Goal: Task Accomplishment & Management: Complete application form

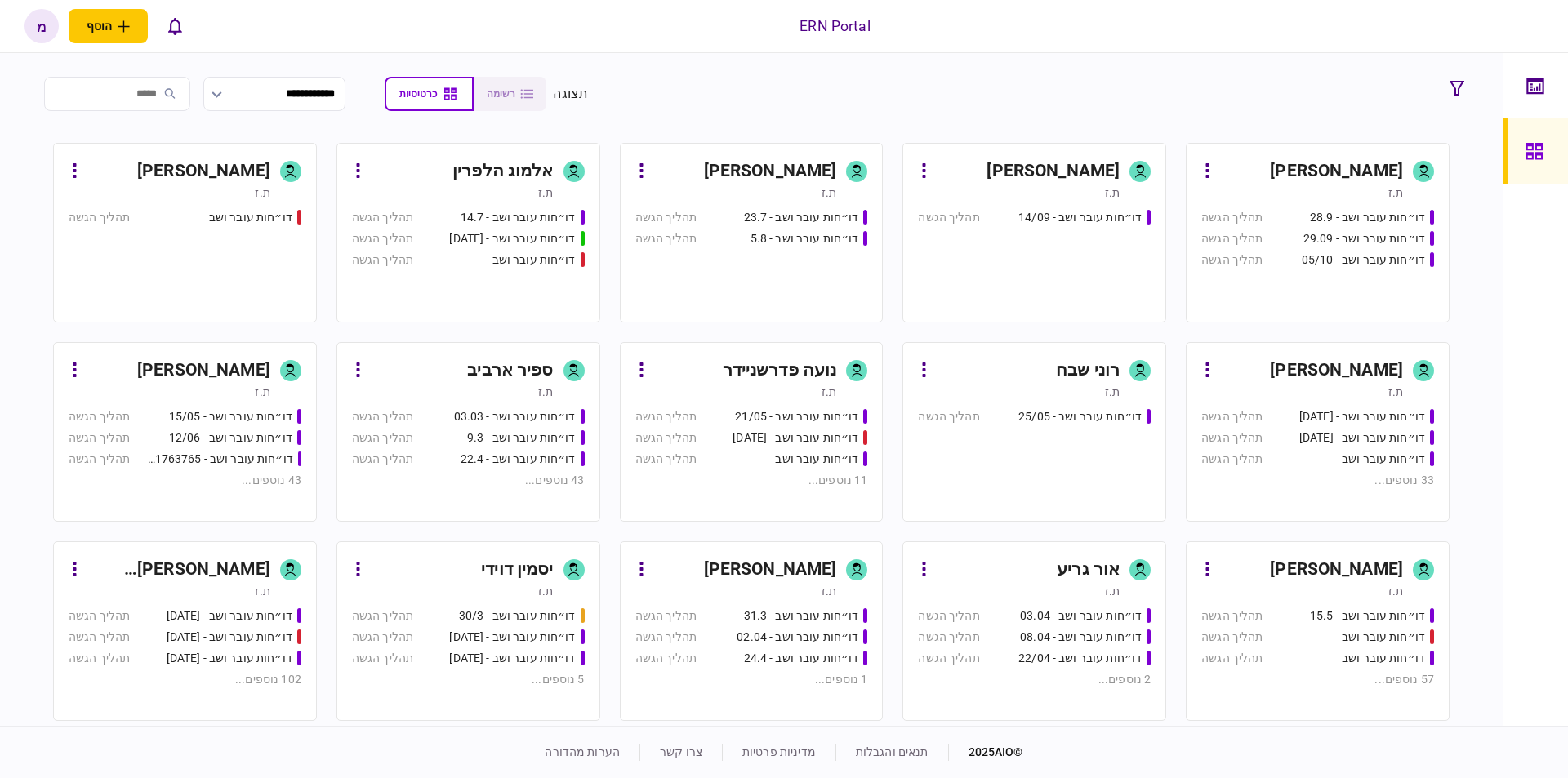
click at [770, 165] on div "[PERSON_NAME]" at bounding box center [770, 171] width 133 height 26
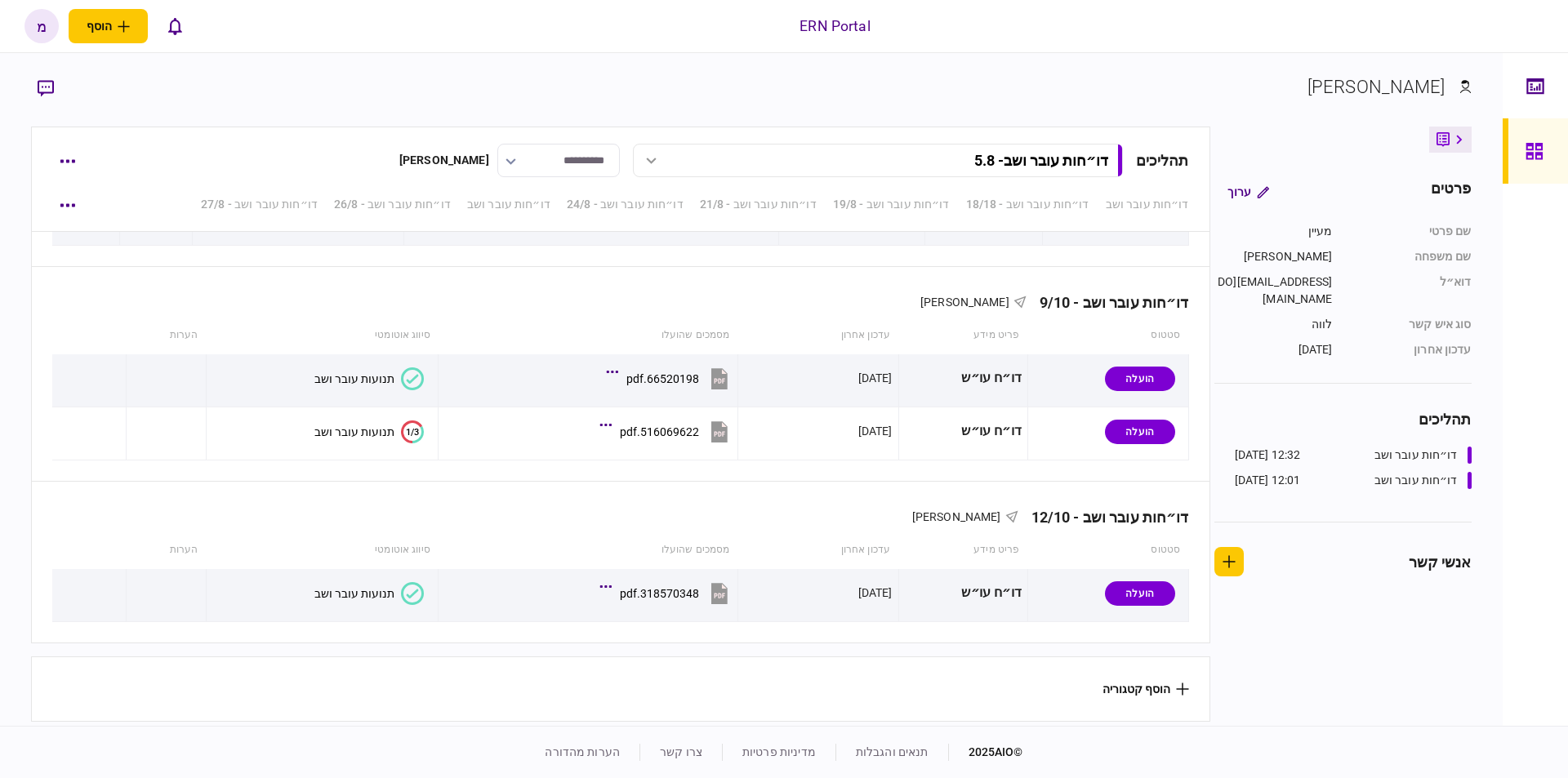
scroll to position [4918, 0]
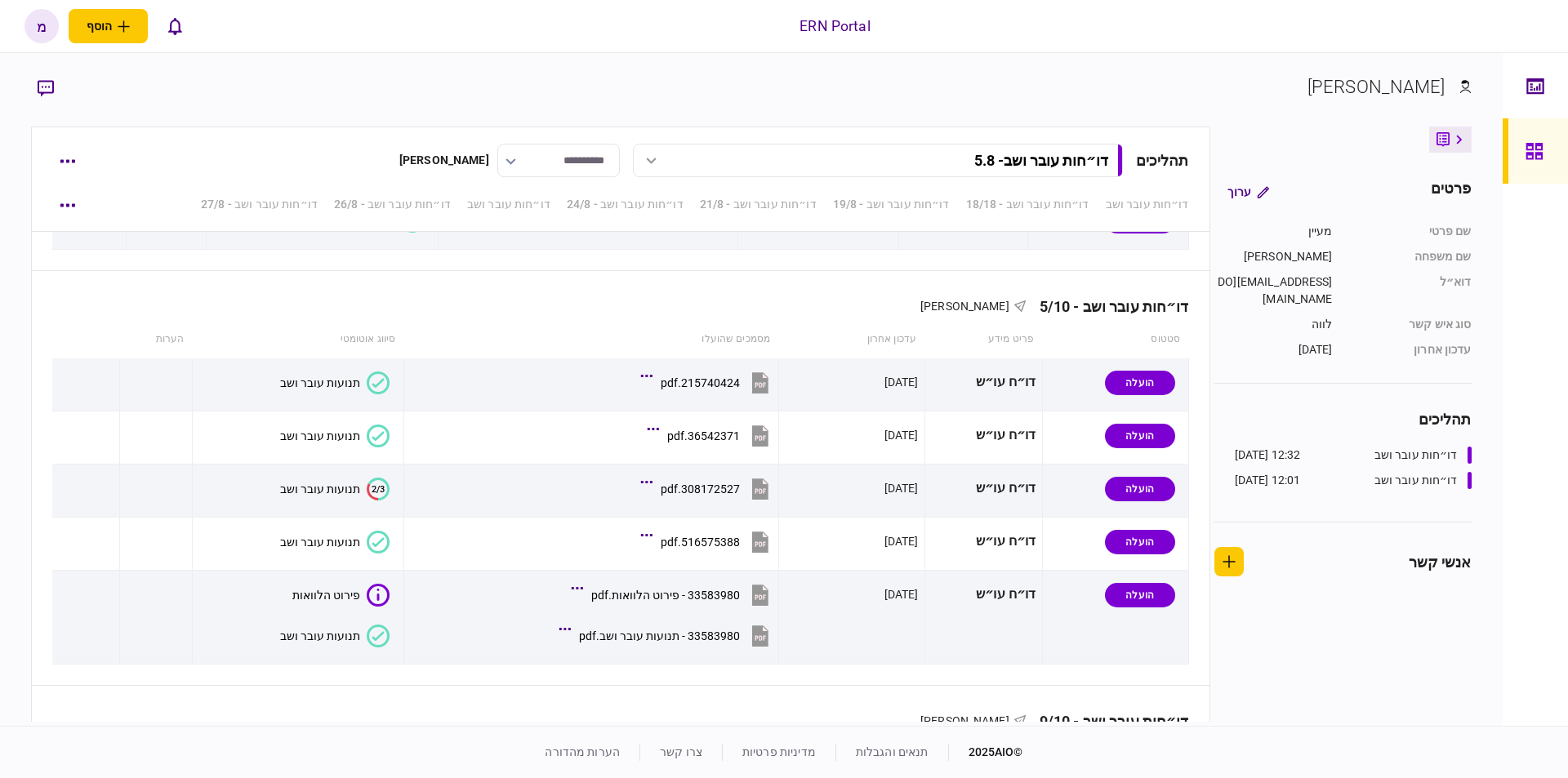
drag, startPoint x: 40, startPoint y: 645, endPoint x: 30, endPoint y: 669, distance: 26.0
click at [30, 669] on div "**********" at bounding box center [751, 389] width 1502 height 672
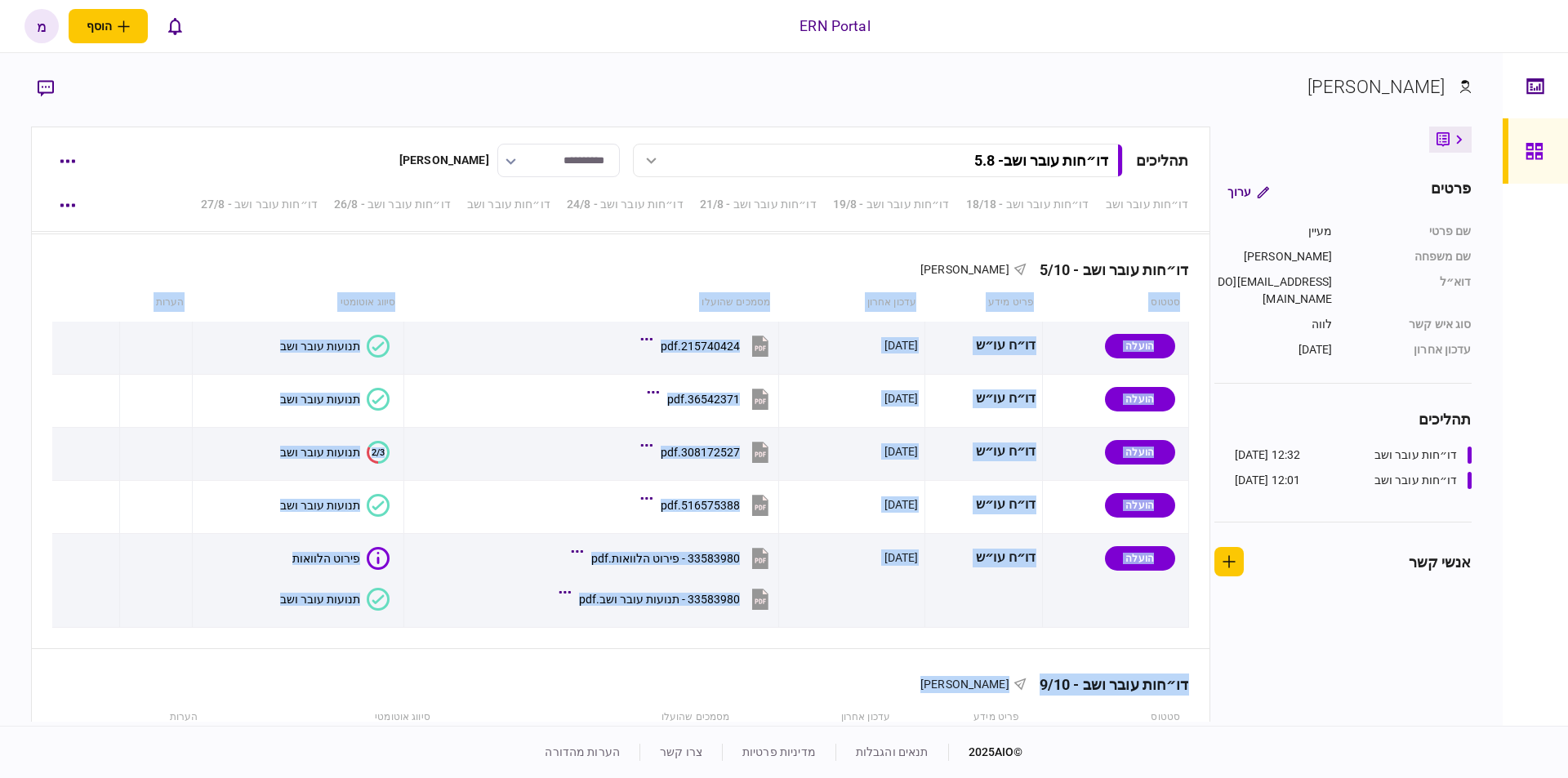
drag, startPoint x: 30, startPoint y: 669, endPoint x: 33, endPoint y: 706, distance: 37.1
click at [33, 706] on div "**********" at bounding box center [751, 389] width 1502 height 672
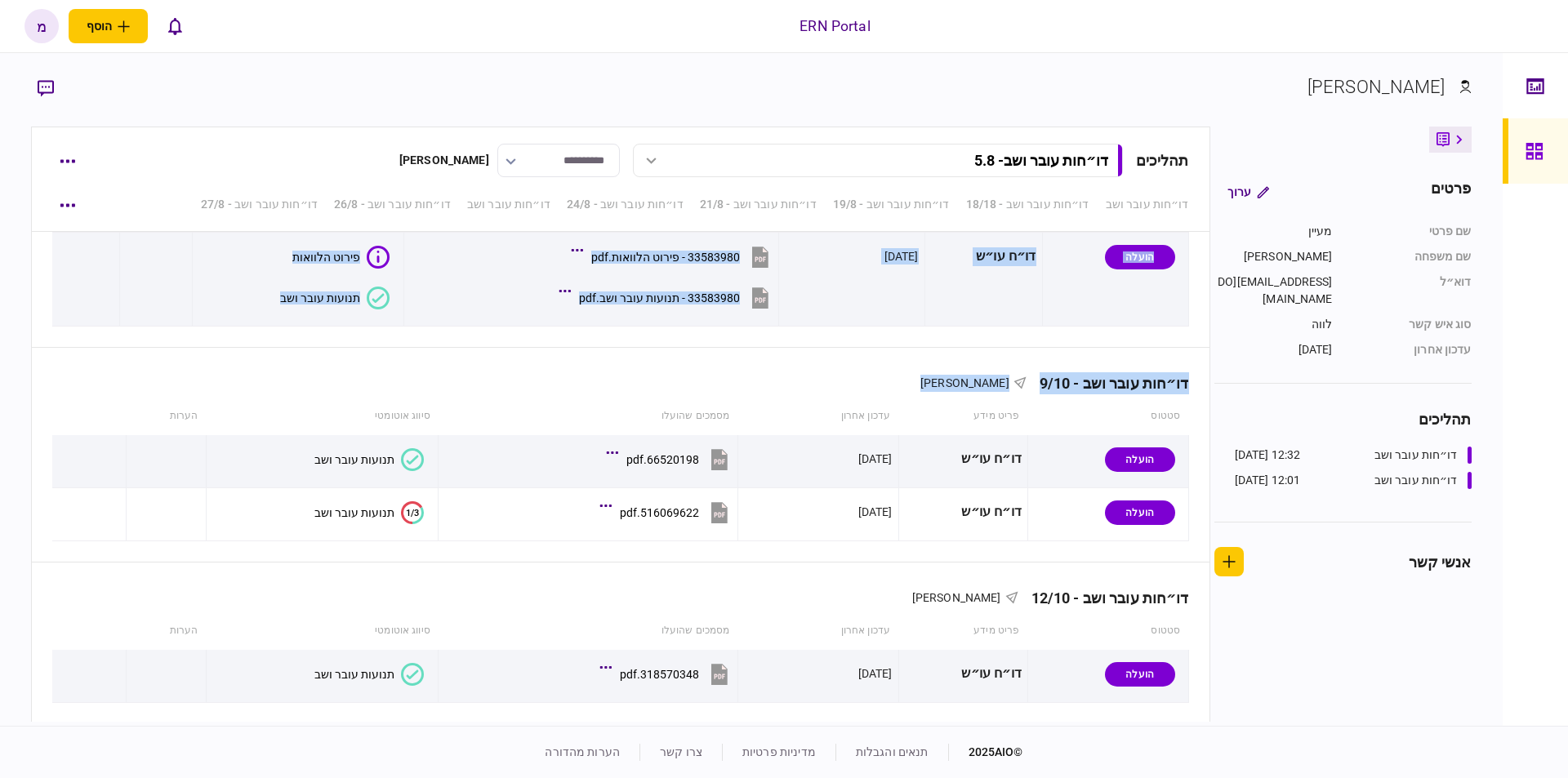
scroll to position [5341, 0]
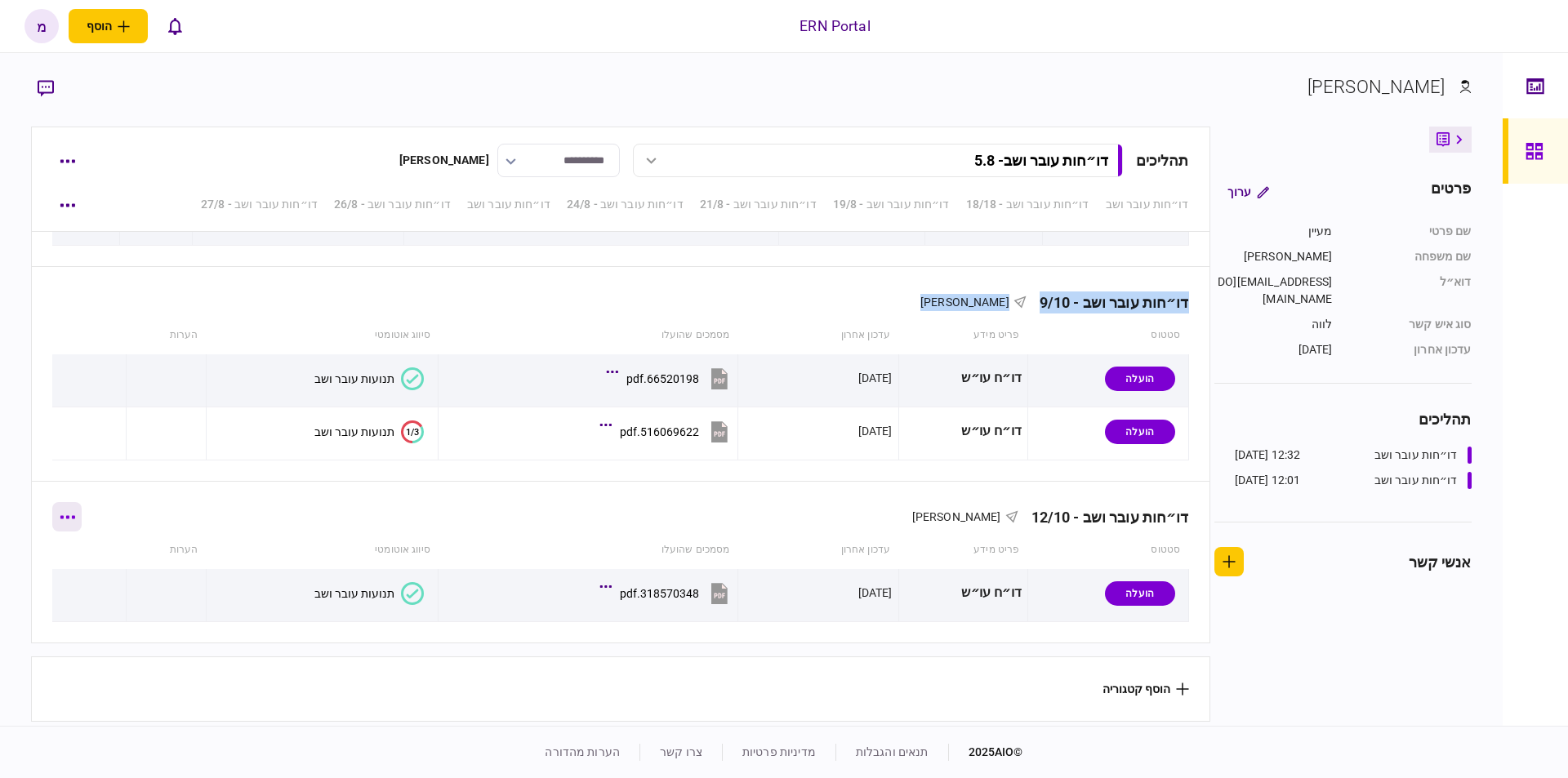
click at [75, 515] on icon "button" at bounding box center [67, 517] width 16 height 4
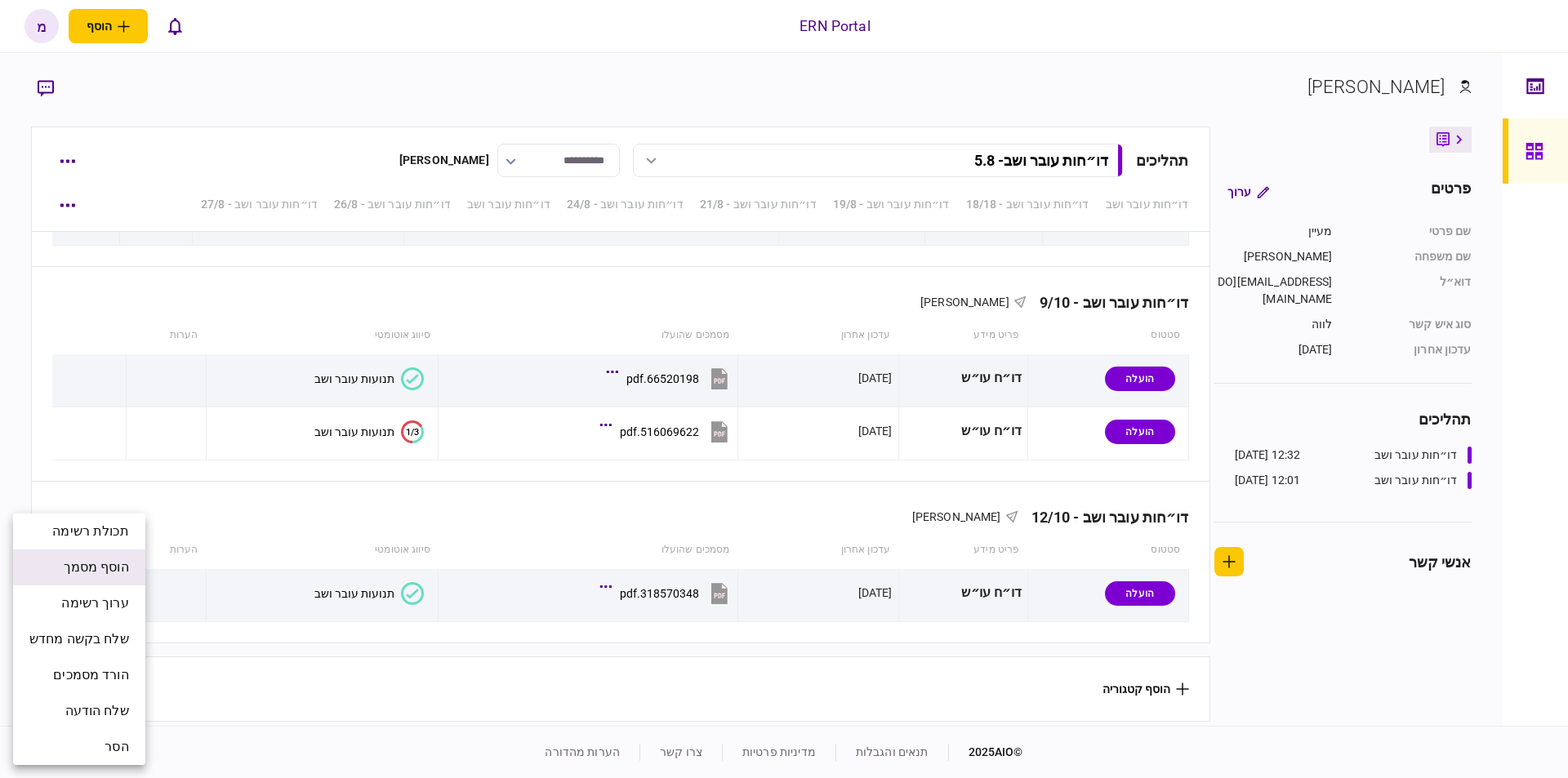
click at [95, 574] on span "הוסף מסמך" at bounding box center [96, 567] width 65 height 19
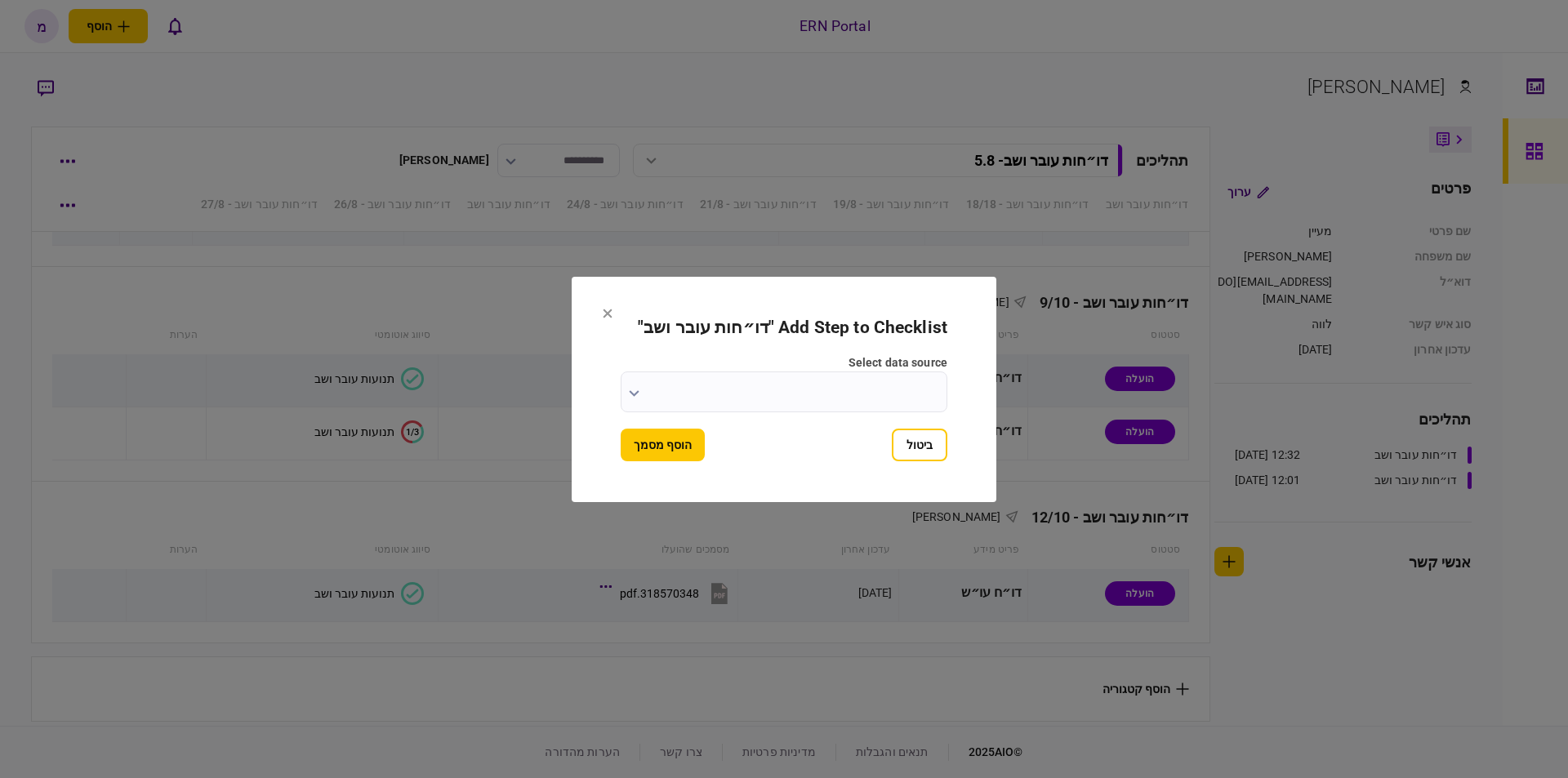
click at [694, 383] on input "select data source" at bounding box center [783, 391] width 326 height 40
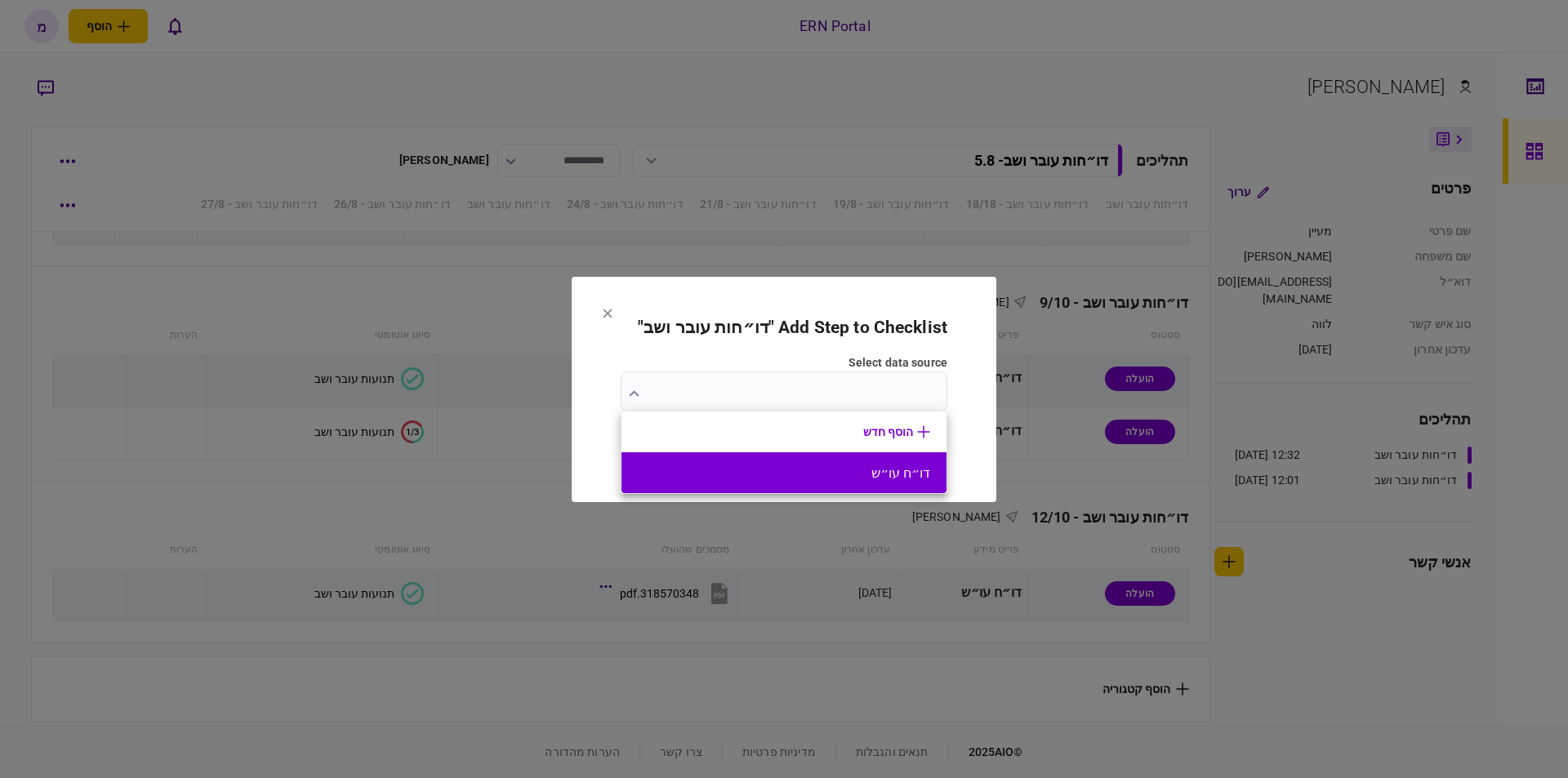
click at [870, 468] on button "דו״ח עו״ש" at bounding box center [784, 472] width 292 height 16
type input "*********"
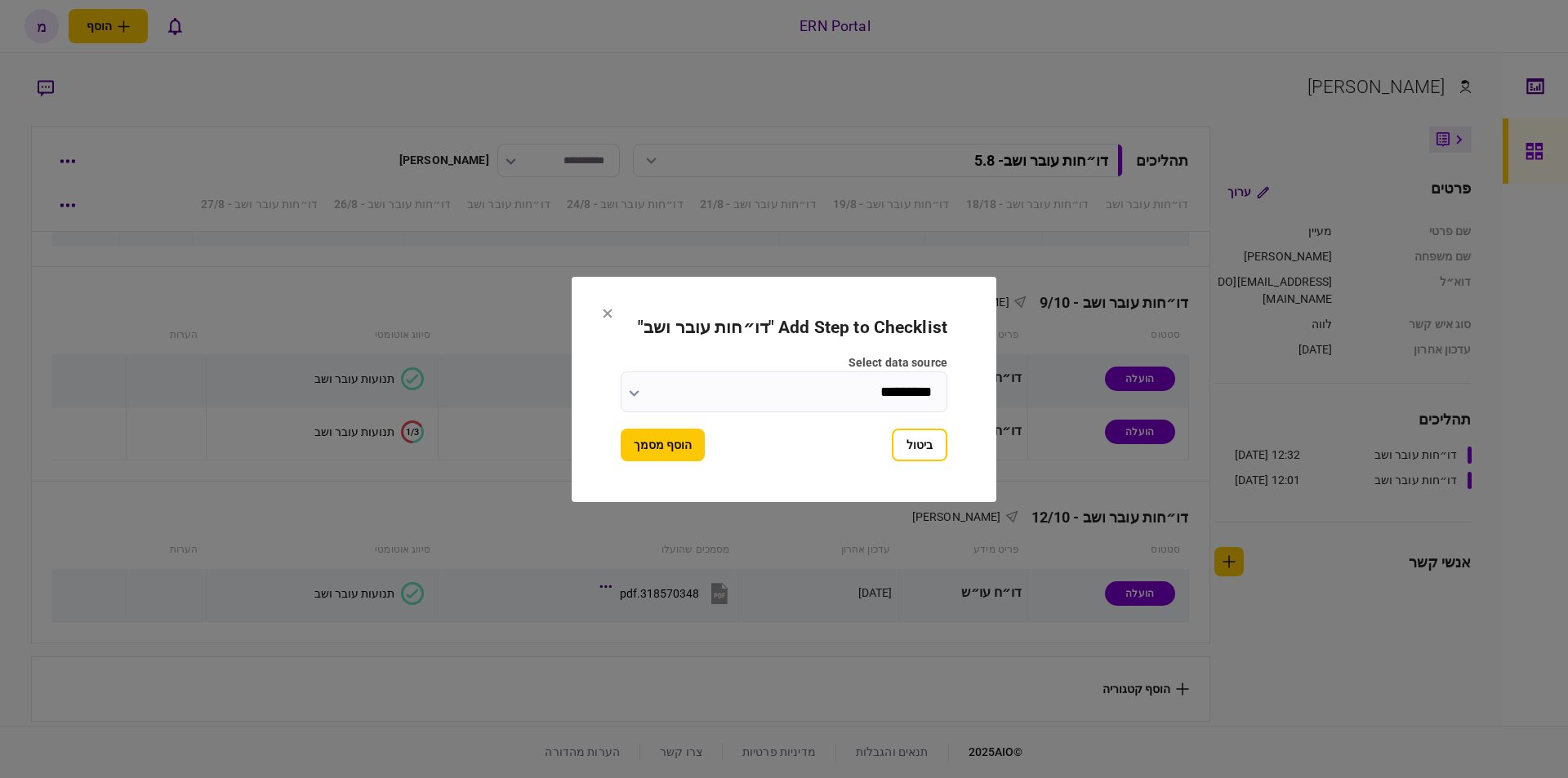
click at [624, 425] on form "Add Step to Checklist " דו״חות עובר ושב " select data source ********* ביטול הו…" at bounding box center [783, 389] width 326 height 143
drag, startPoint x: 641, startPoint y: 442, endPoint x: 682, endPoint y: 357, distance: 94.4
click at [642, 442] on button "הוסף מסמך" at bounding box center [662, 445] width 84 height 33
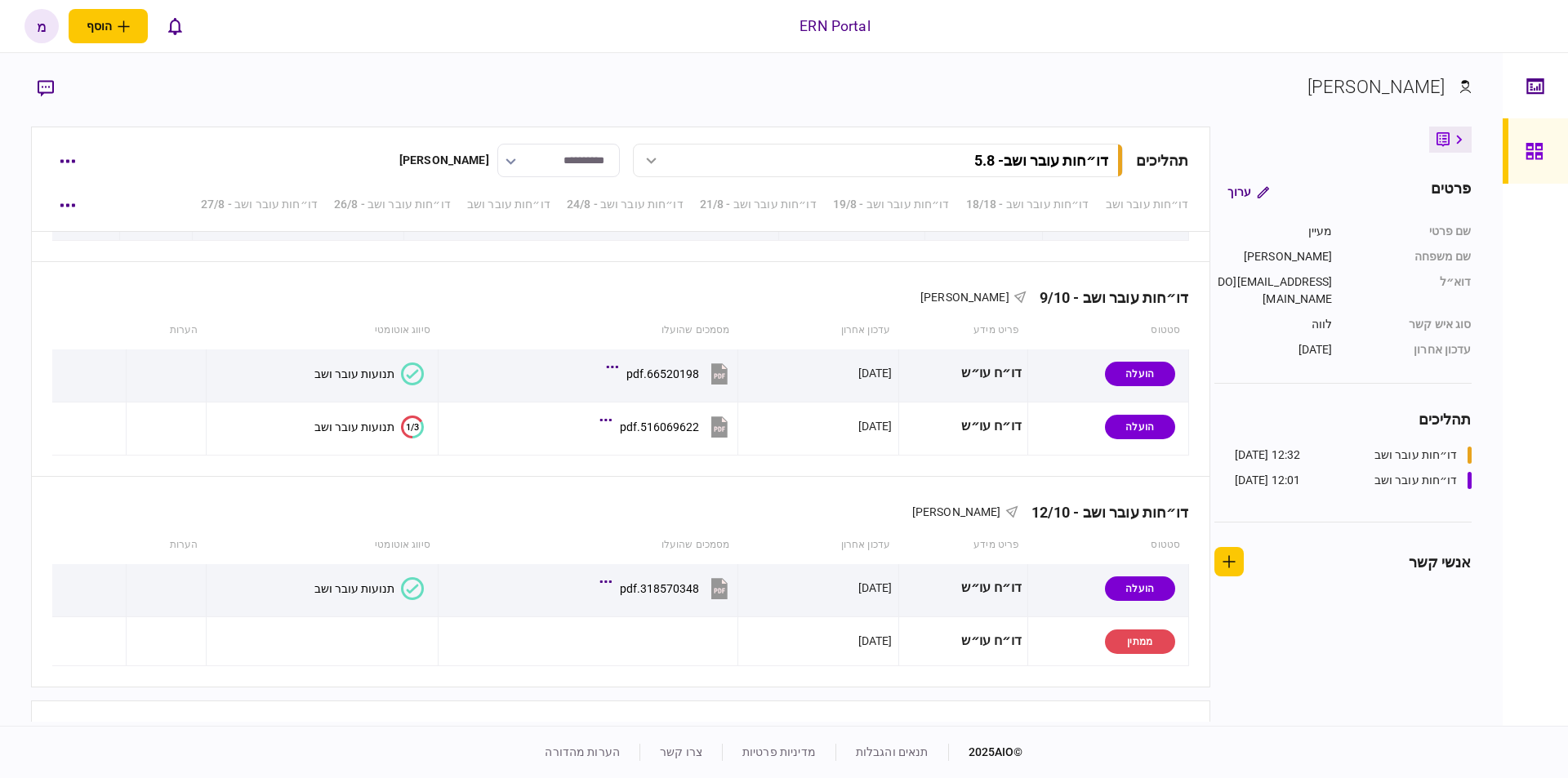
scroll to position [5390, 0]
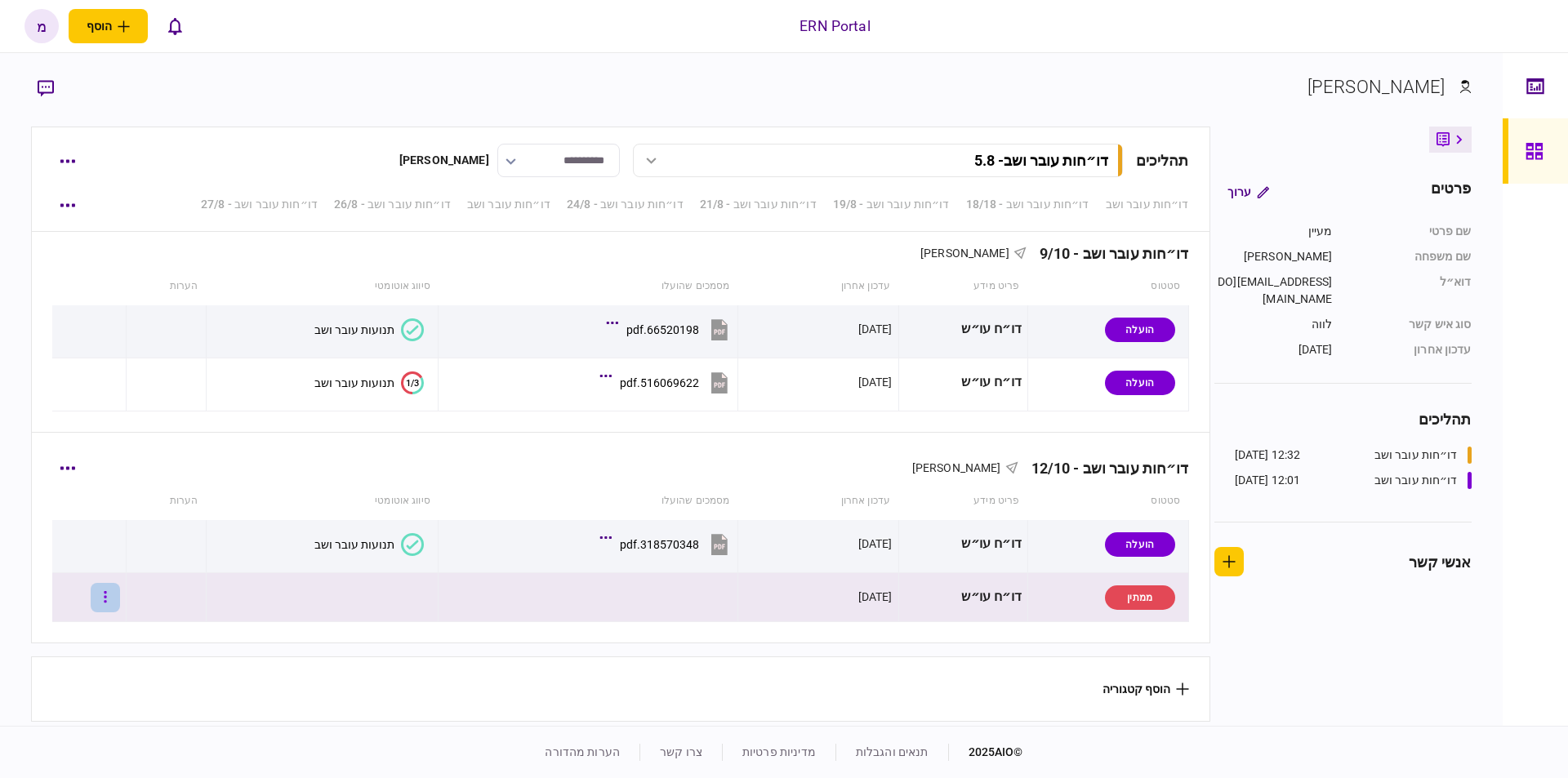
click at [112, 582] on button "button" at bounding box center [106, 597] width 29 height 29
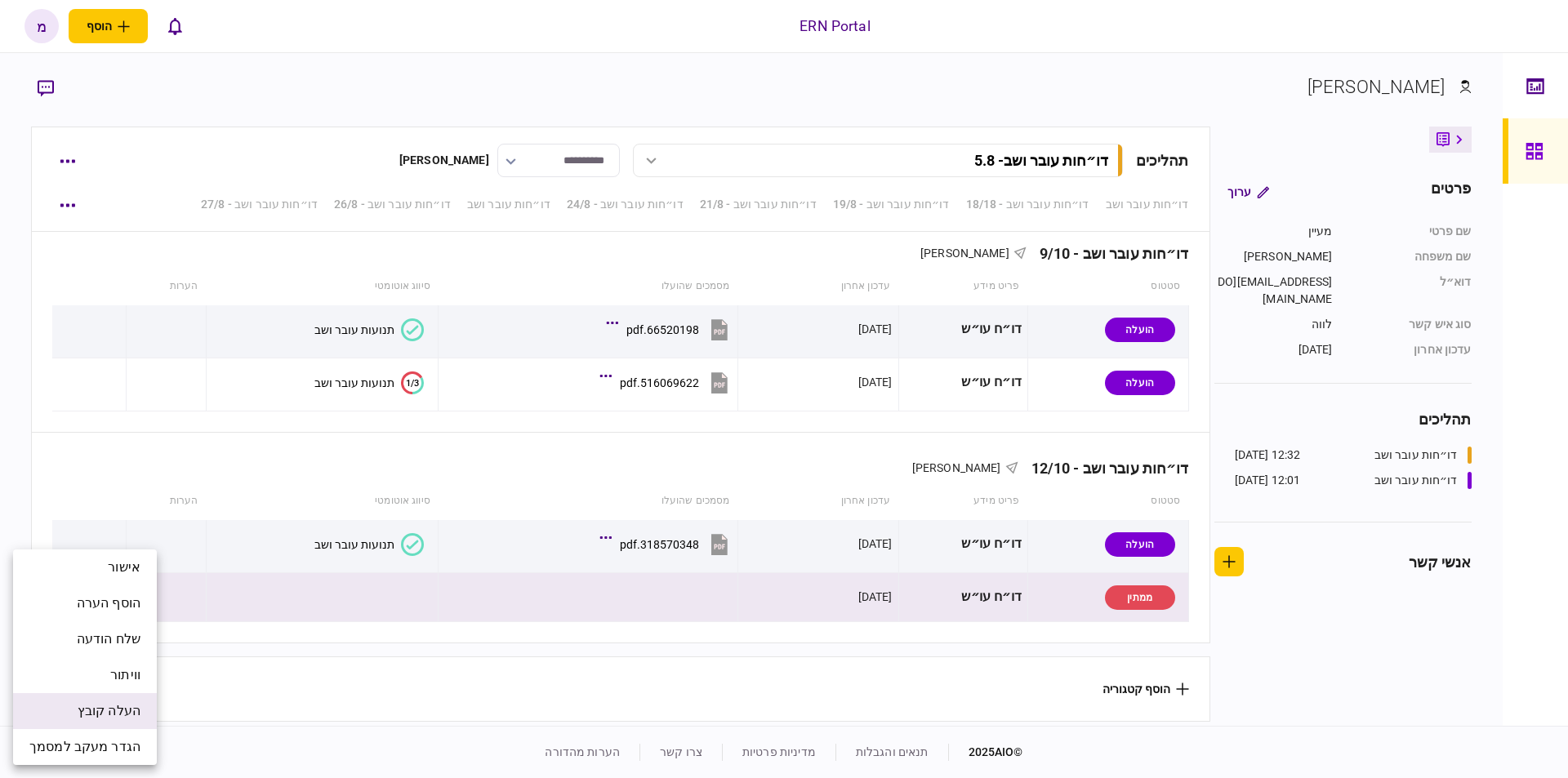
click at [110, 715] on span "העלה קובץ" at bounding box center [108, 710] width 62 height 19
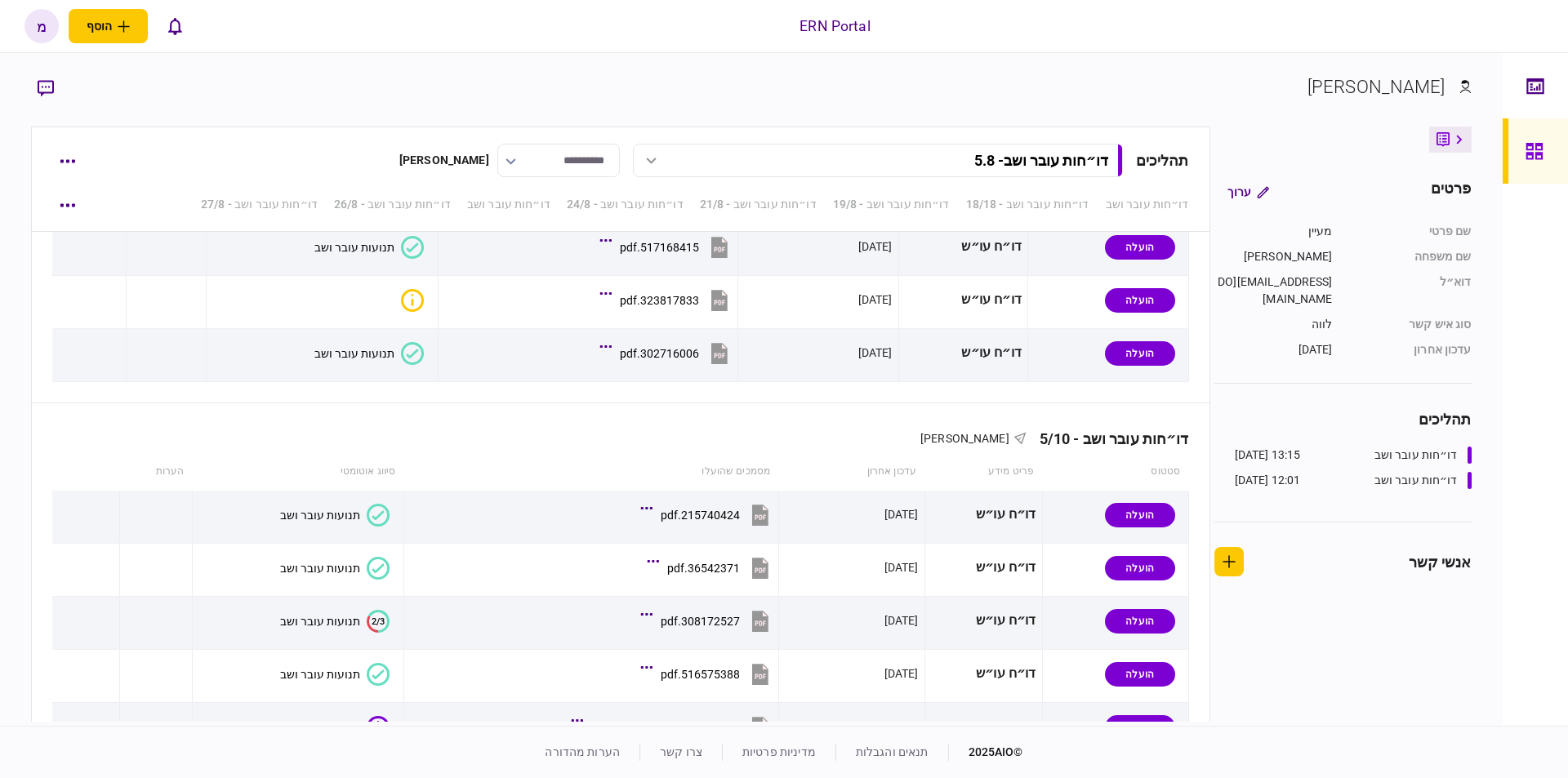
scroll to position [5395, 0]
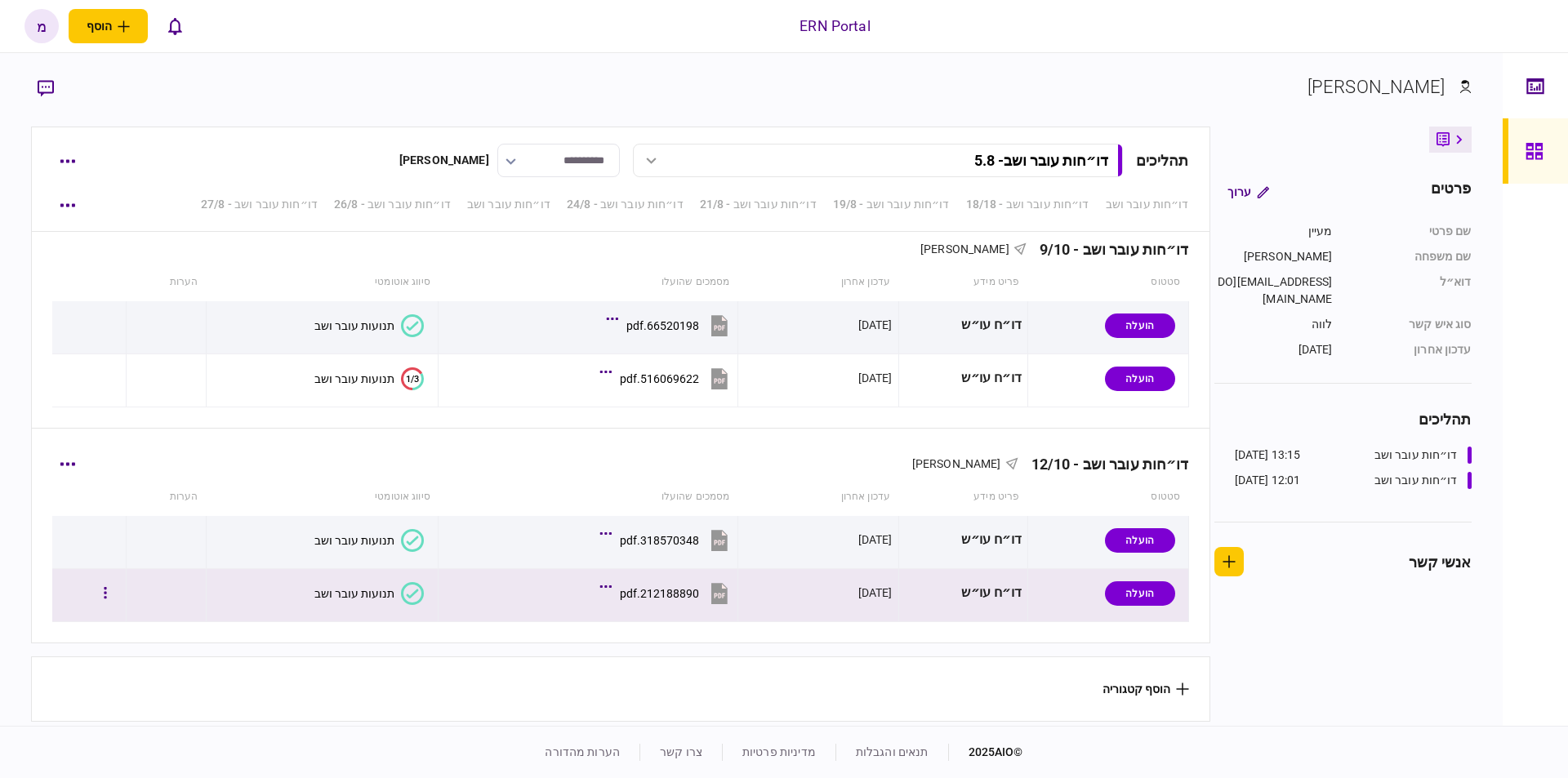
click at [406, 587] on icon at bounding box center [412, 592] width 23 height 23
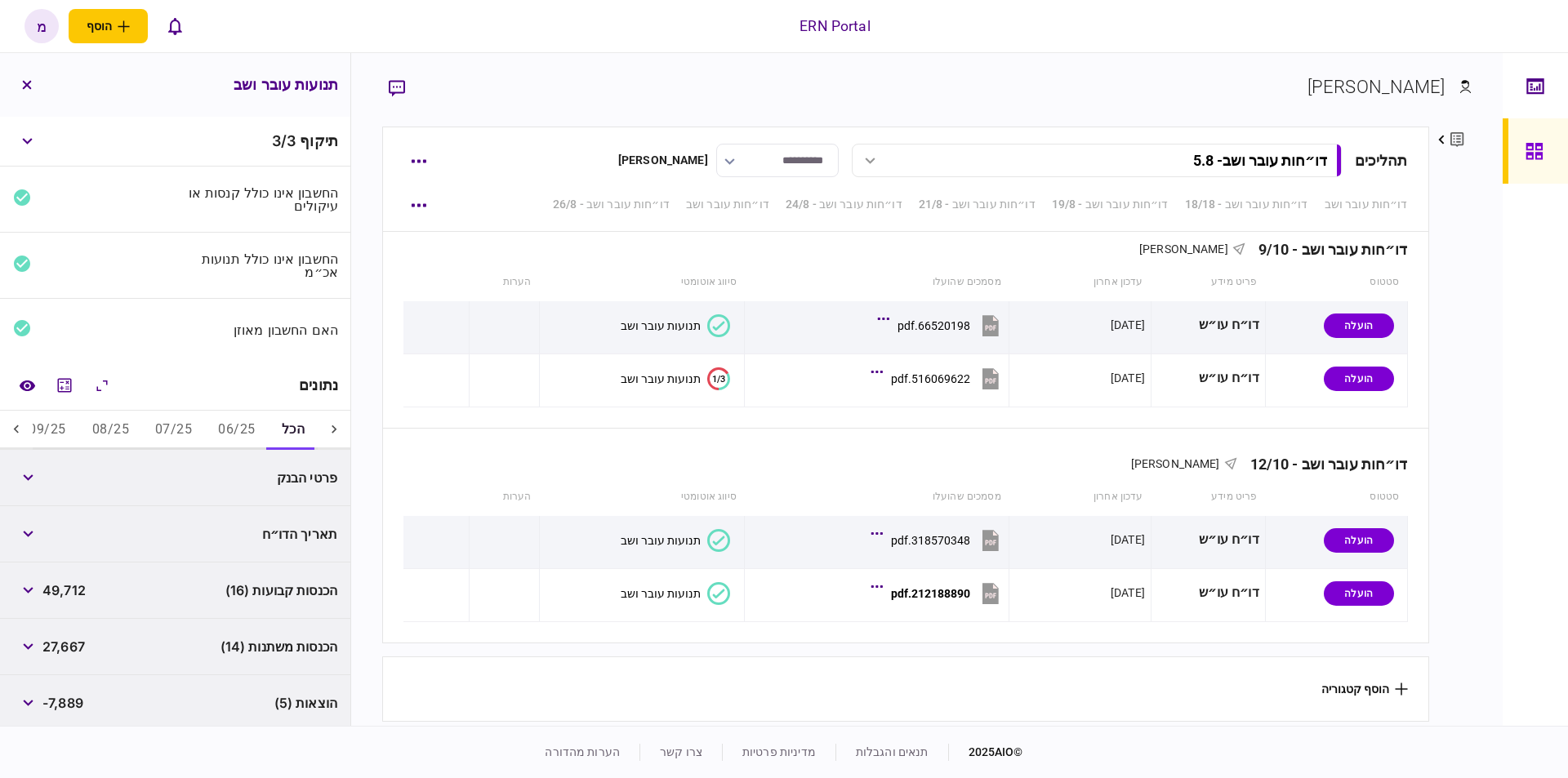
click at [286, 482] on div "פרטי הבנק" at bounding box center [260, 478] width 156 height 29
click at [32, 479] on button "button" at bounding box center [28, 478] width 29 height 29
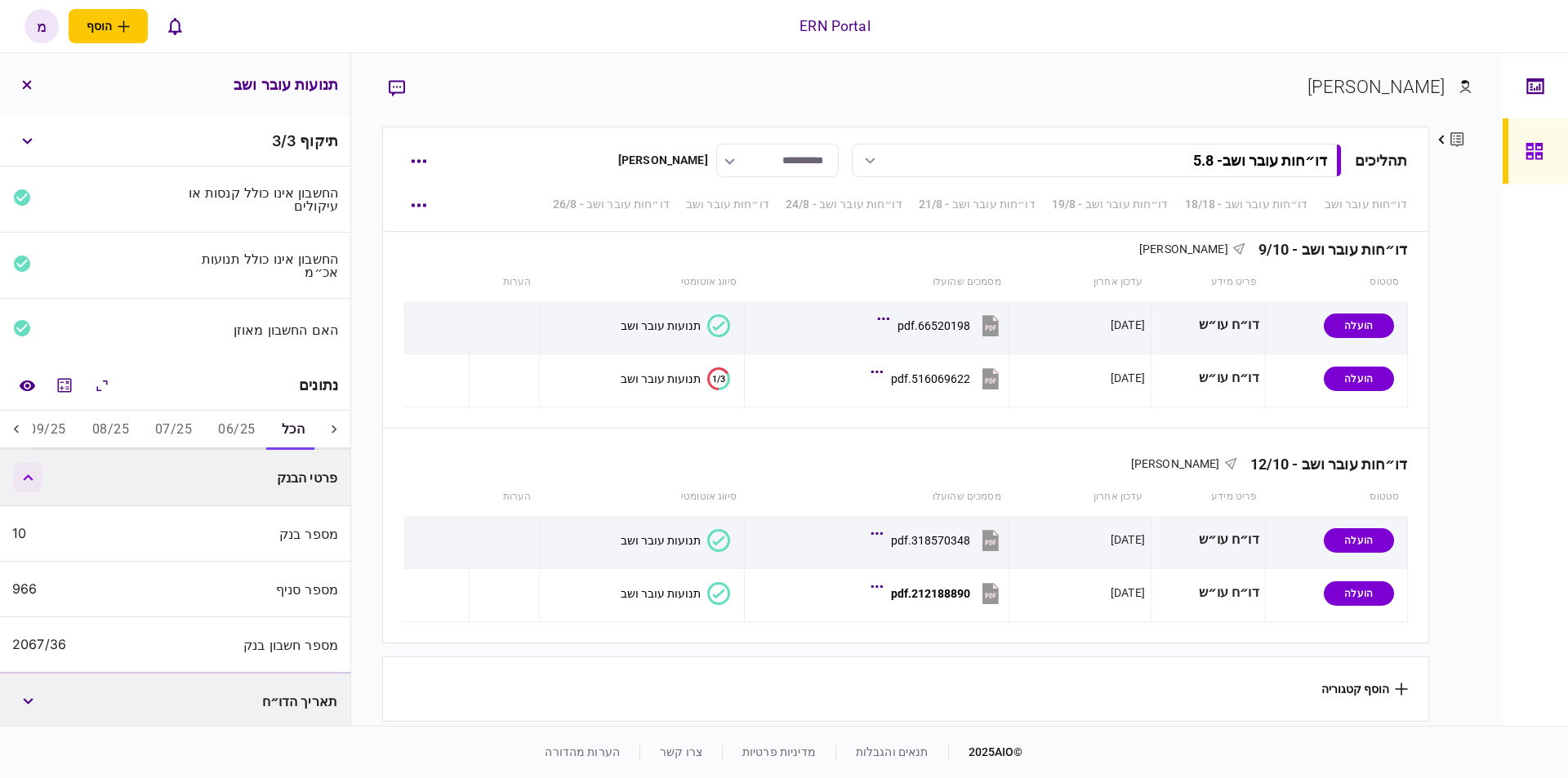
click at [33, 478] on button "button" at bounding box center [28, 478] width 29 height 29
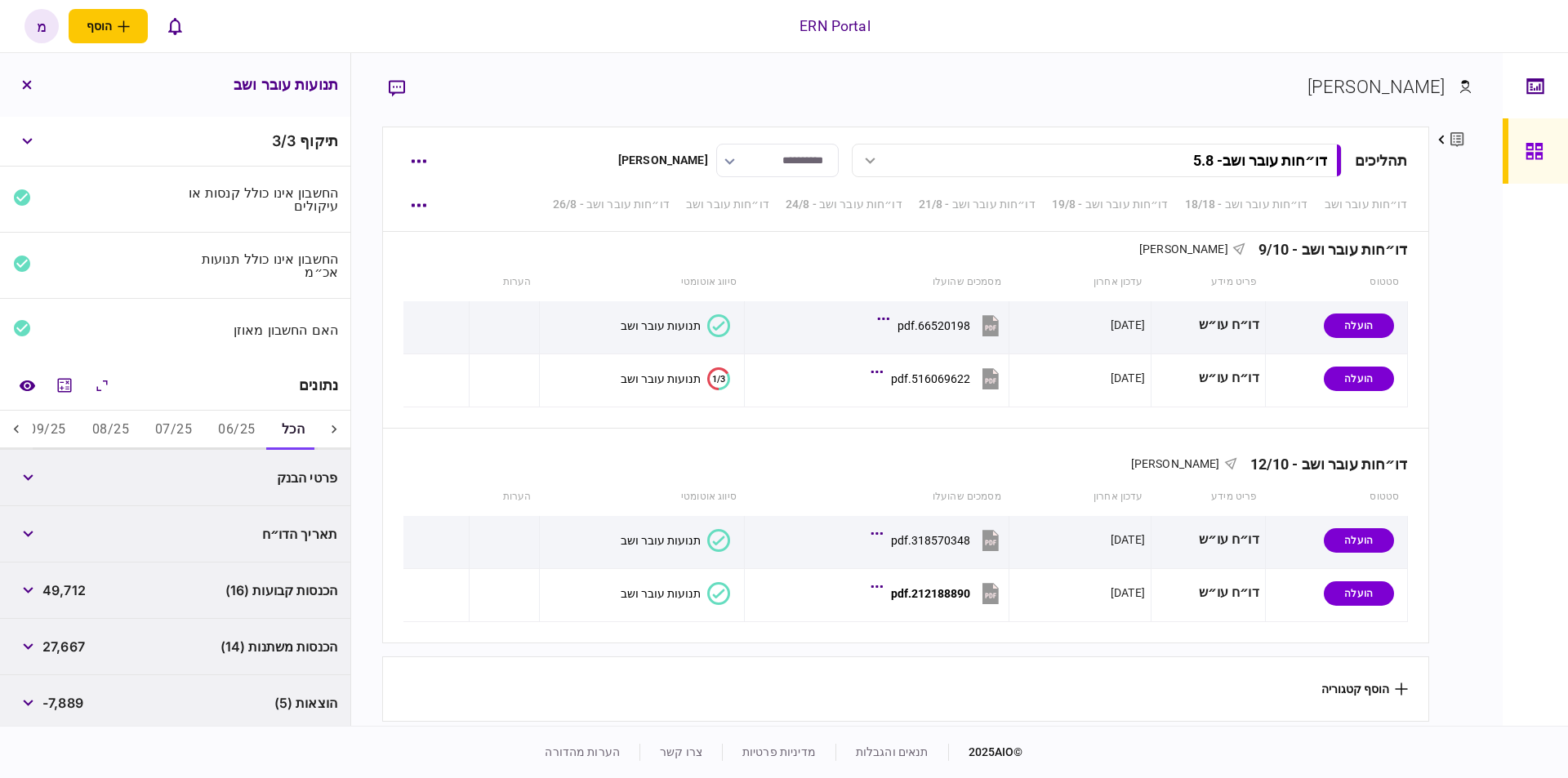
click at [143, 424] on button "07/25" at bounding box center [174, 430] width 62 height 39
click at [70, 379] on icon "מחשבון" at bounding box center [64, 384] width 14 height 14
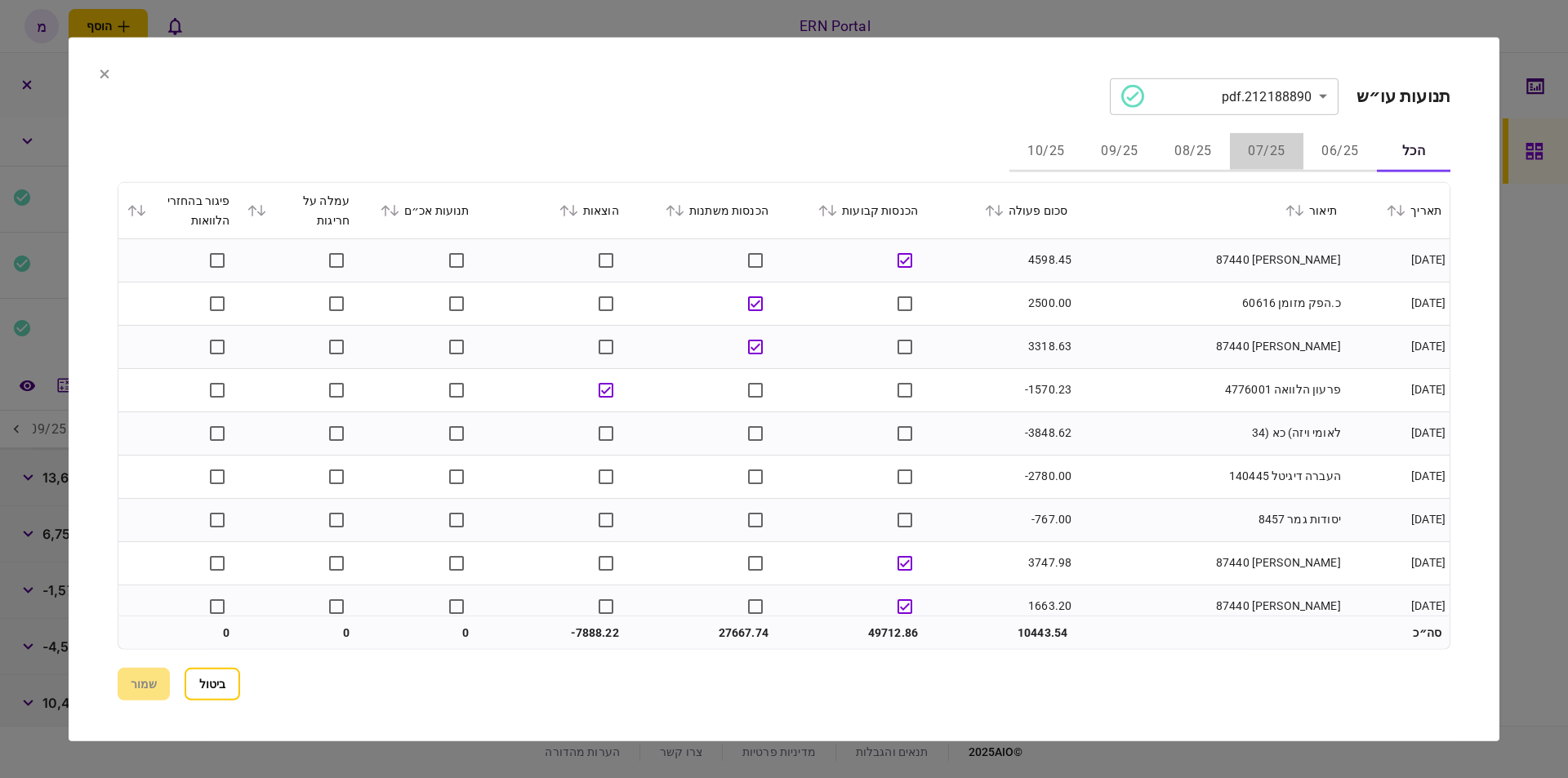
click at [1268, 144] on button "07/25" at bounding box center [1267, 152] width 74 height 39
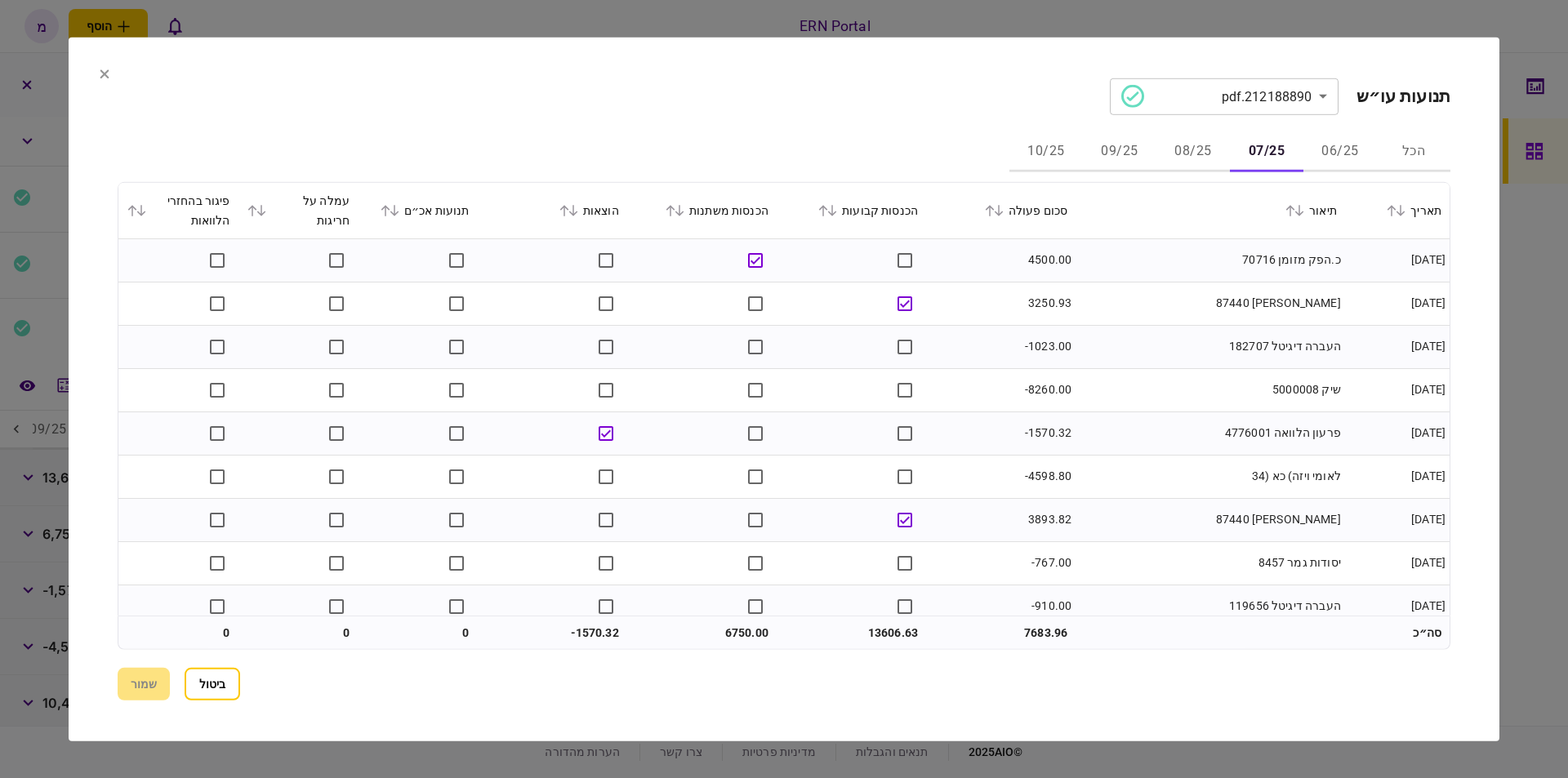
click at [725, 144] on div "הכל 06/25 07/25 08/25 09/25 10/25" at bounding box center [784, 152] width 1333 height 39
click at [1099, 298] on td "[PERSON_NAME] 87440" at bounding box center [1210, 302] width 269 height 43
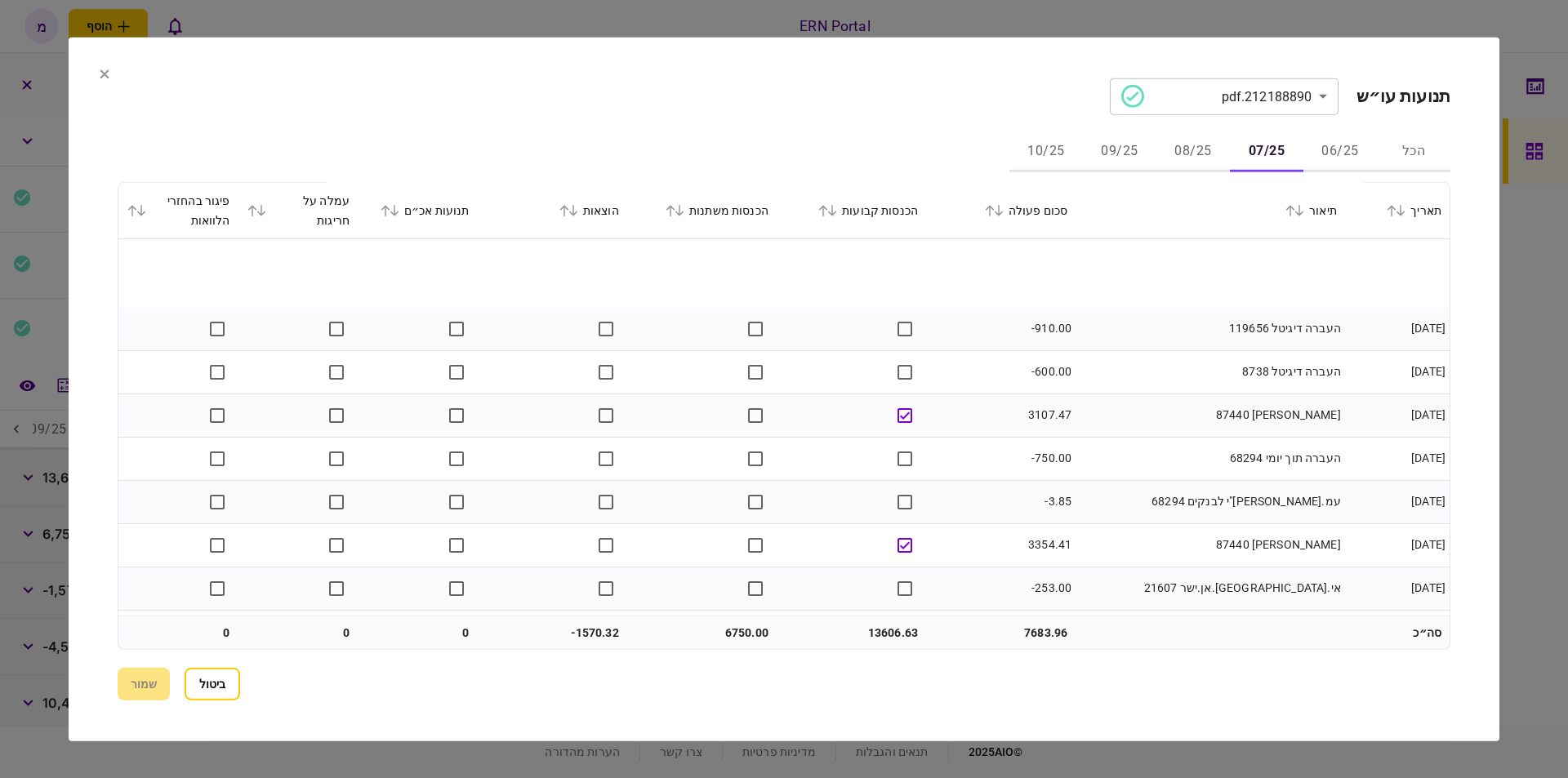
scroll to position [361, 0]
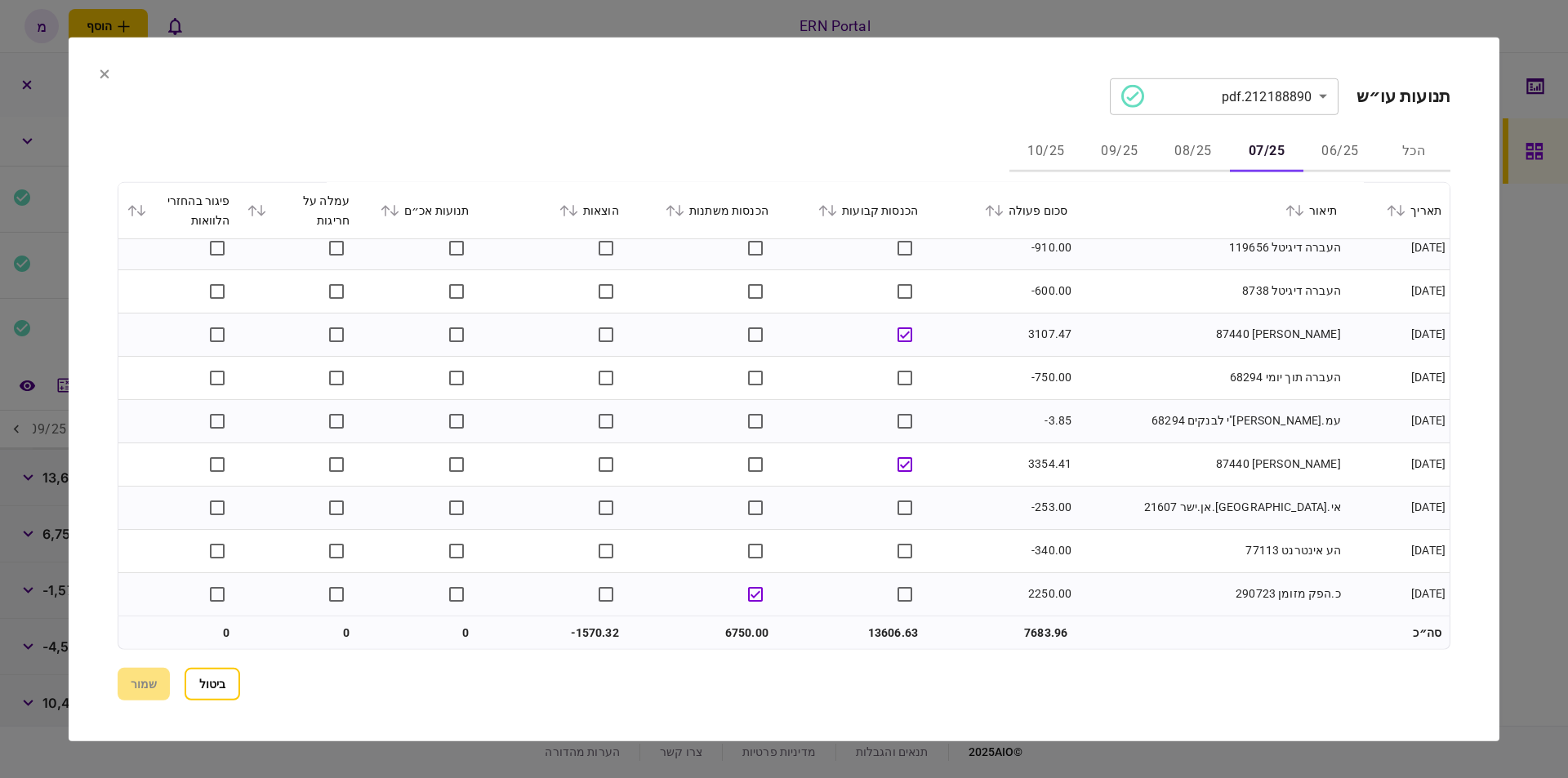
click at [892, 628] on td "13606.63" at bounding box center [851, 633] width 150 height 33
copy td "13606.63"
click at [734, 627] on td "6750.00" at bounding box center [701, 633] width 150 height 33
drag, startPoint x: 734, startPoint y: 627, endPoint x: 725, endPoint y: 625, distance: 9.2
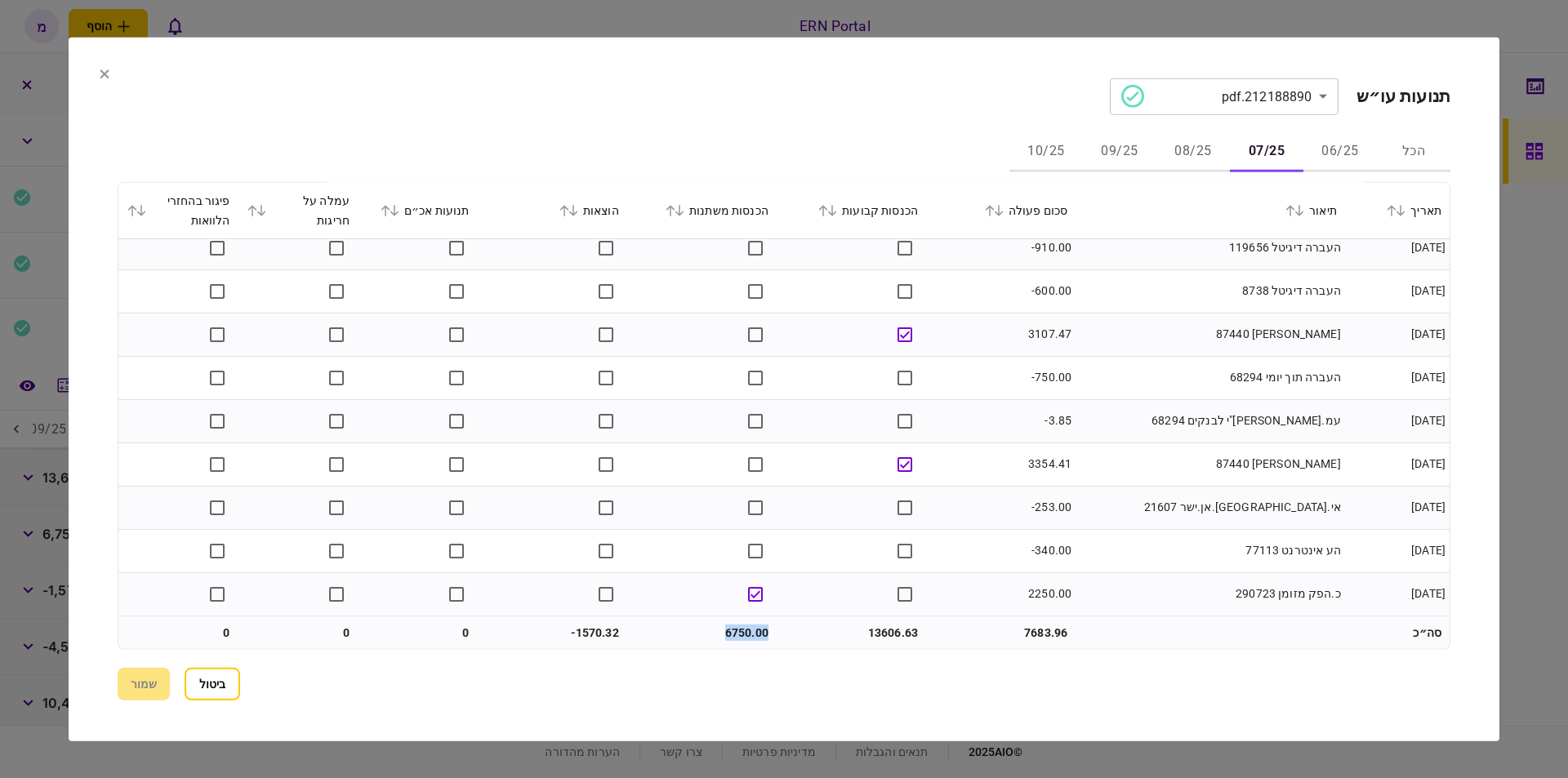
click at [733, 626] on td "6750.00" at bounding box center [701, 633] width 150 height 33
copy td "6750.00"
click at [593, 625] on td "-1570.32" at bounding box center [552, 633] width 150 height 33
click at [594, 625] on td "-1570.32" at bounding box center [552, 633] width 150 height 33
copy td "1570.32"
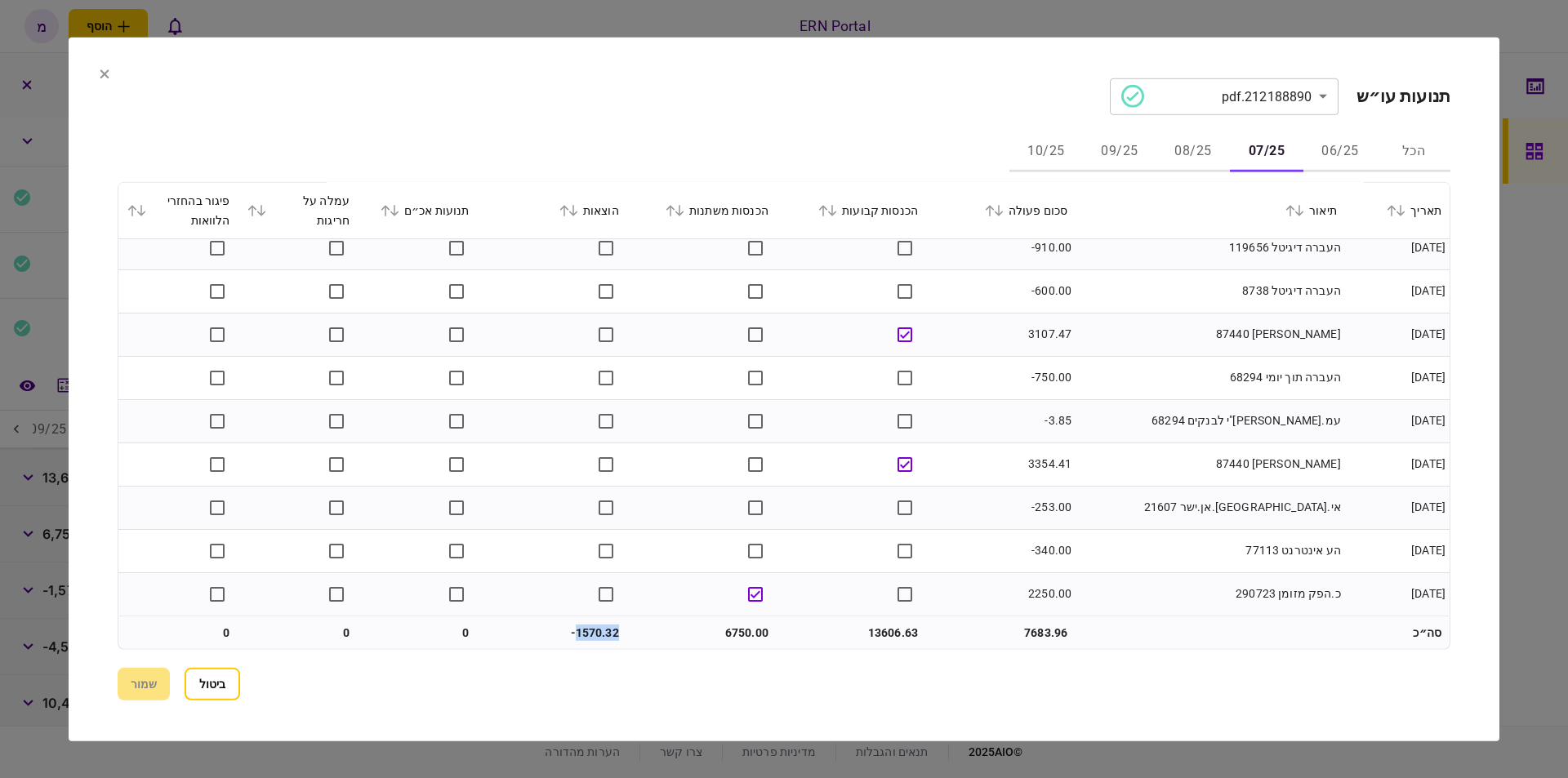
drag, startPoint x: 1187, startPoint y: 146, endPoint x: 740, endPoint y: 166, distance: 447.4
click at [1188, 147] on button "08/25" at bounding box center [1193, 152] width 74 height 39
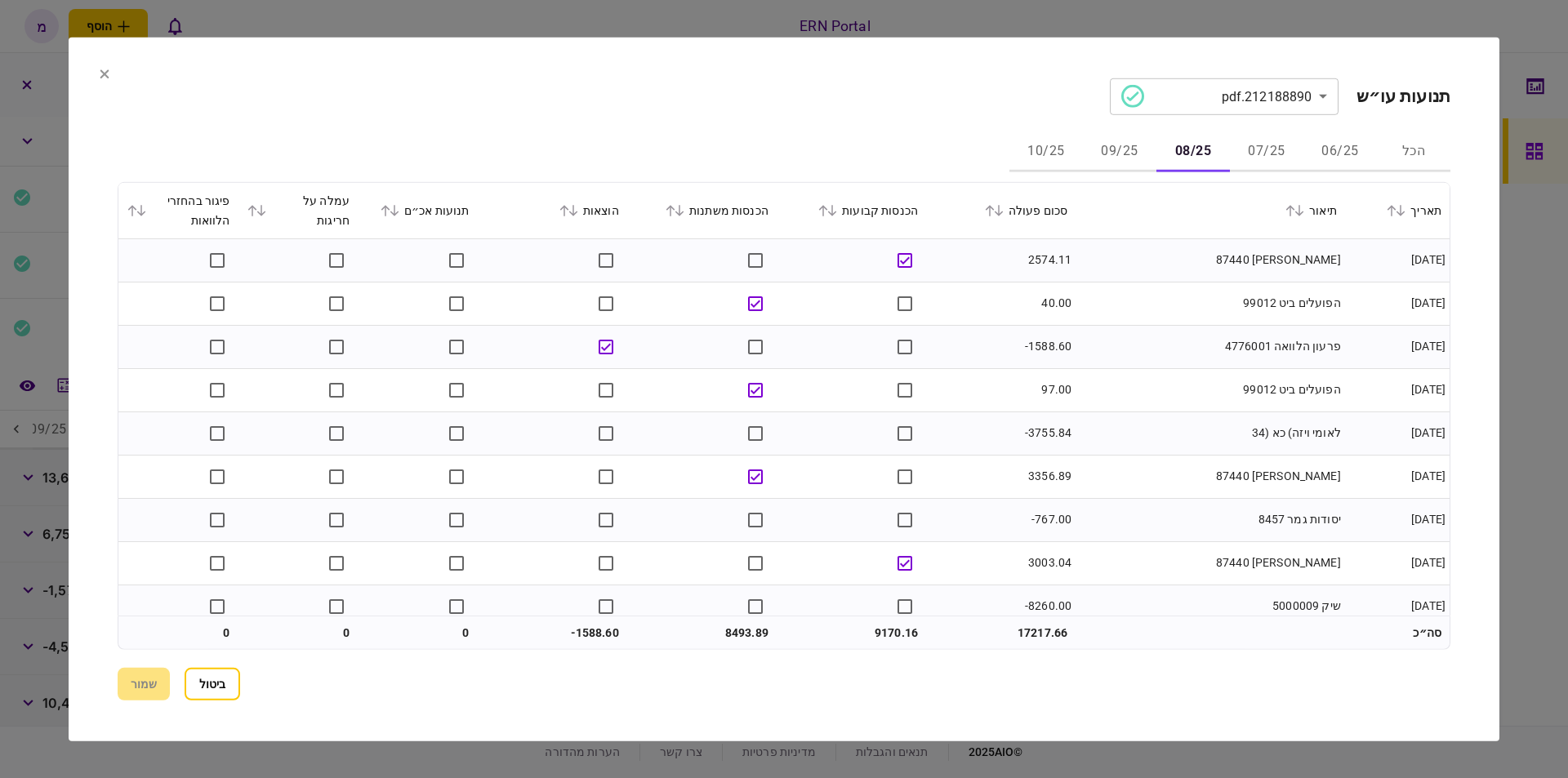
click at [793, 118] on div "**********" at bounding box center [784, 388] width 1333 height 622
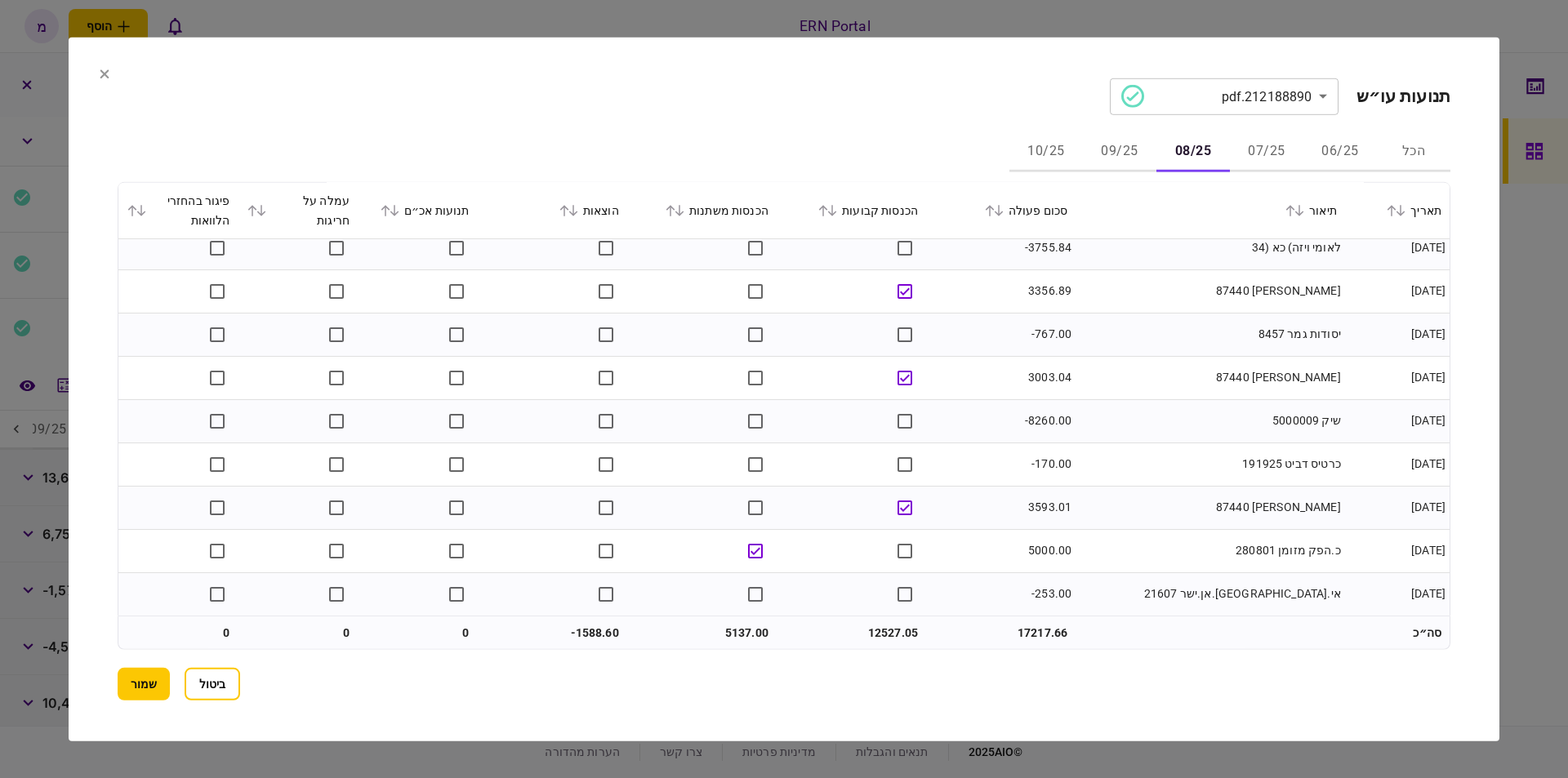
scroll to position [187, 0]
click at [865, 623] on td "12527.05" at bounding box center [851, 633] width 150 height 33
click at [881, 625] on td "12527.05" at bounding box center [851, 633] width 150 height 33
copy td "12527.05"
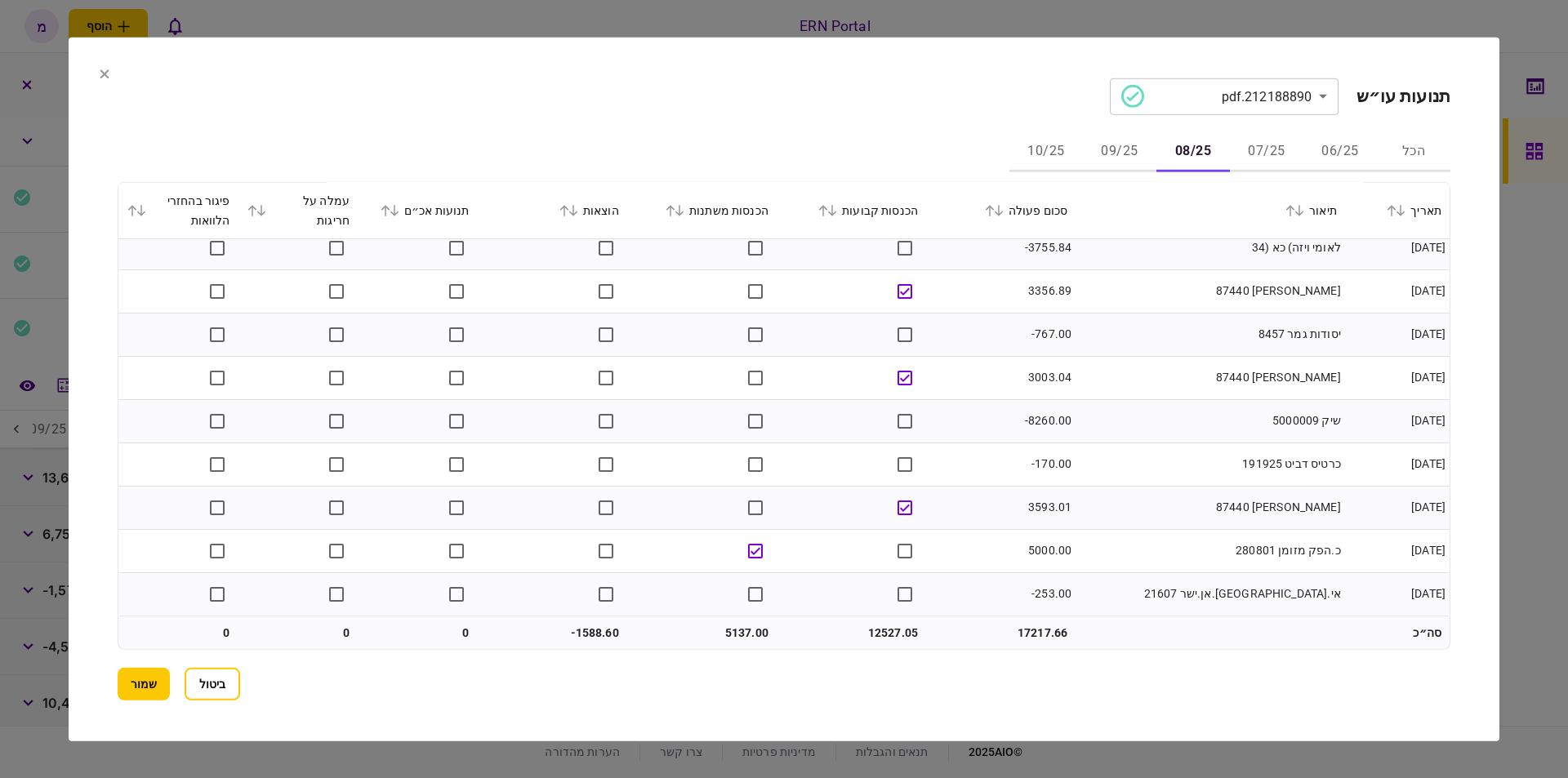
click at [741, 629] on td "5137.00" at bounding box center [701, 633] width 150 height 33
copy td "5137.00"
click at [602, 634] on td "-1588.60" at bounding box center [552, 633] width 150 height 33
click at [603, 633] on td "-1588.60" at bounding box center [552, 633] width 150 height 33
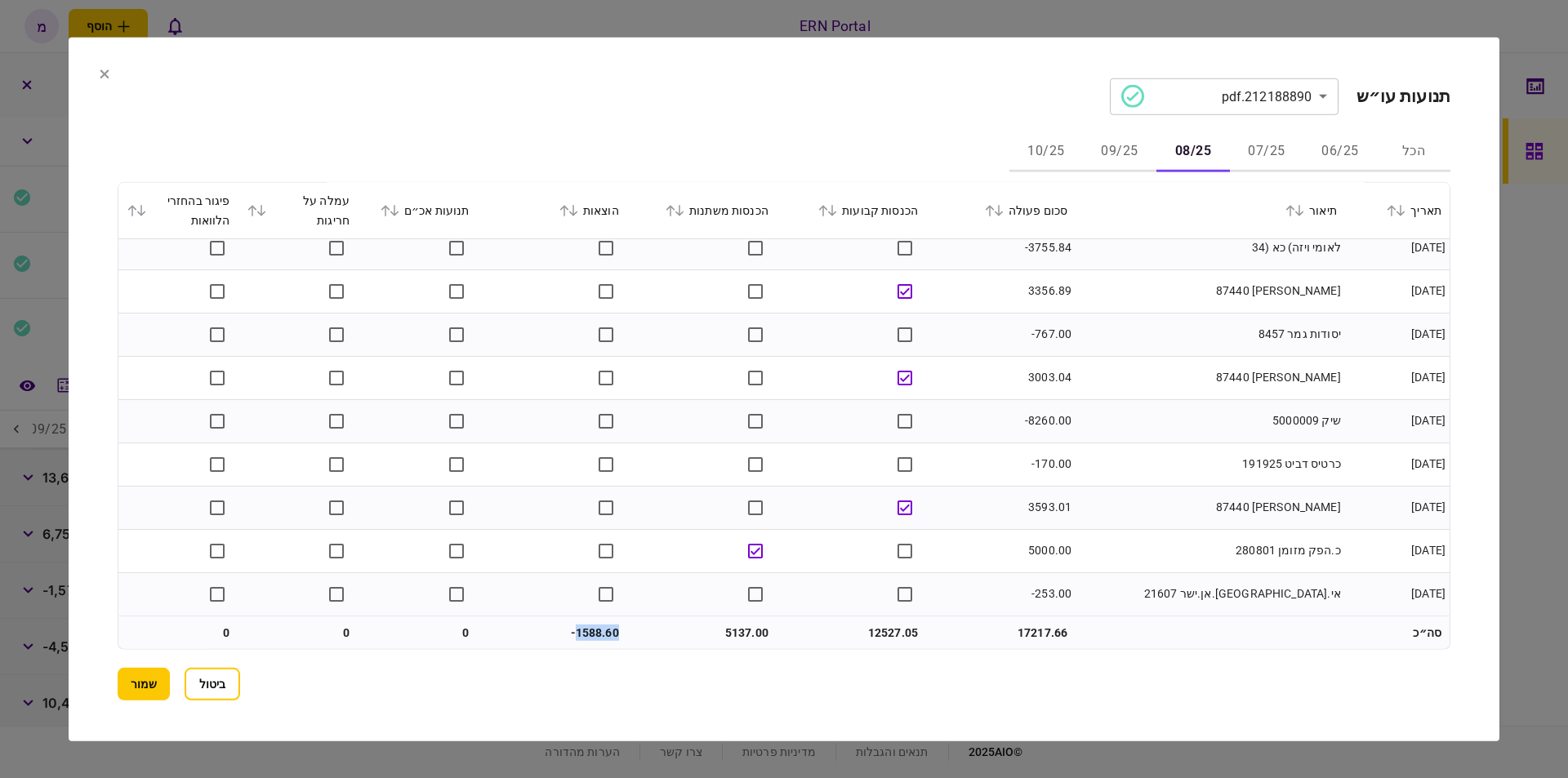
copy td "1588.60"
click at [1113, 150] on button "09/25" at bounding box center [1119, 152] width 74 height 39
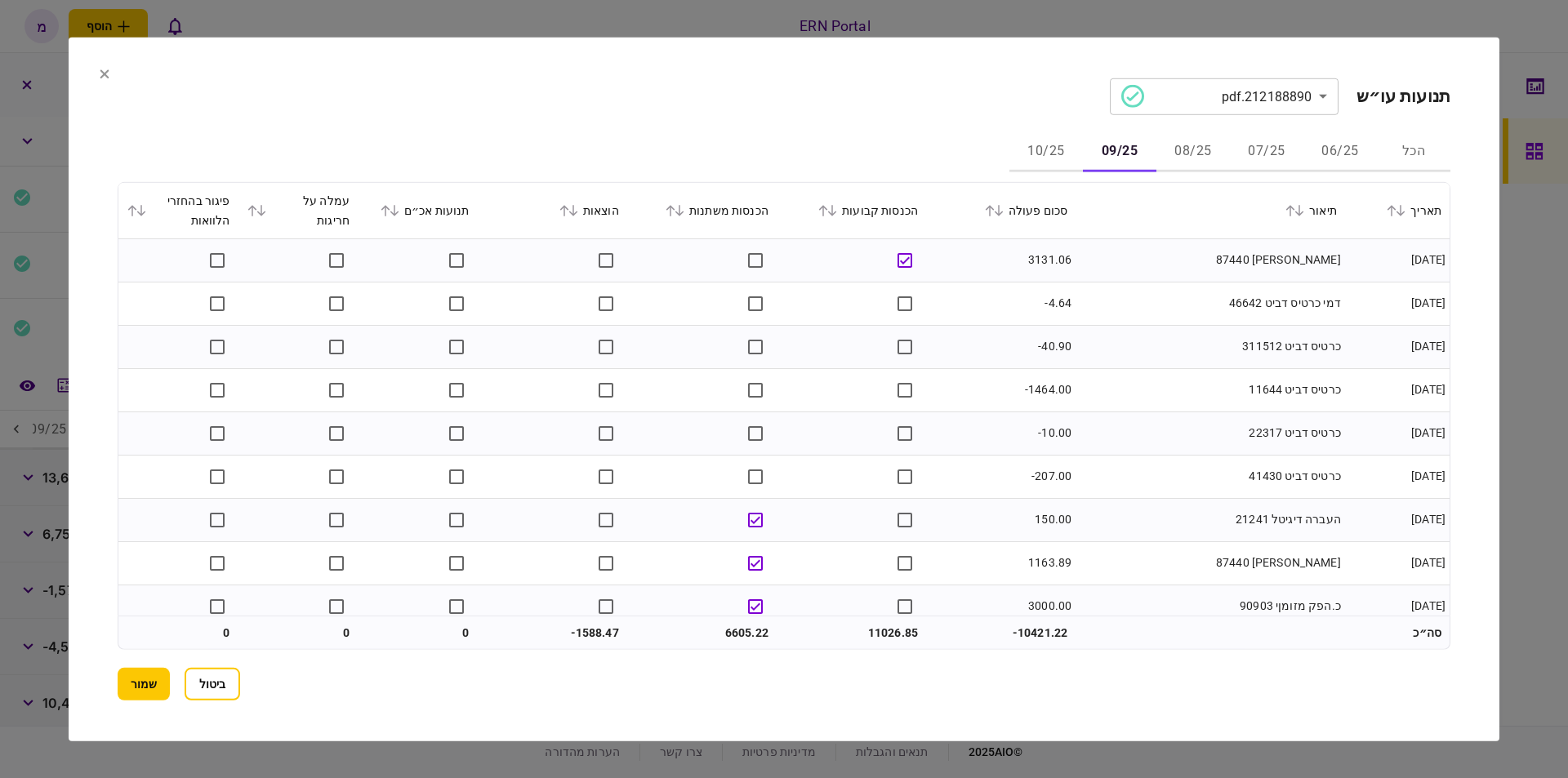
click at [790, 121] on div "**********" at bounding box center [784, 388] width 1333 height 622
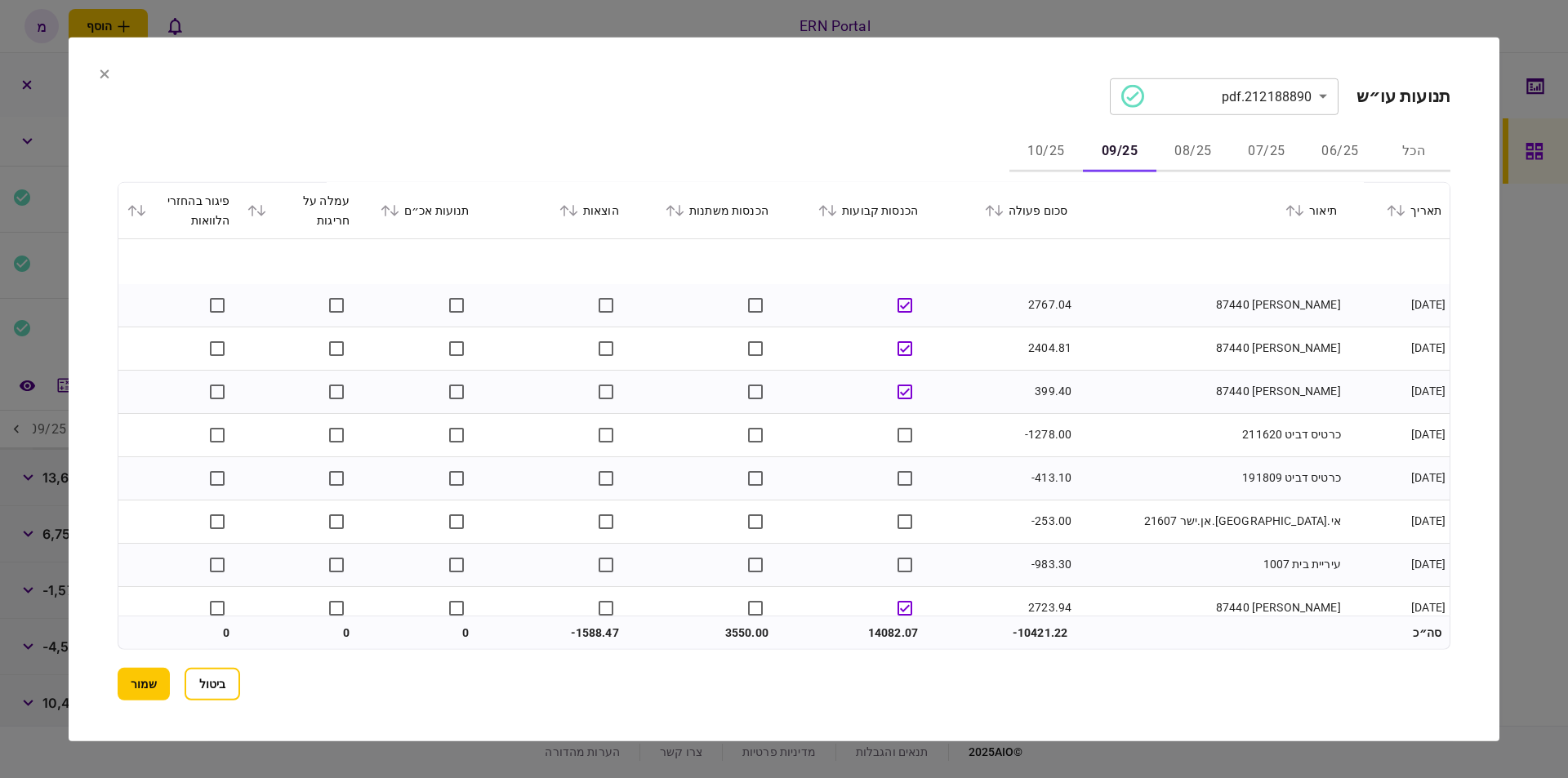
scroll to position [706, 0]
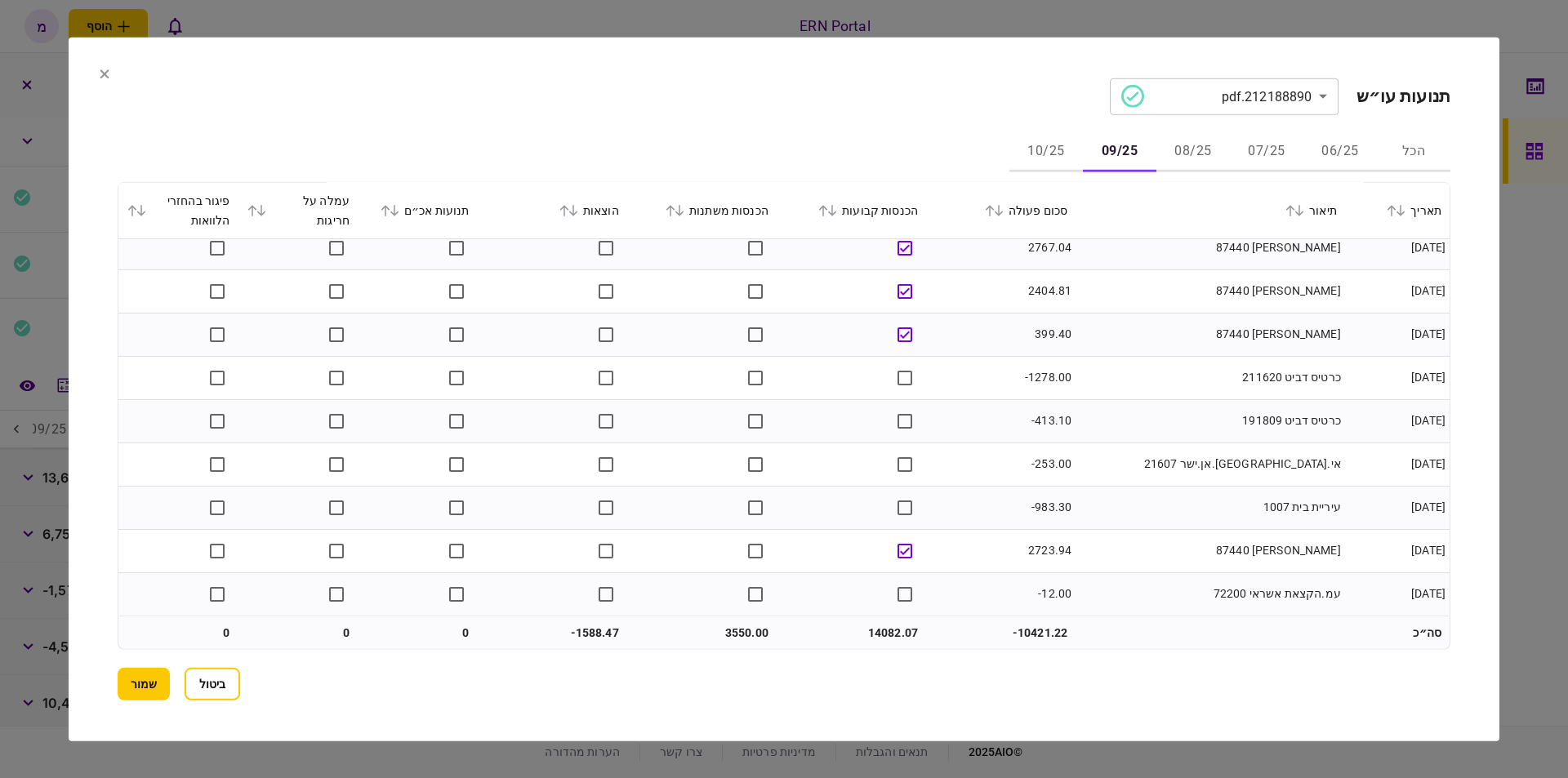
click at [888, 624] on td "14082.07" at bounding box center [851, 633] width 150 height 33
copy td "14082.07"
click at [730, 631] on td "3550.00" at bounding box center [701, 633] width 150 height 33
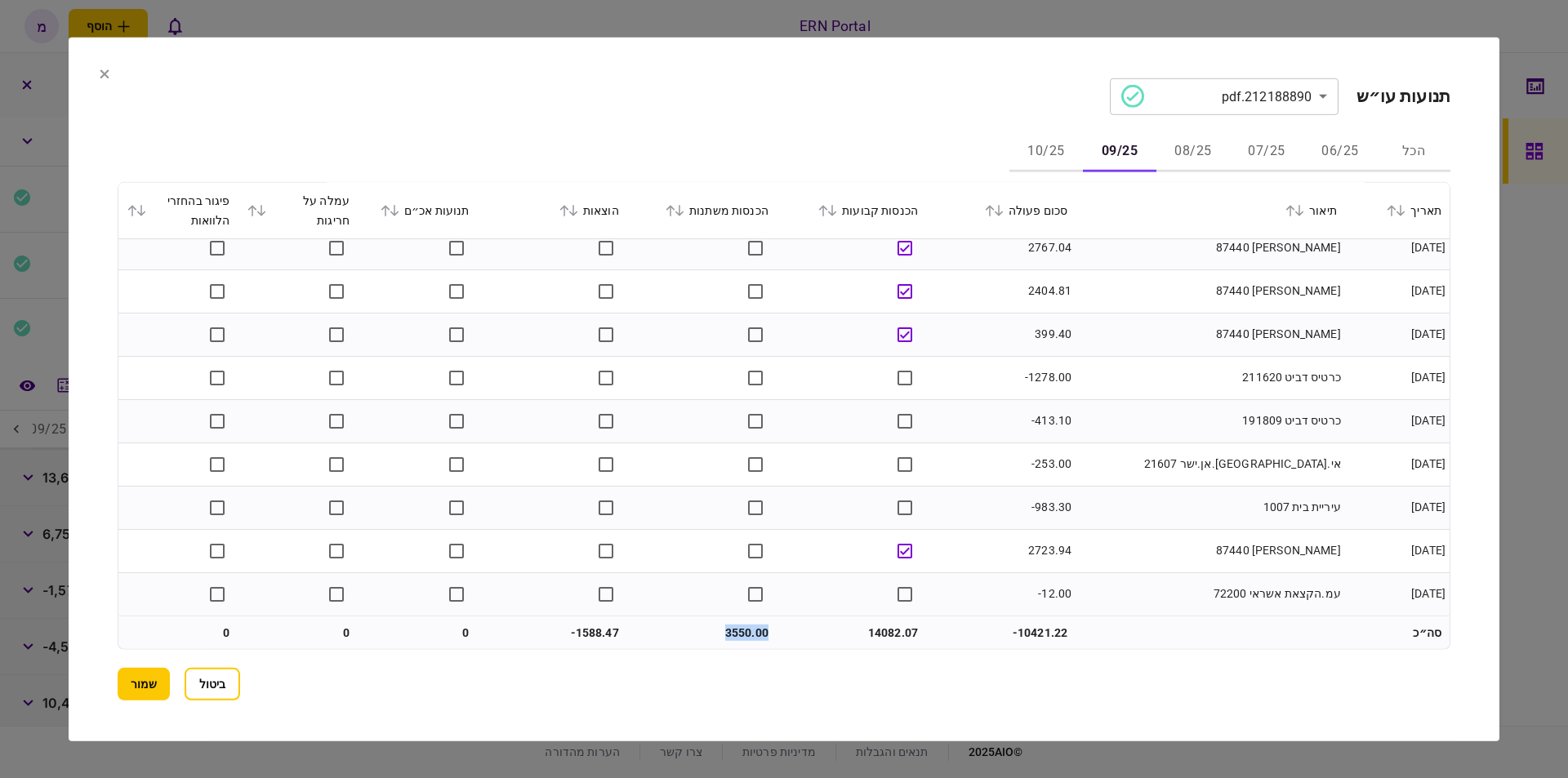
copy td "3550.00"
click at [590, 609] on td at bounding box center [552, 593] width 150 height 42
click at [587, 632] on td "-1588.47" at bounding box center [552, 633] width 150 height 33
copy td "1588.47"
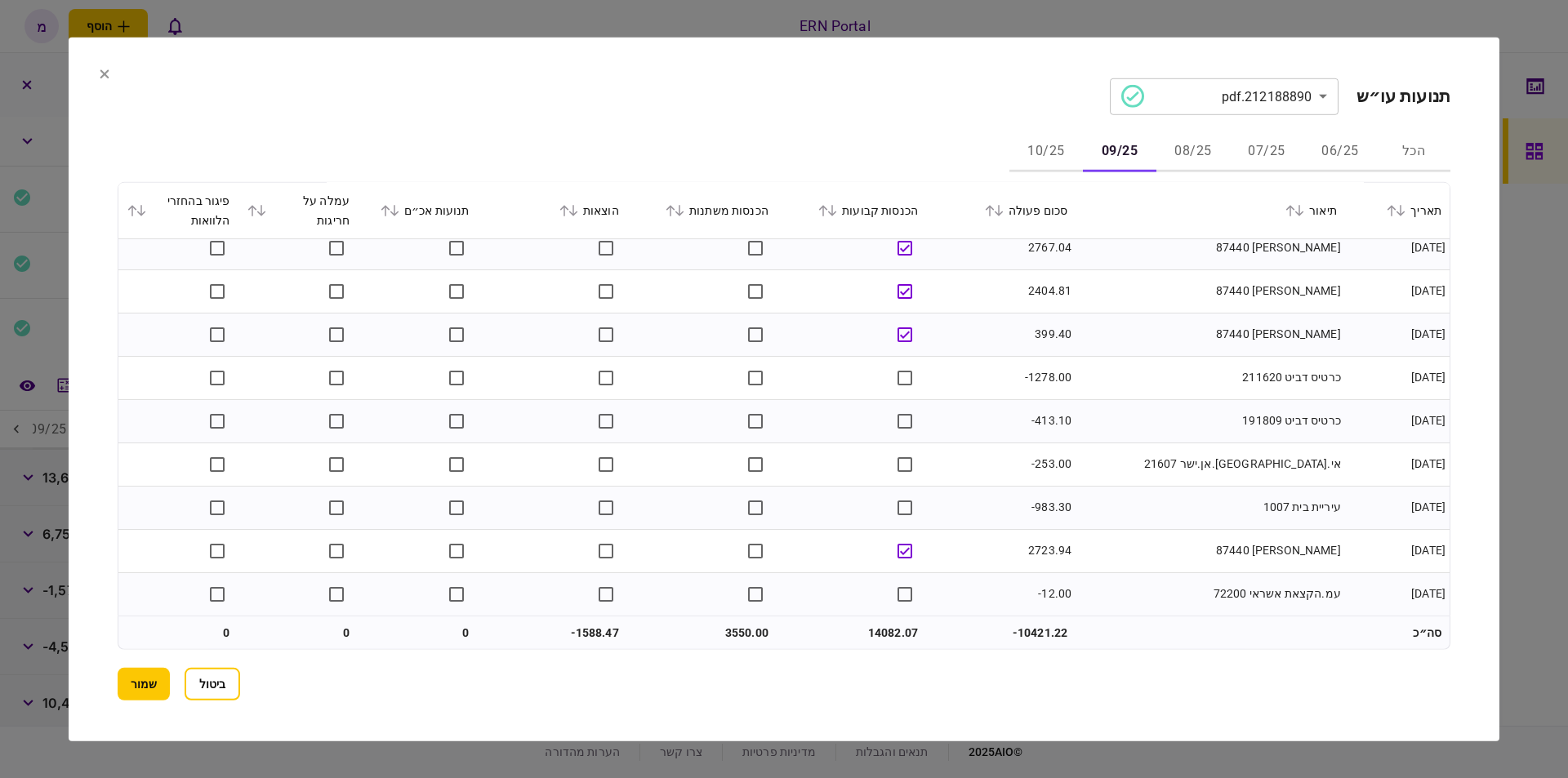
click at [1024, 272] on td "2404.81" at bounding box center [1000, 290] width 150 height 43
click at [1019, 143] on button "10/25" at bounding box center [1046, 152] width 74 height 39
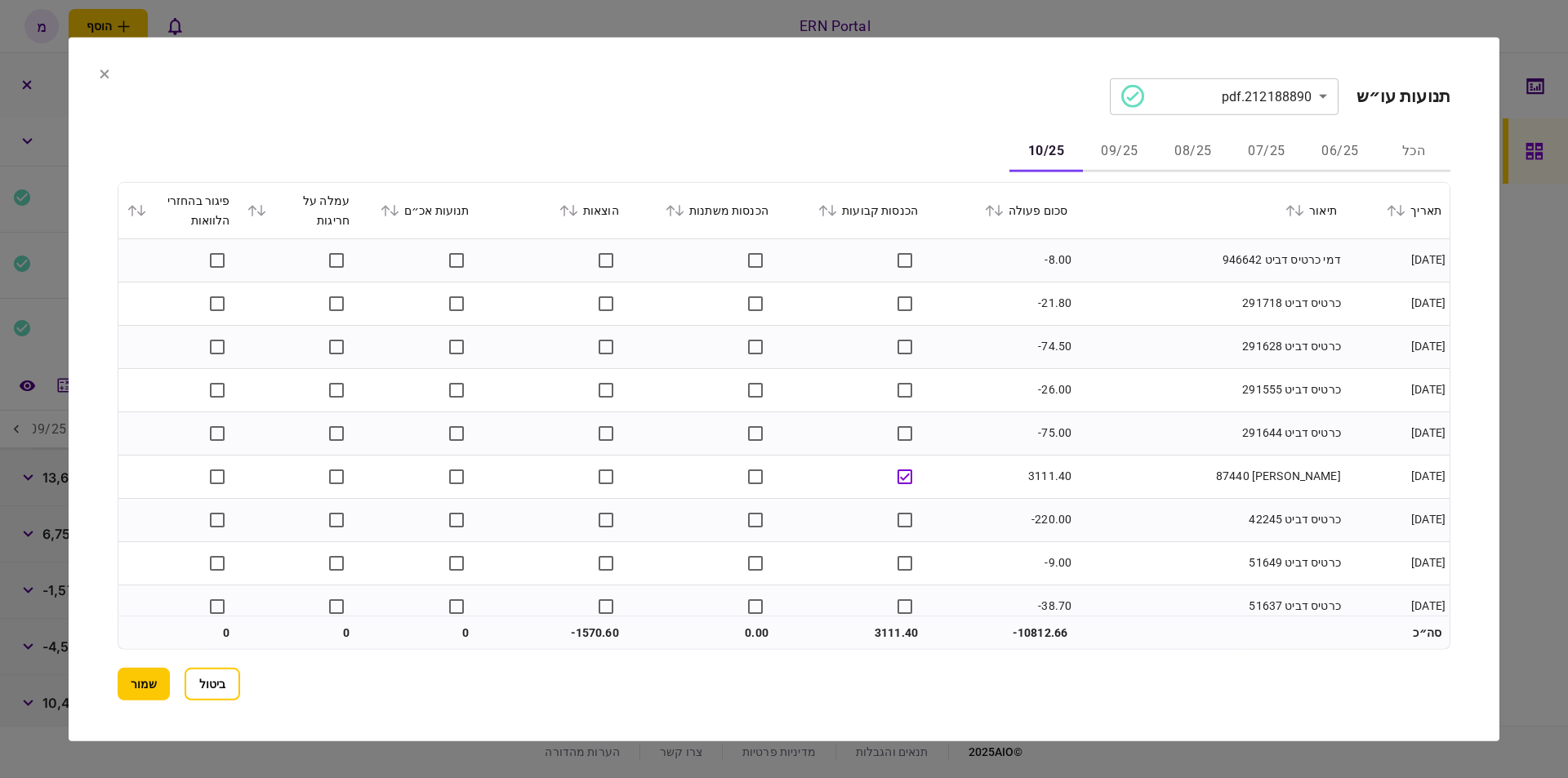
click at [1117, 296] on td "כרטיס דביט 291718" at bounding box center [1210, 302] width 269 height 43
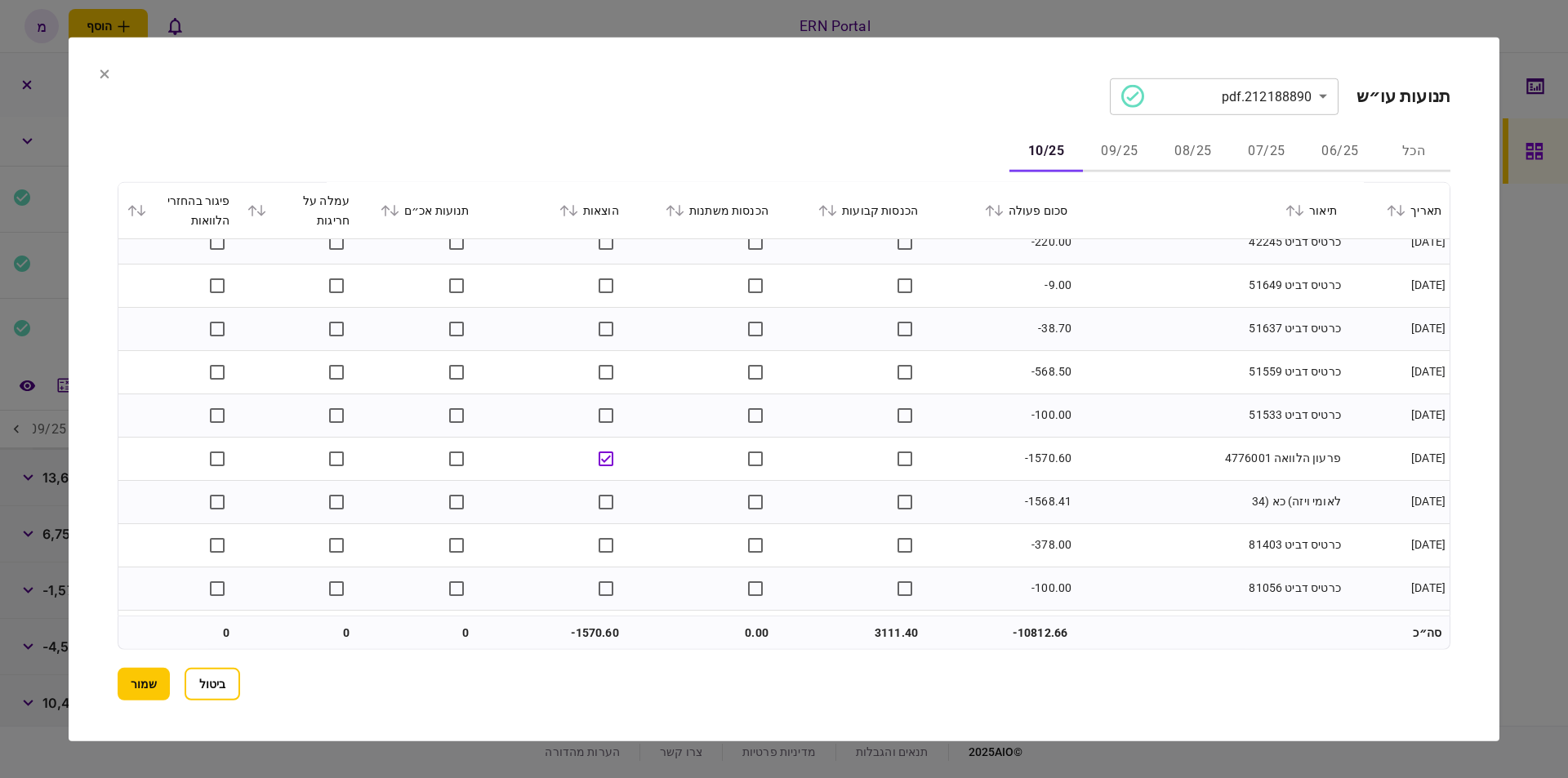
scroll to position [318, 0]
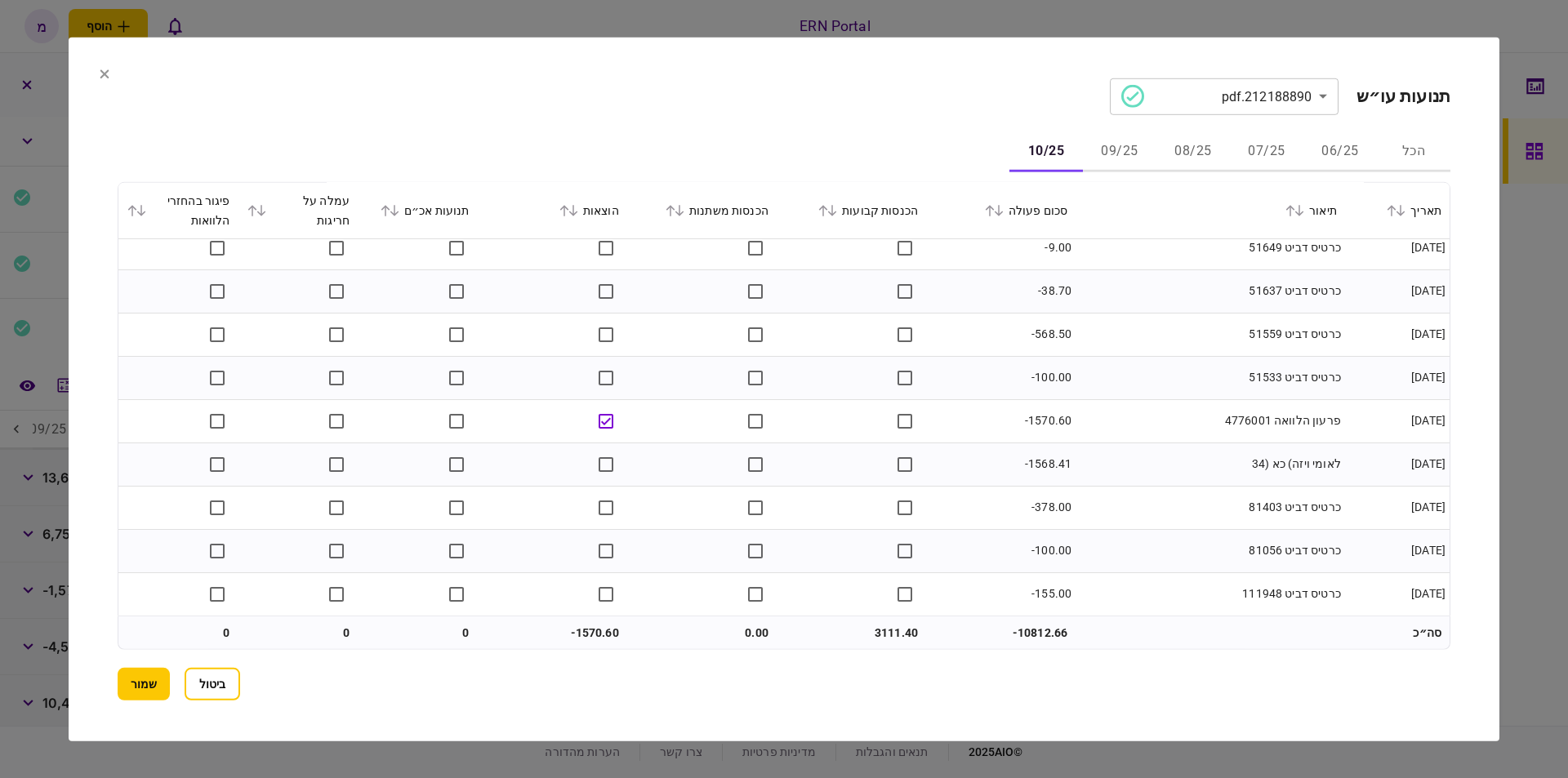
click at [903, 638] on td "3111.40" at bounding box center [851, 633] width 150 height 33
copy td "3111.40"
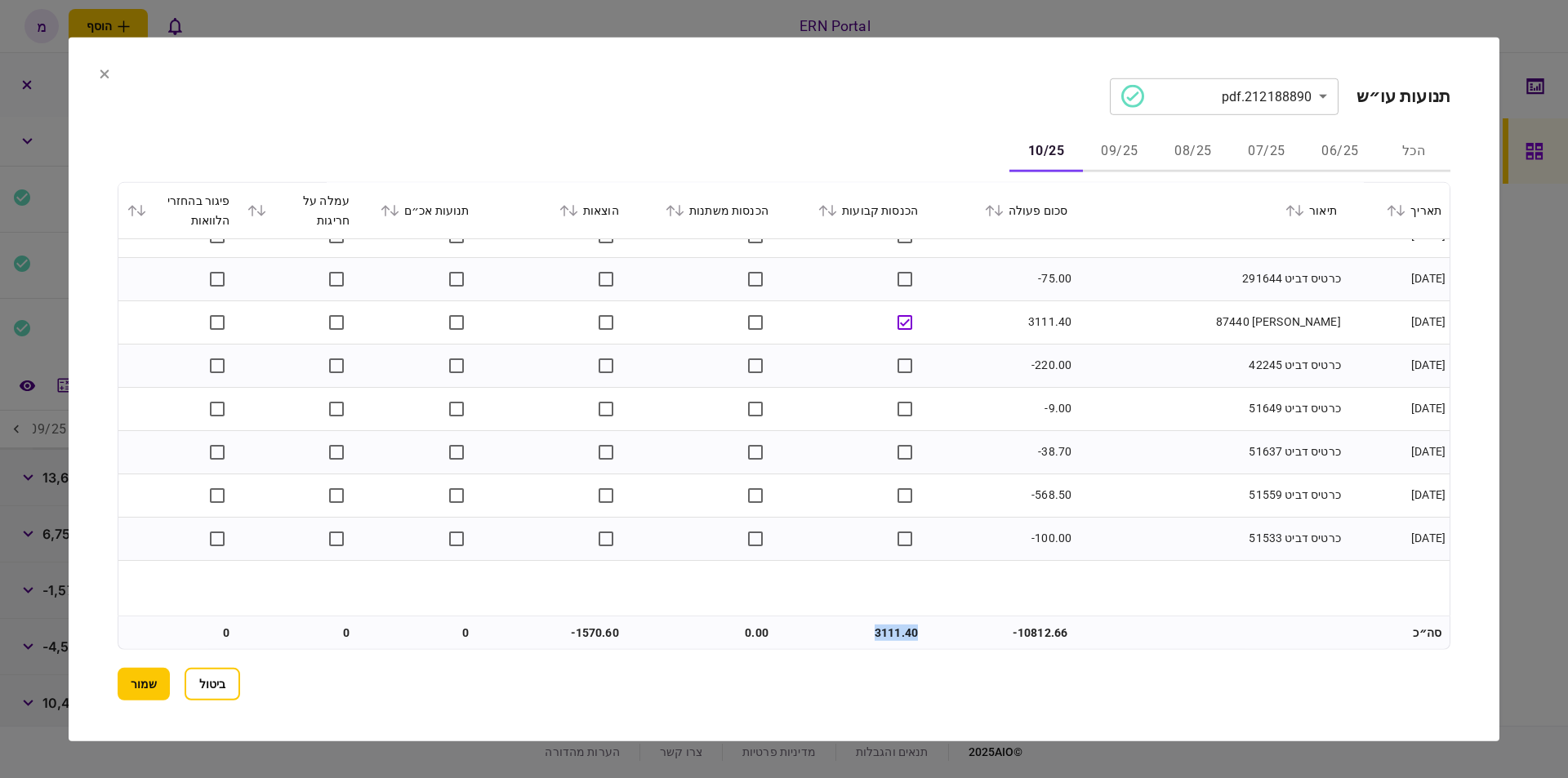
scroll to position [0, 0]
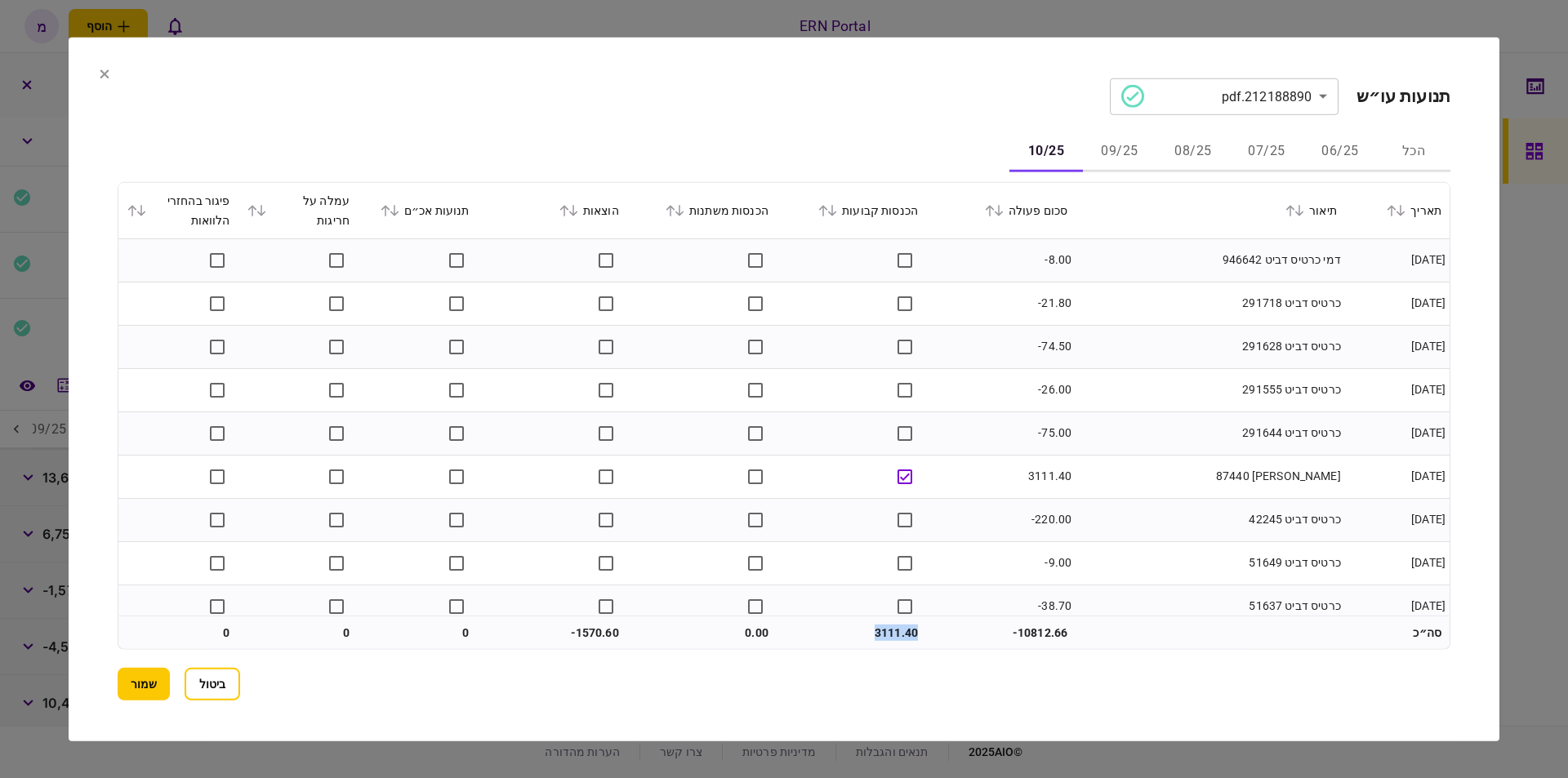
click at [589, 627] on td "-1570.60" at bounding box center [552, 633] width 150 height 33
click at [590, 626] on td "-1570.60" at bounding box center [552, 633] width 150 height 33
click at [150, 675] on button "שמור" at bounding box center [143, 684] width 52 height 33
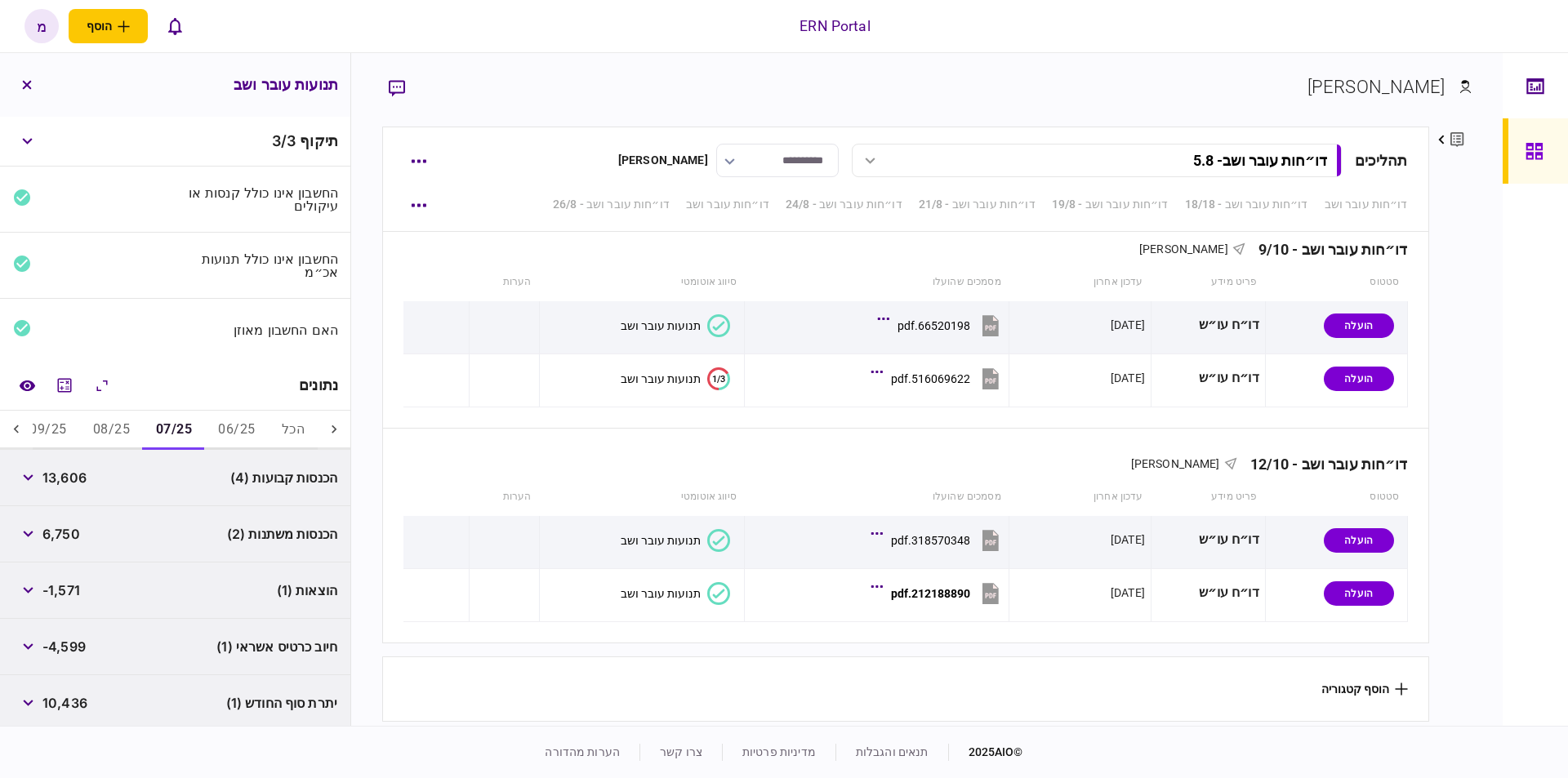
scroll to position [59, 0]
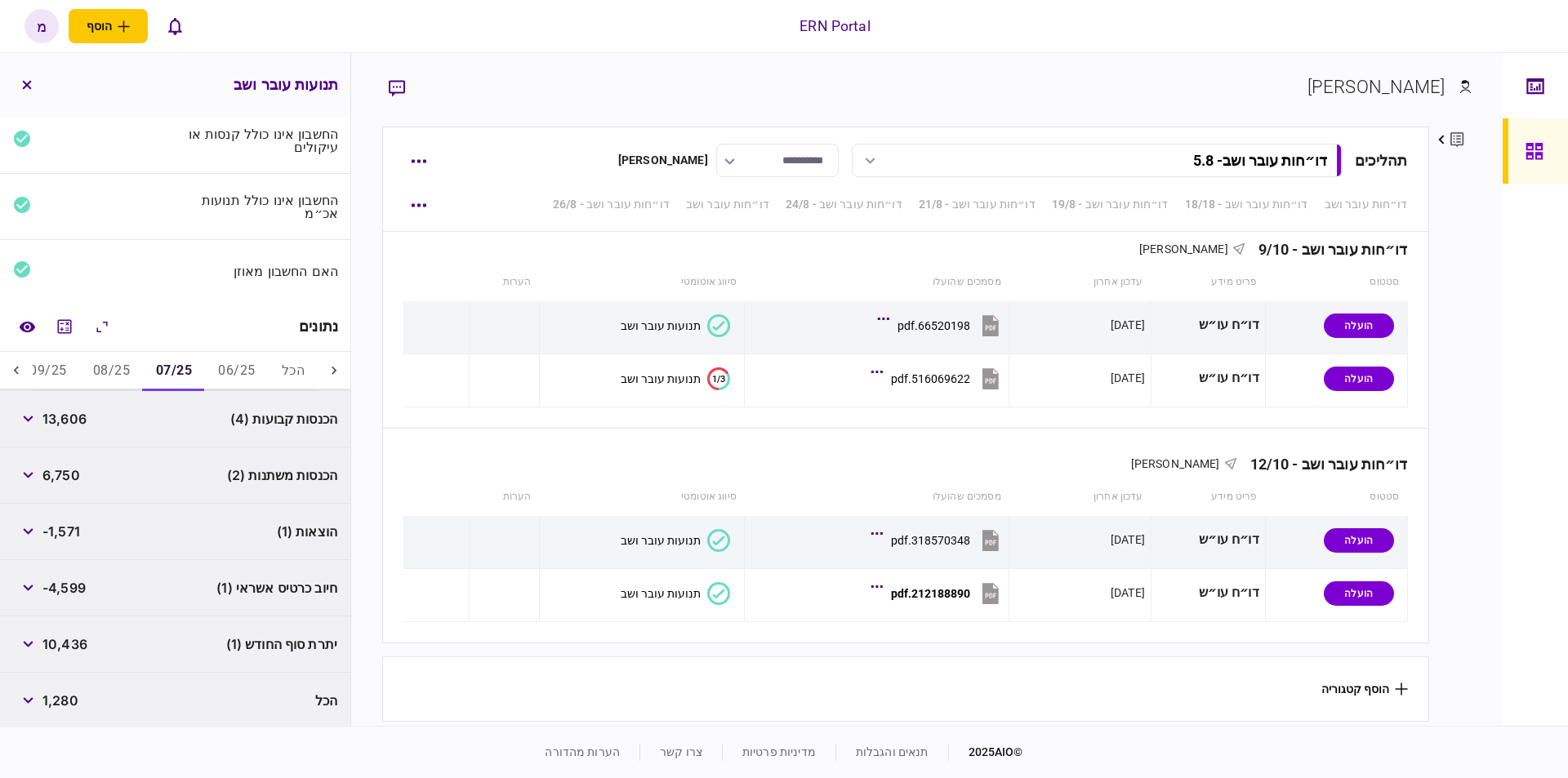
click at [77, 640] on span "10,436" at bounding box center [64, 643] width 45 height 19
click at [129, 371] on button "08/25" at bounding box center [111, 371] width 62 height 39
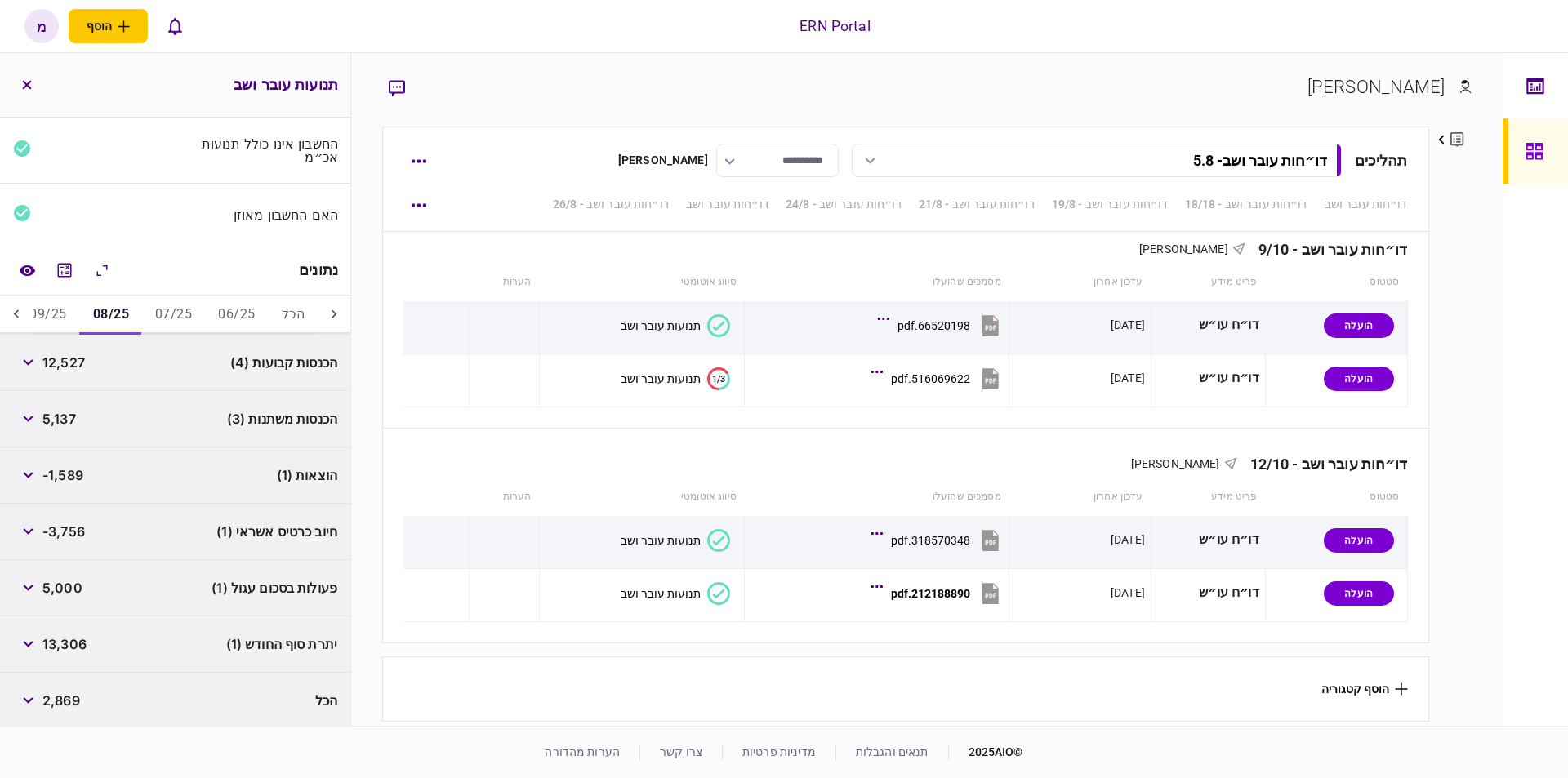
click at [70, 629] on div "13,306" at bounding box center [50, 644] width 74 height 29
click at [62, 639] on span "13,306" at bounding box center [64, 643] width 44 height 19
click at [54, 313] on button "09/25" at bounding box center [48, 315] width 62 height 39
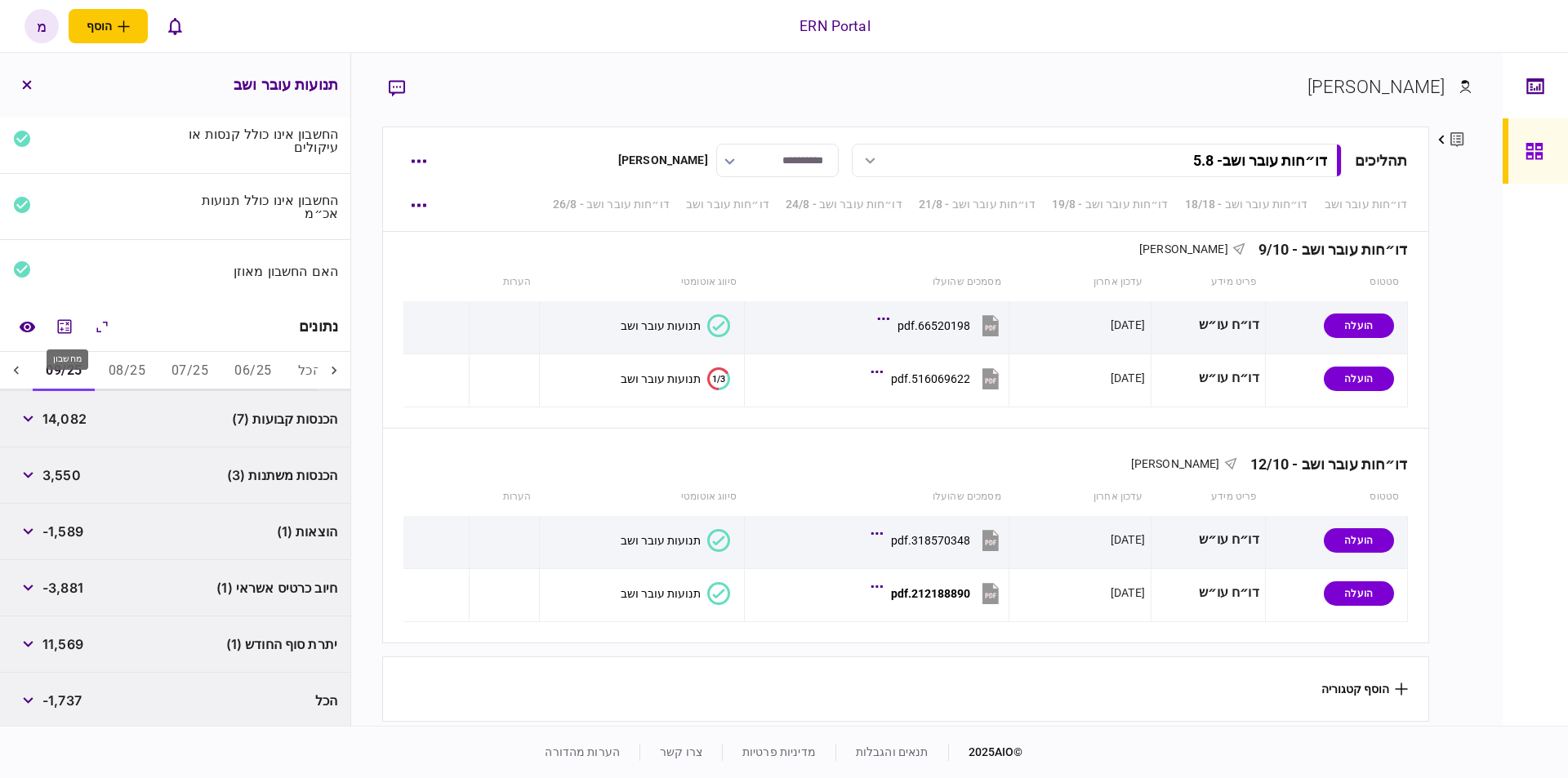
scroll to position [0, -17]
click at [74, 641] on span "11,569" at bounding box center [62, 643] width 40 height 19
click at [25, 369] on icon at bounding box center [17, 370] width 17 height 17
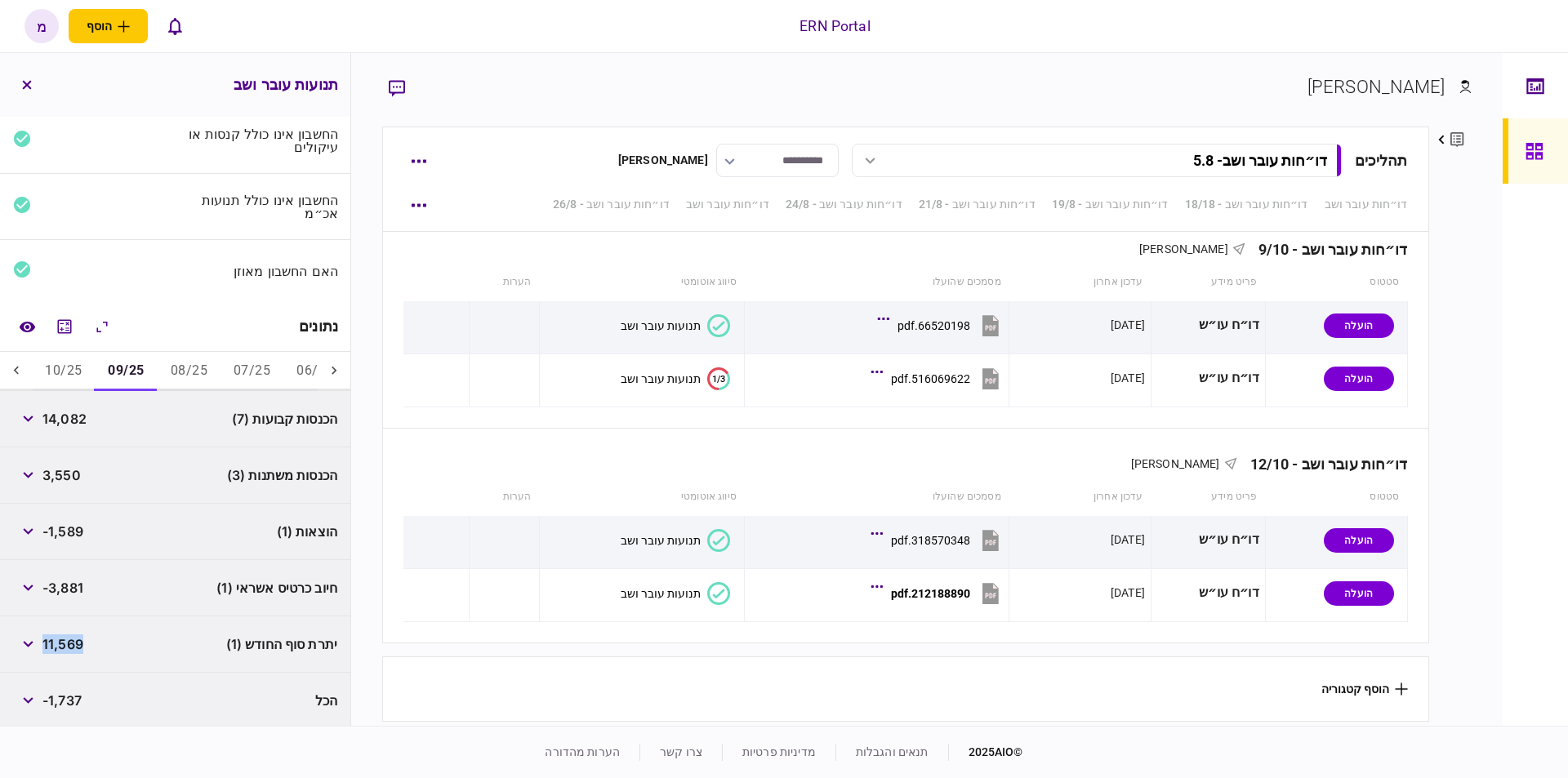
click at [59, 374] on button "10/25" at bounding box center [63, 371] width 62 height 39
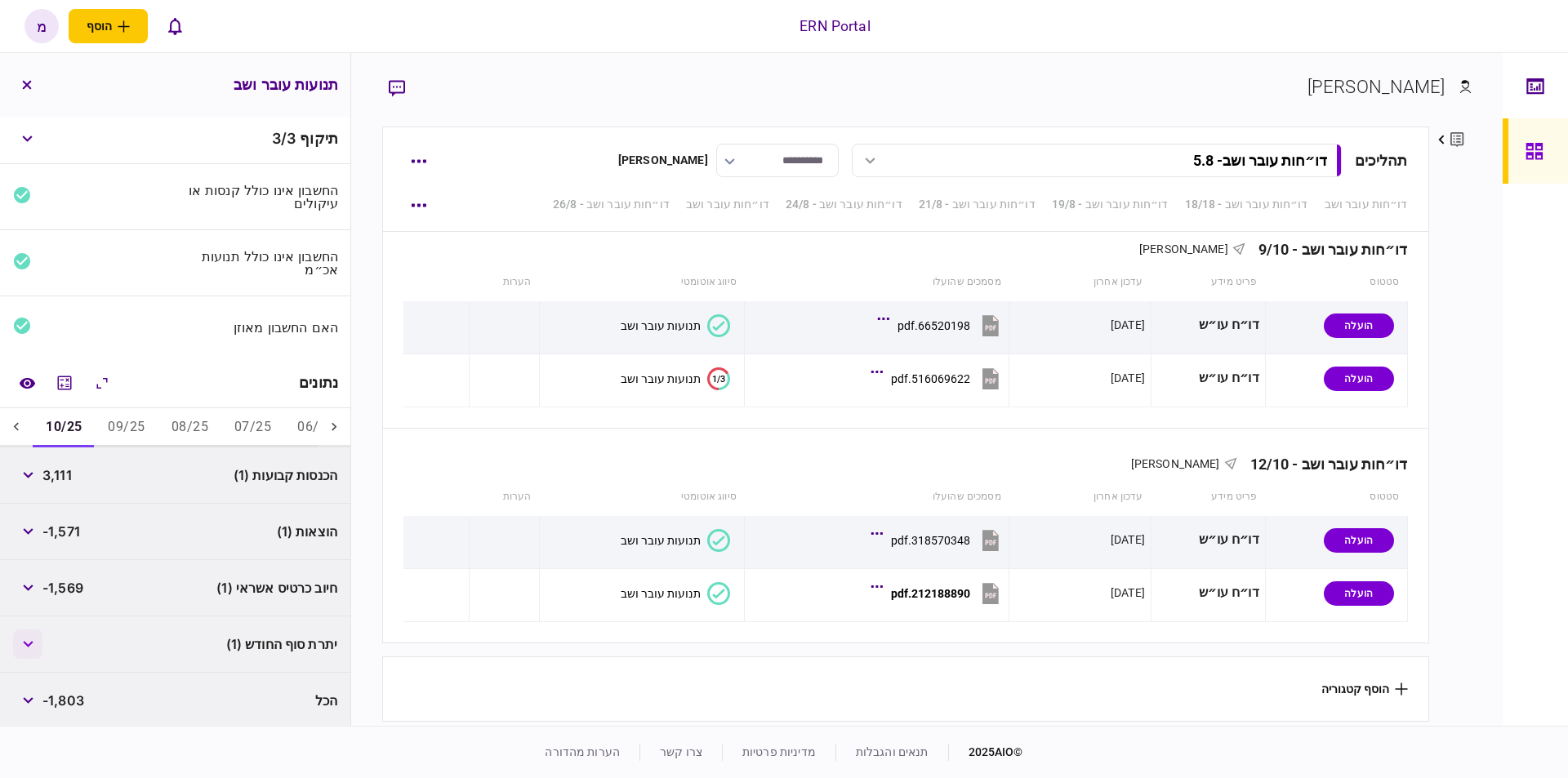
click at [18, 632] on button "button" at bounding box center [28, 644] width 29 height 29
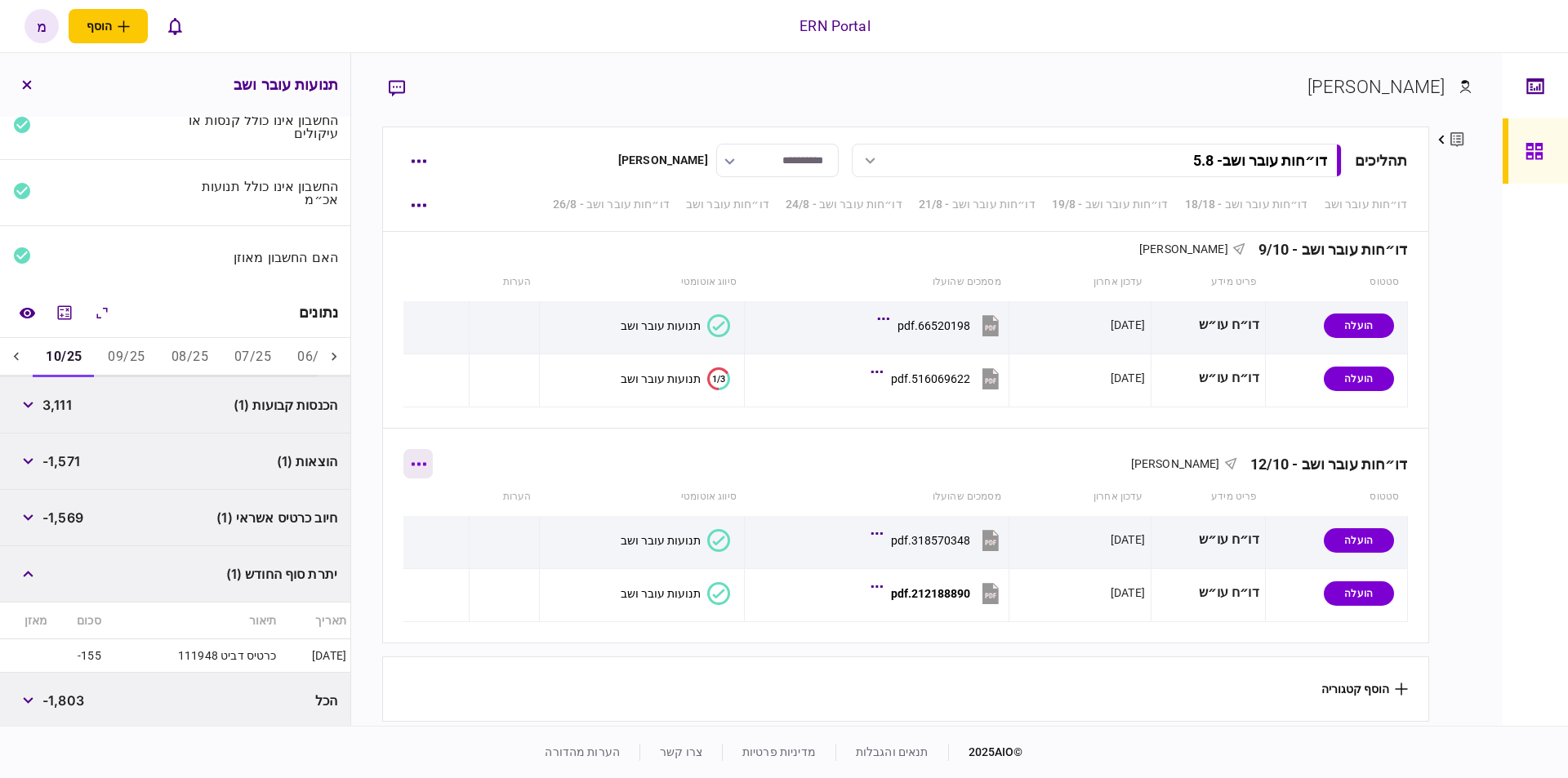
click at [415, 462] on button "button" at bounding box center [418, 464] width 29 height 29
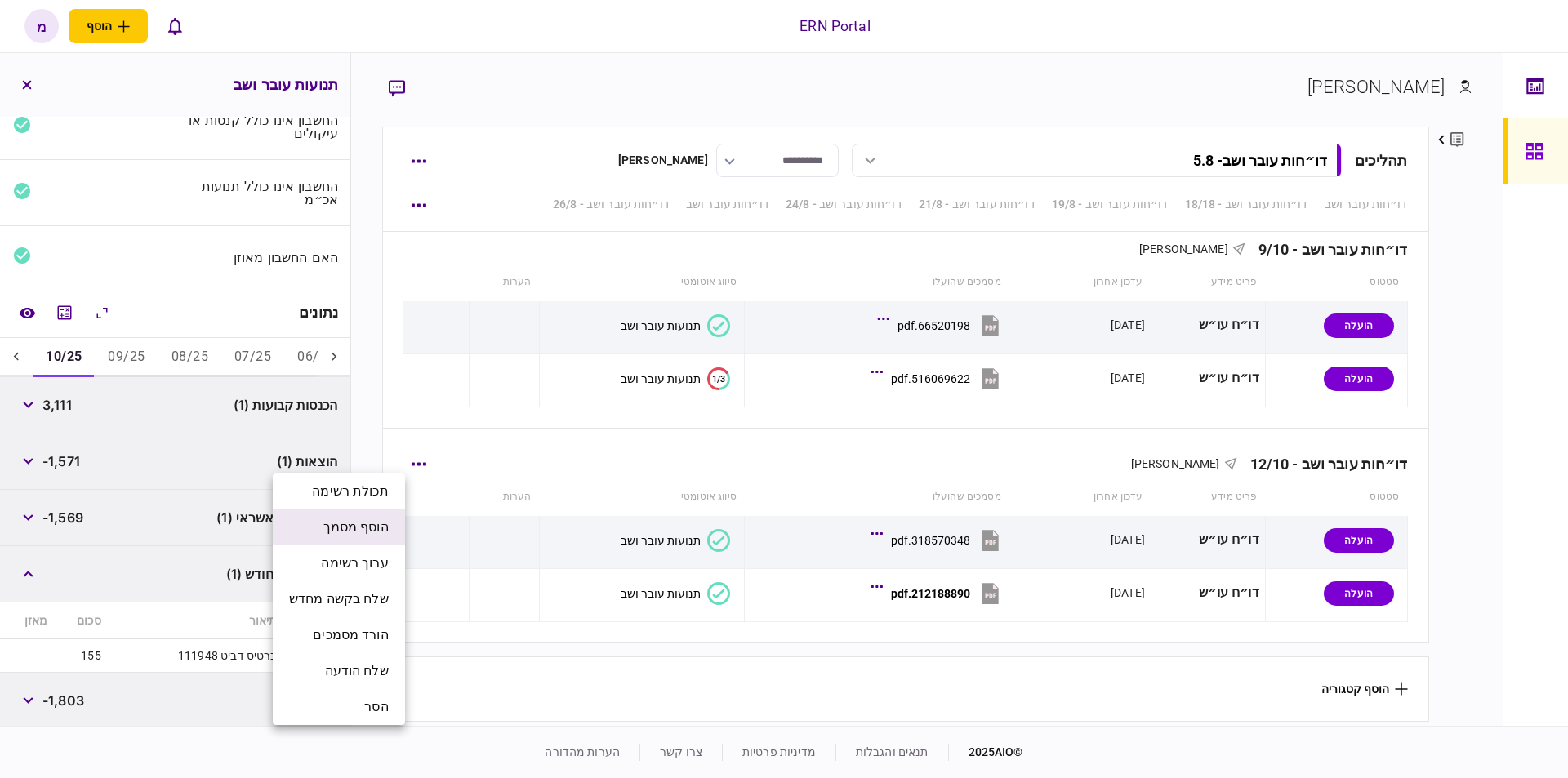
click at [351, 527] on span "הוסף מסמך" at bounding box center [356, 526] width 65 height 19
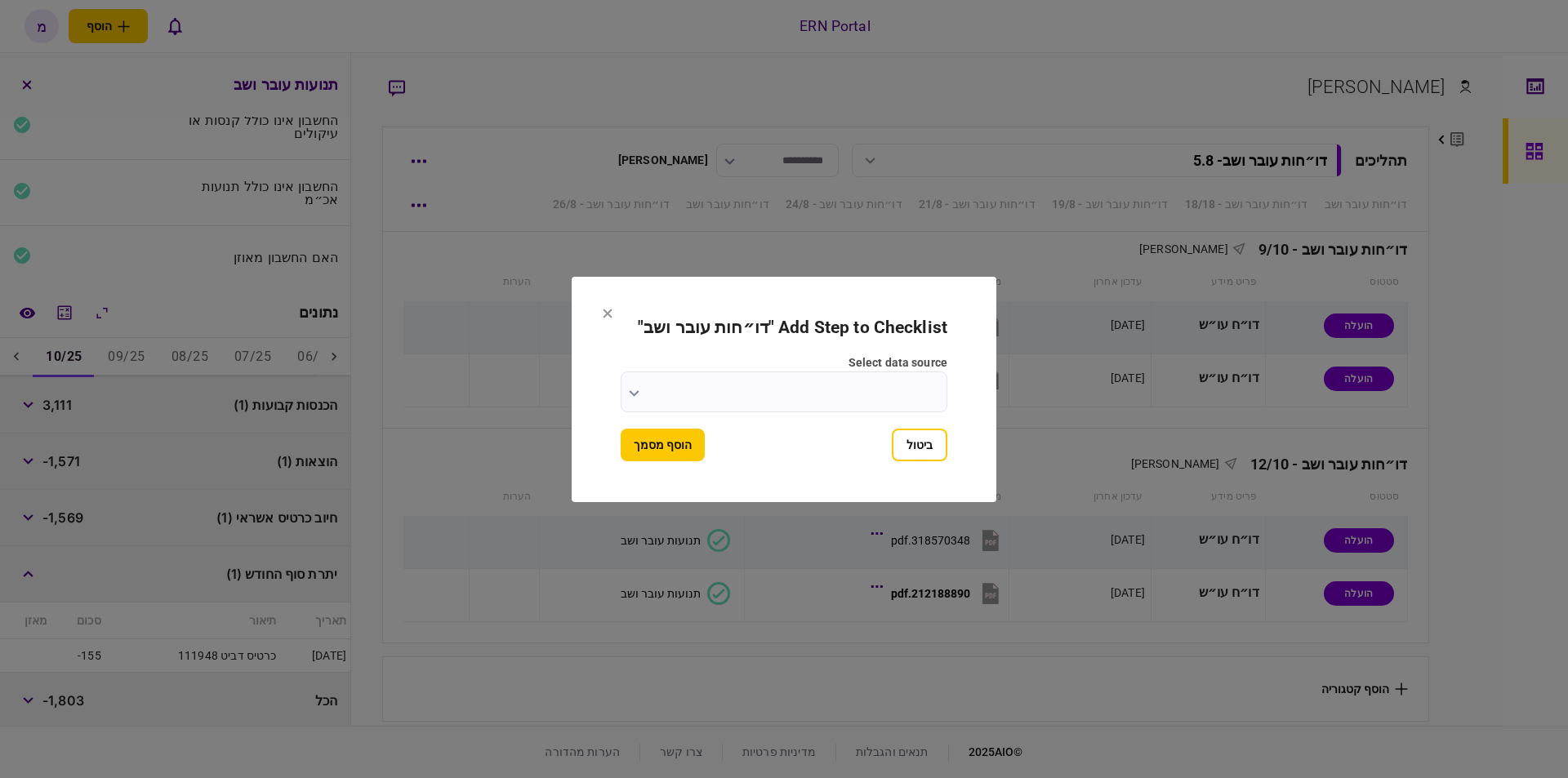
click at [631, 378] on input "select data source" at bounding box center [783, 391] width 326 height 40
click at [636, 385] on div at bounding box center [784, 389] width 1568 height 778
click at [639, 386] on button "button" at bounding box center [634, 392] width 11 height 13
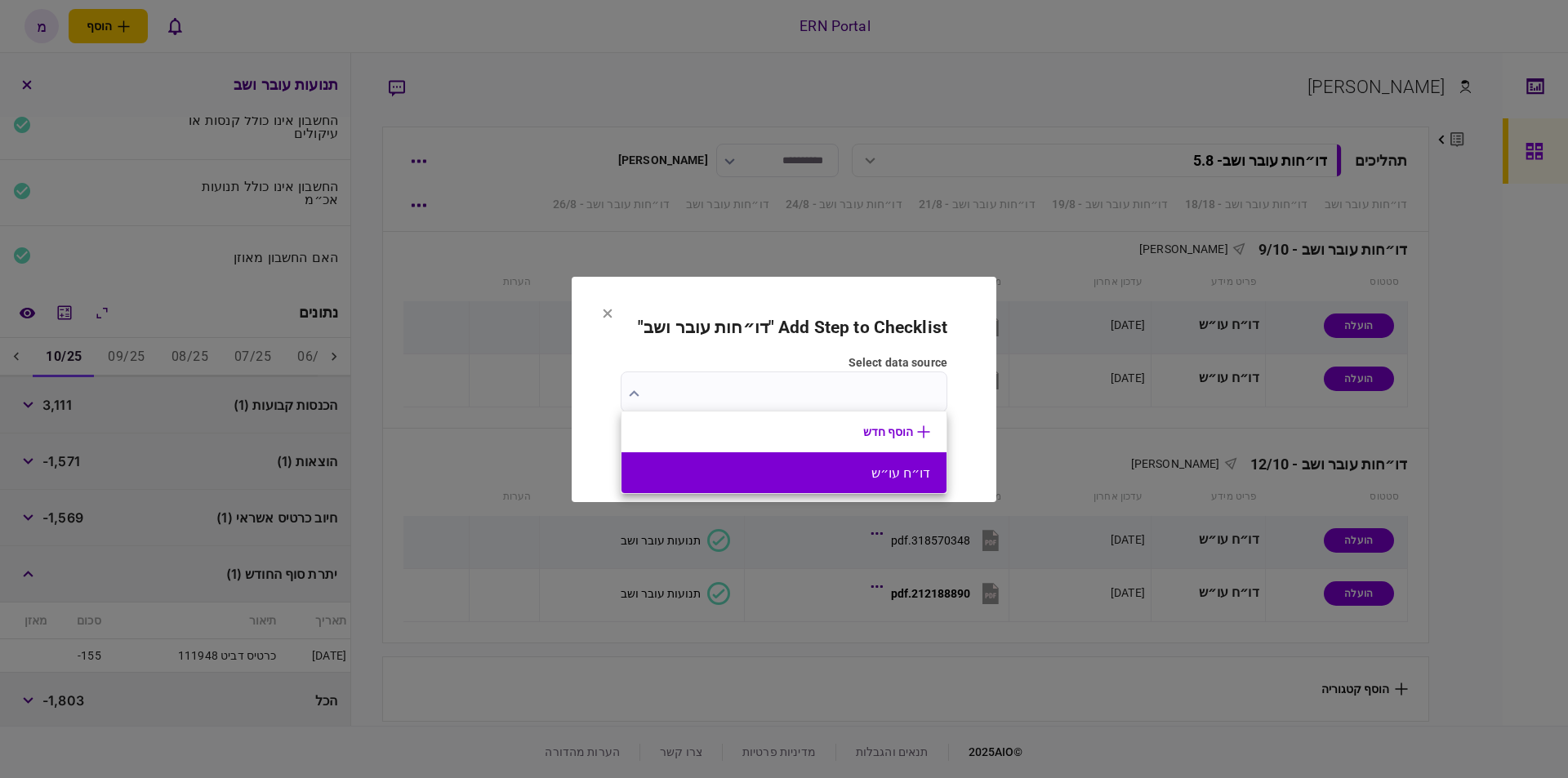
click at [801, 473] on button "דו״ח עו״ש" at bounding box center [784, 472] width 292 height 16
type input "*********"
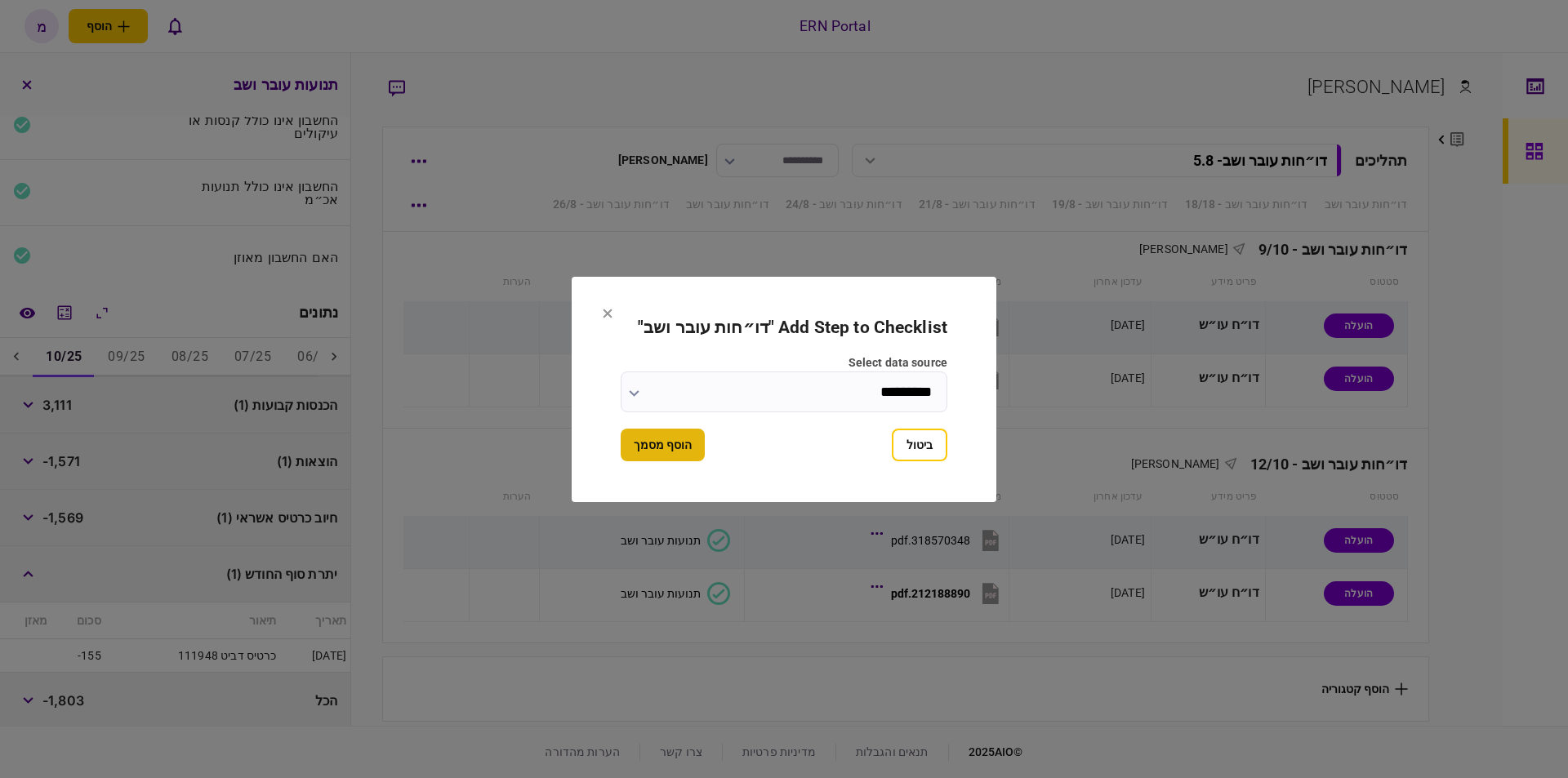
click at [653, 452] on button "הוסף מסמך" at bounding box center [662, 445] width 84 height 33
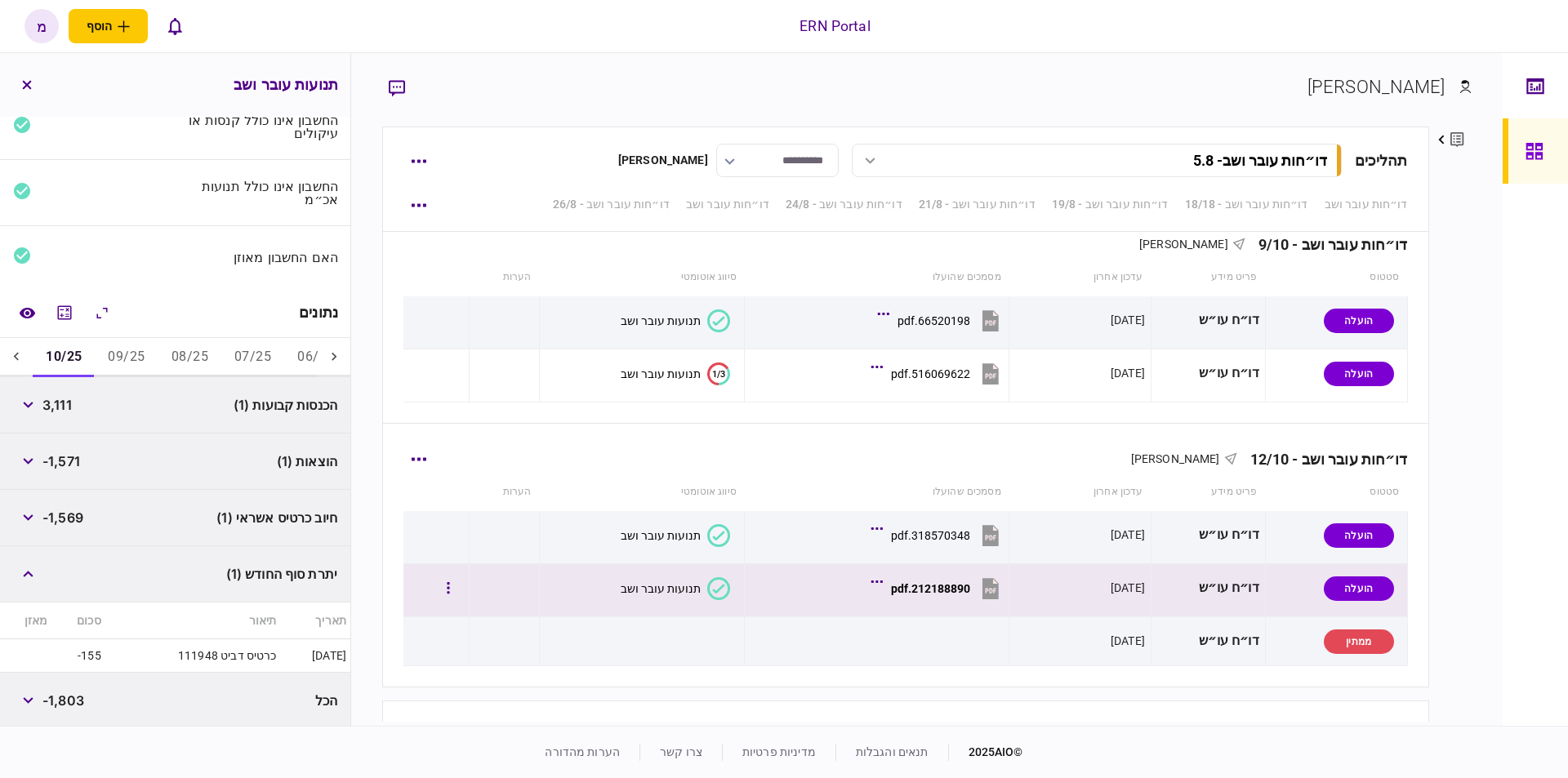
scroll to position [5443, 0]
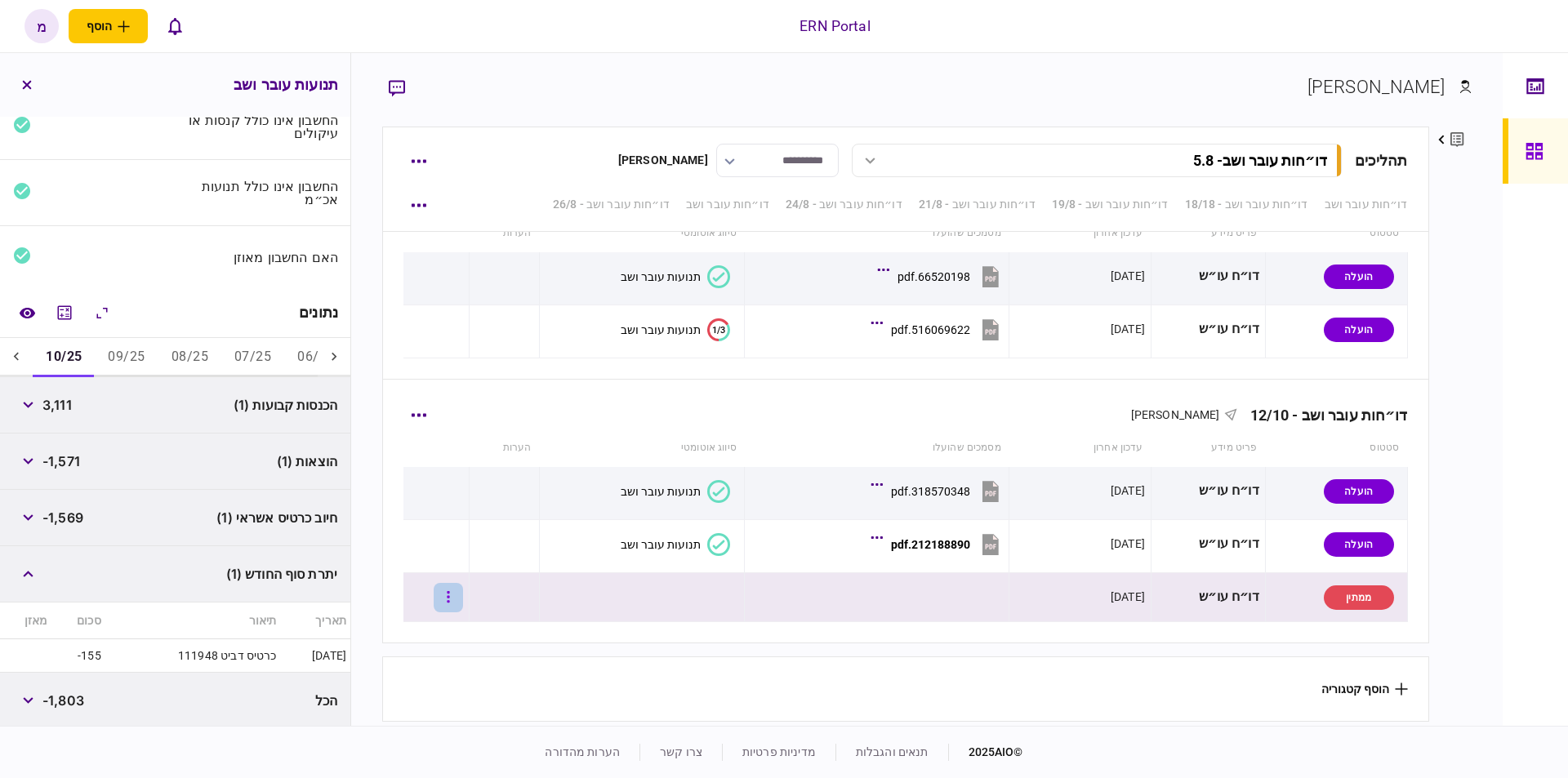
click at [463, 592] on button "button" at bounding box center [449, 597] width 29 height 29
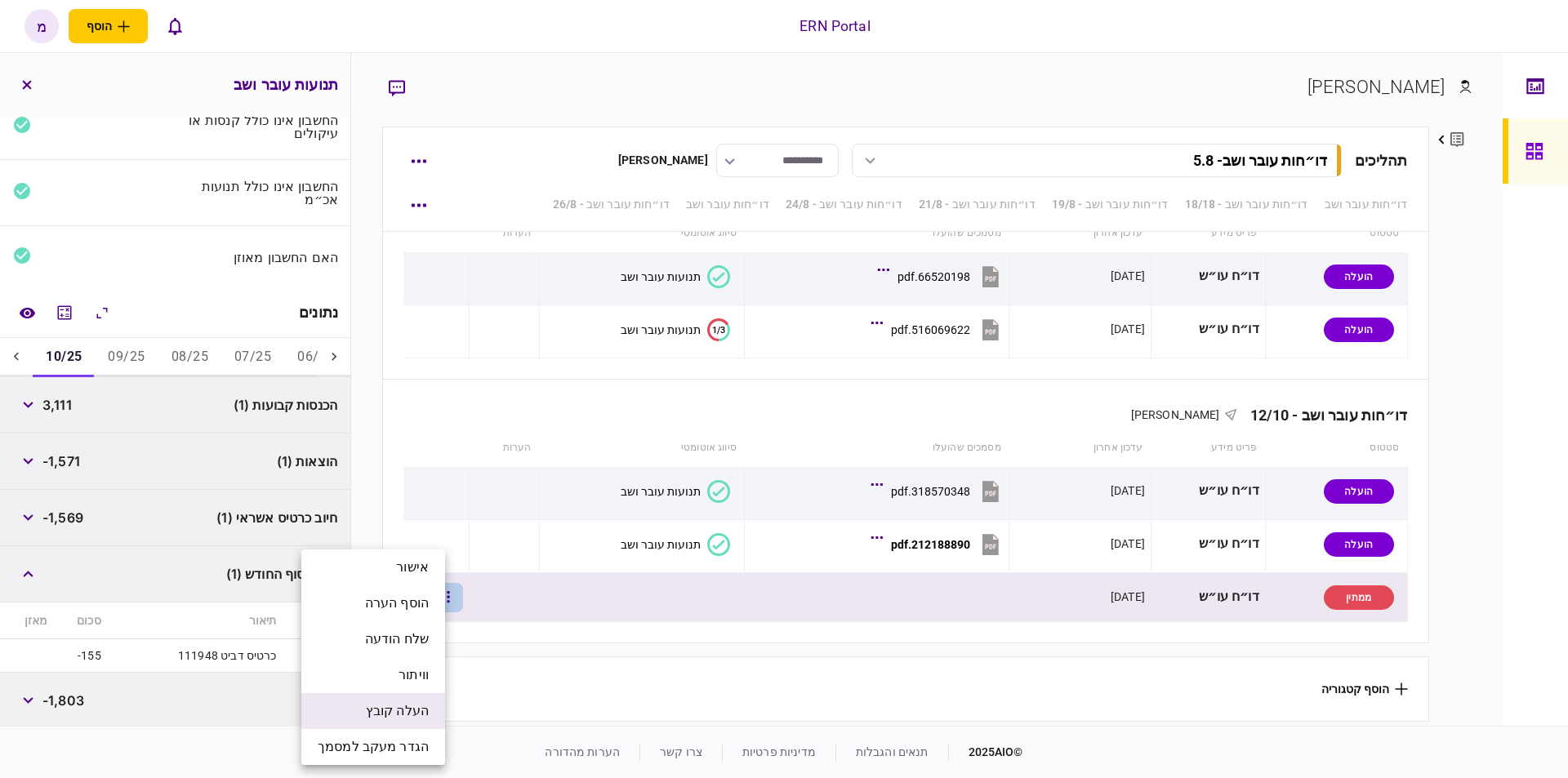
click at [408, 711] on span "העלה קובץ" at bounding box center [397, 710] width 62 height 19
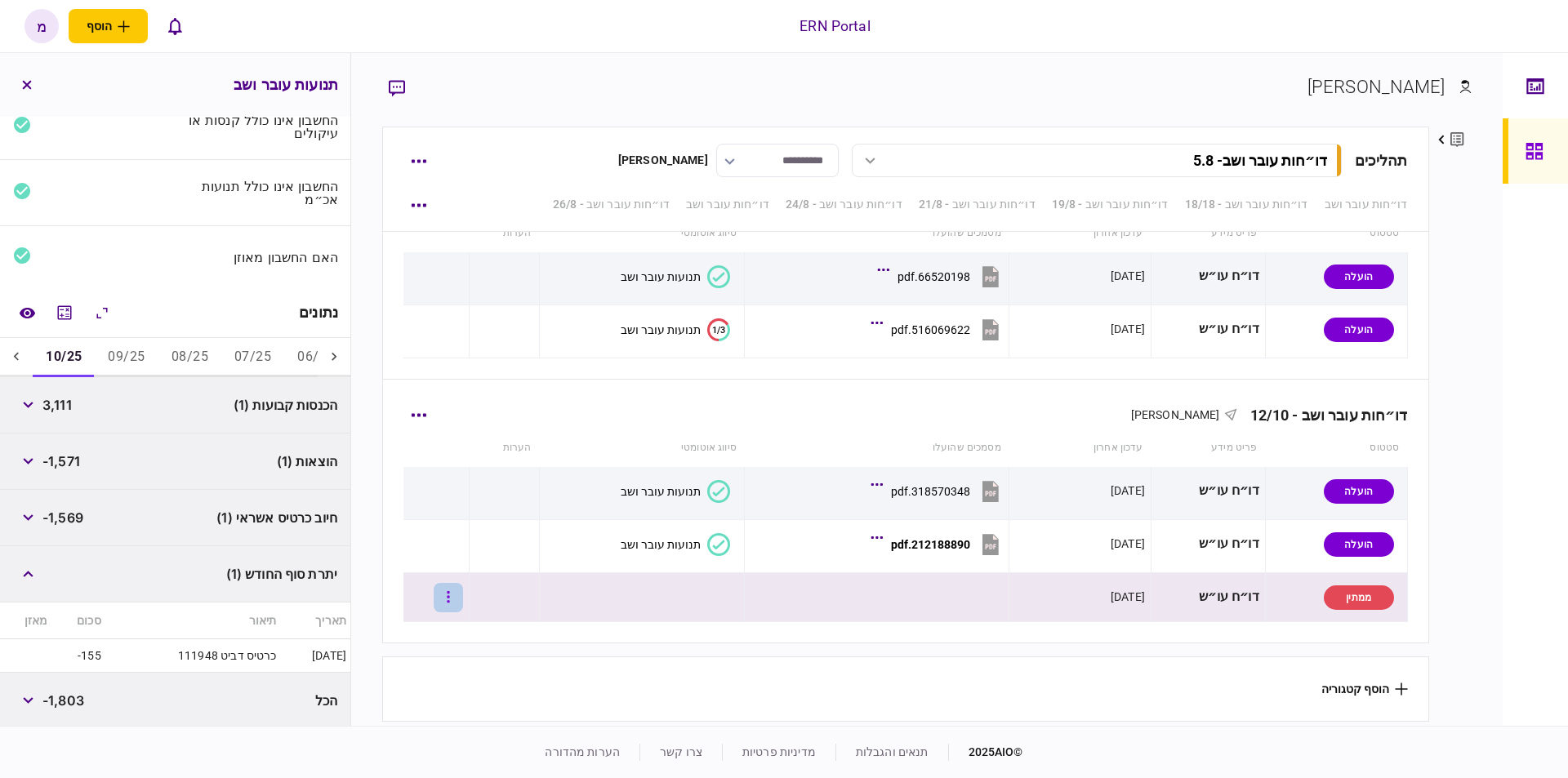
click at [463, 588] on button "button" at bounding box center [449, 597] width 29 height 29
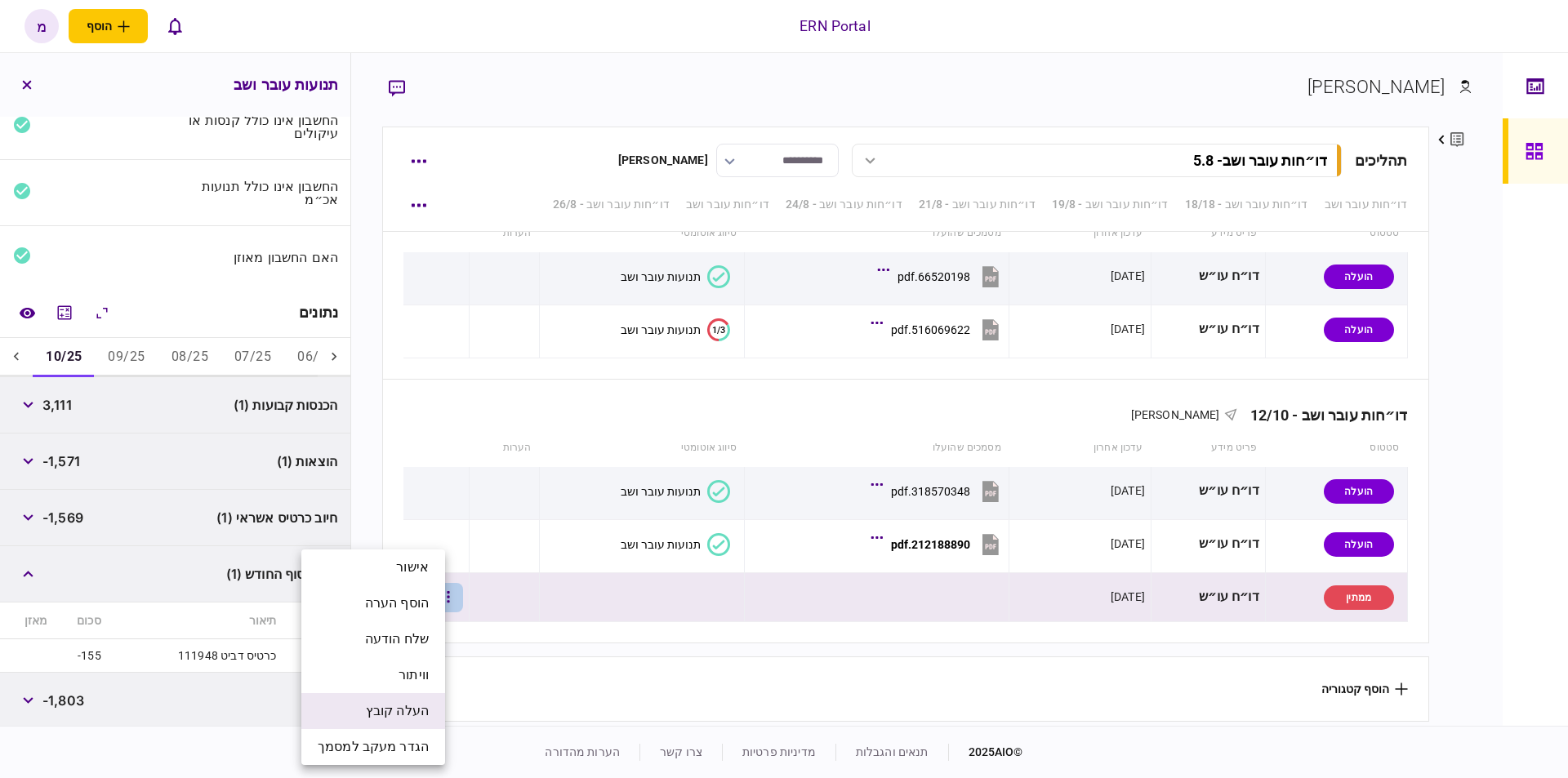
click at [356, 718] on li "העלה קובץ" at bounding box center [373, 710] width 143 height 36
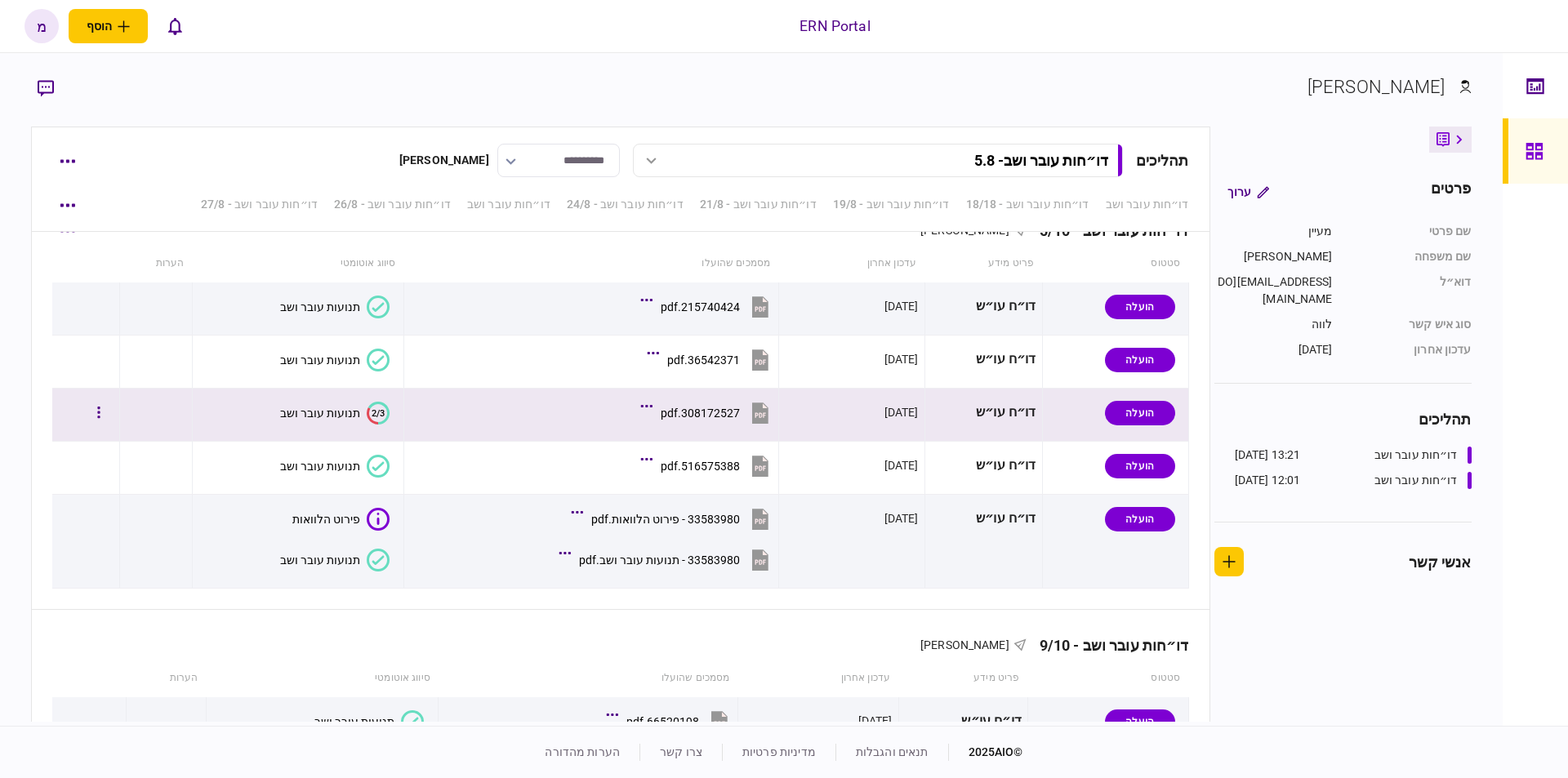
scroll to position [5447, 0]
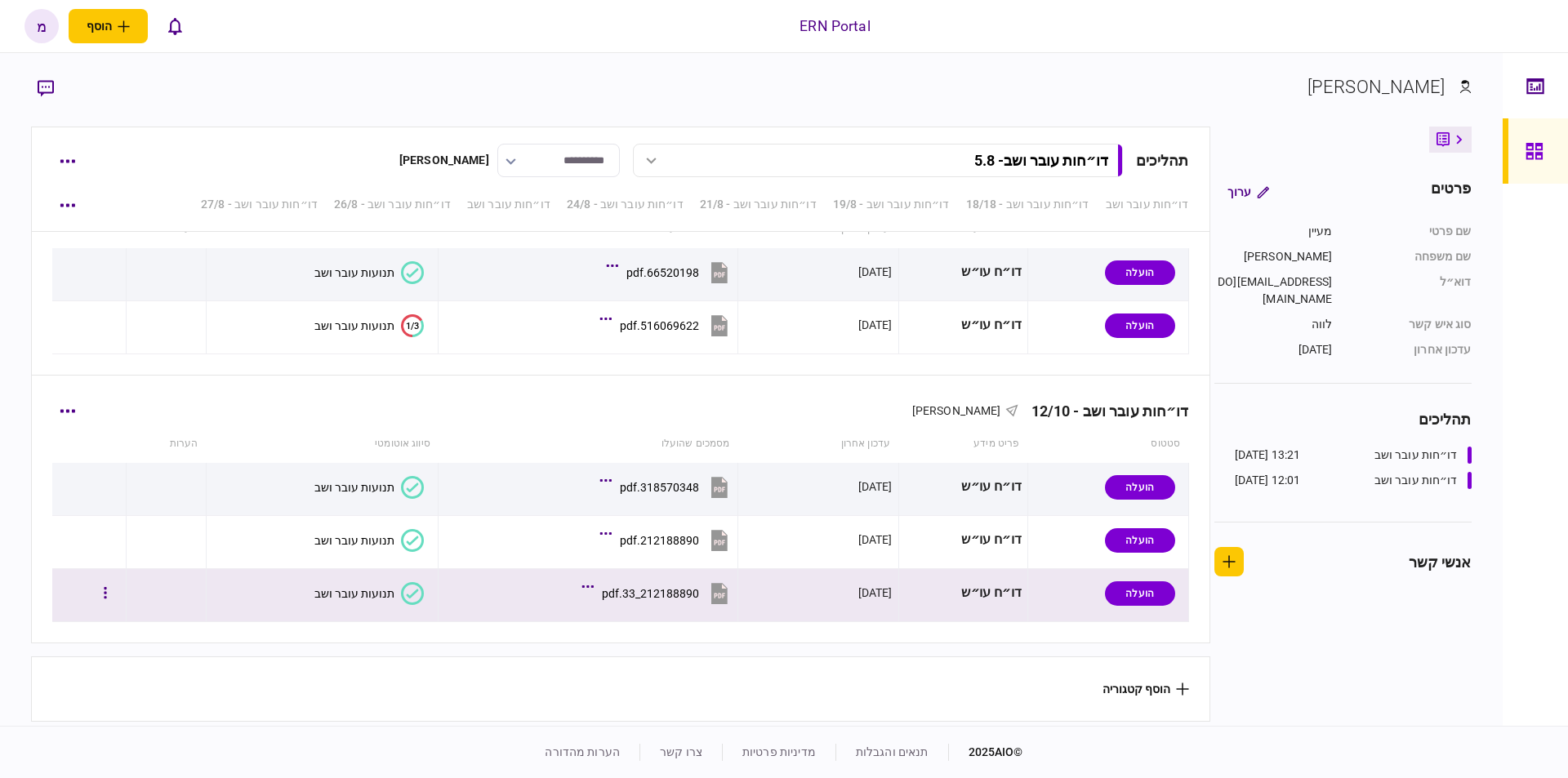
click at [403, 581] on icon at bounding box center [412, 592] width 23 height 23
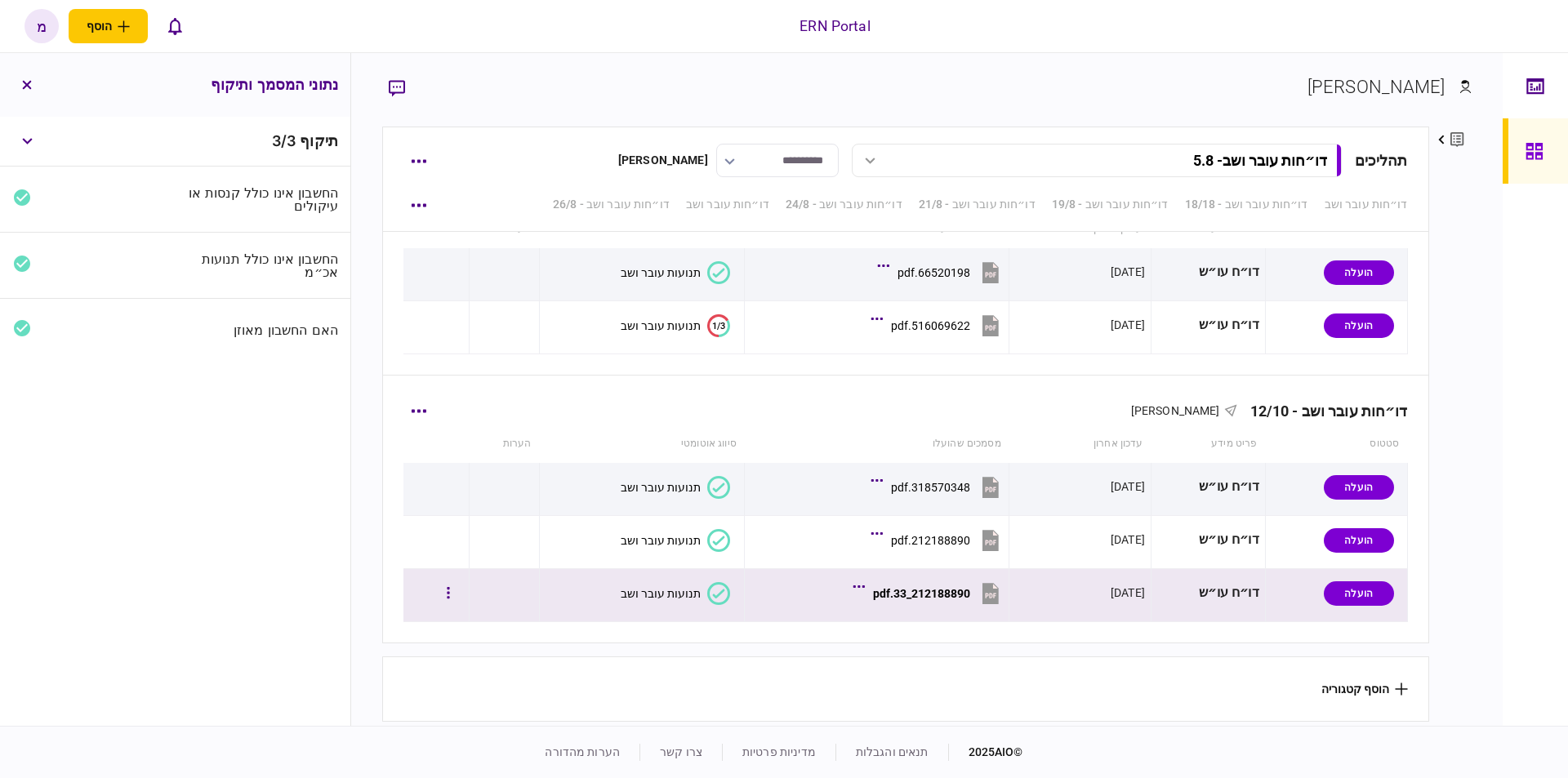
click at [720, 588] on icon at bounding box center [718, 592] width 23 height 23
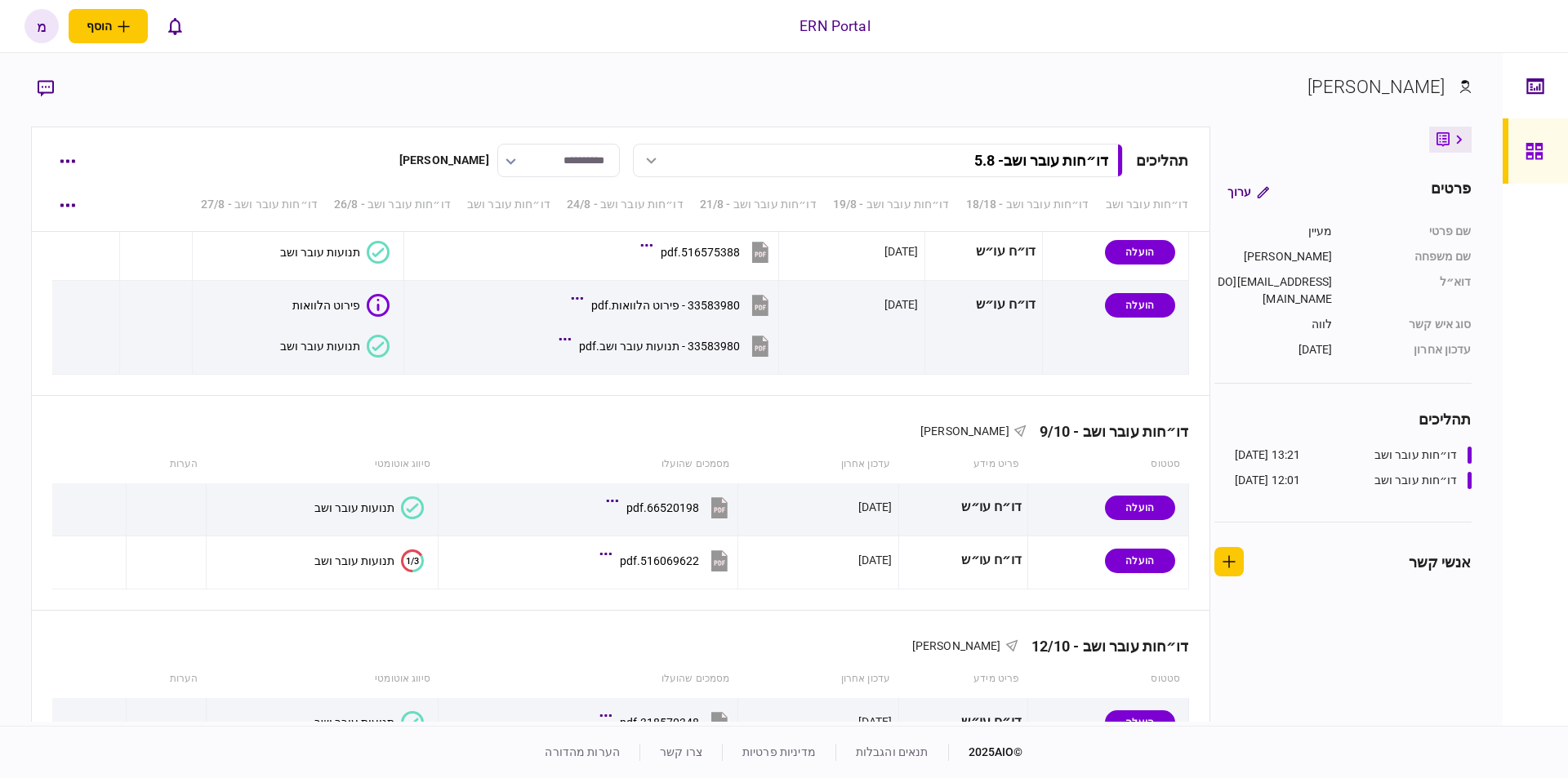
scroll to position [5447, 0]
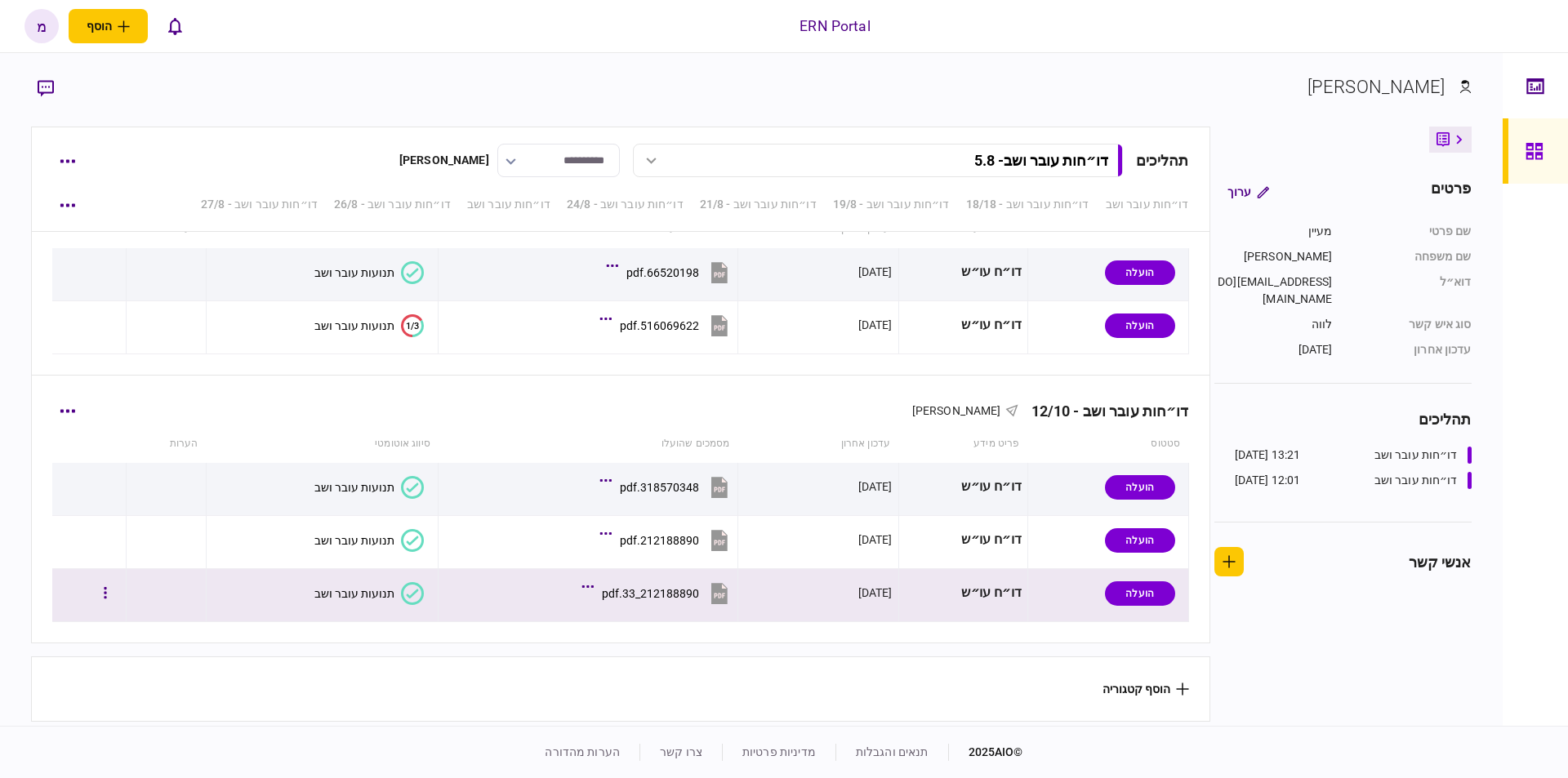
click at [401, 589] on icon at bounding box center [412, 592] width 23 height 23
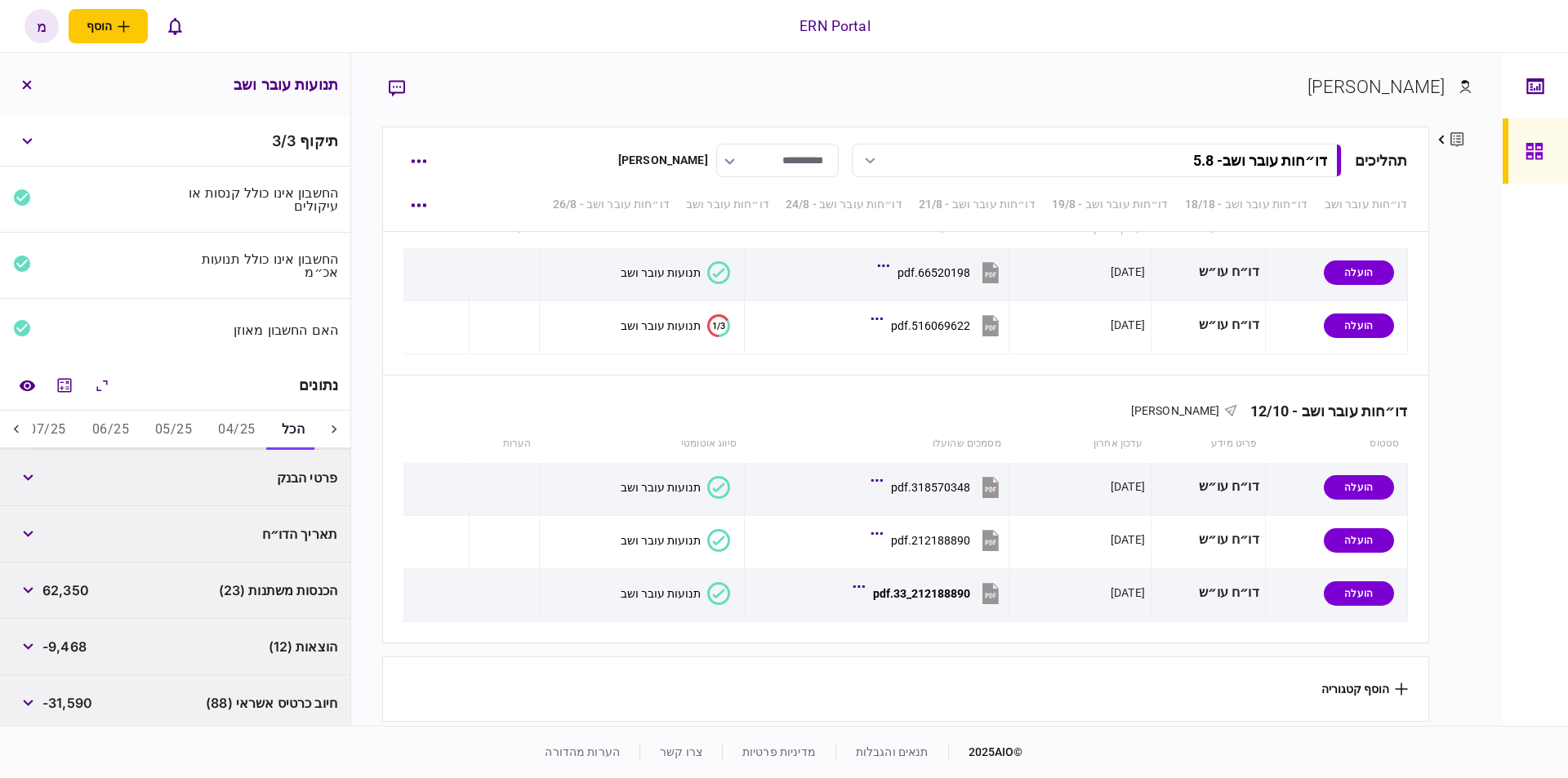
click at [108, 431] on button "06/25" at bounding box center [110, 430] width 62 height 39
click at [58, 429] on button "07/25" at bounding box center [48, 430] width 62 height 39
click at [24, 422] on icon at bounding box center [17, 429] width 17 height 17
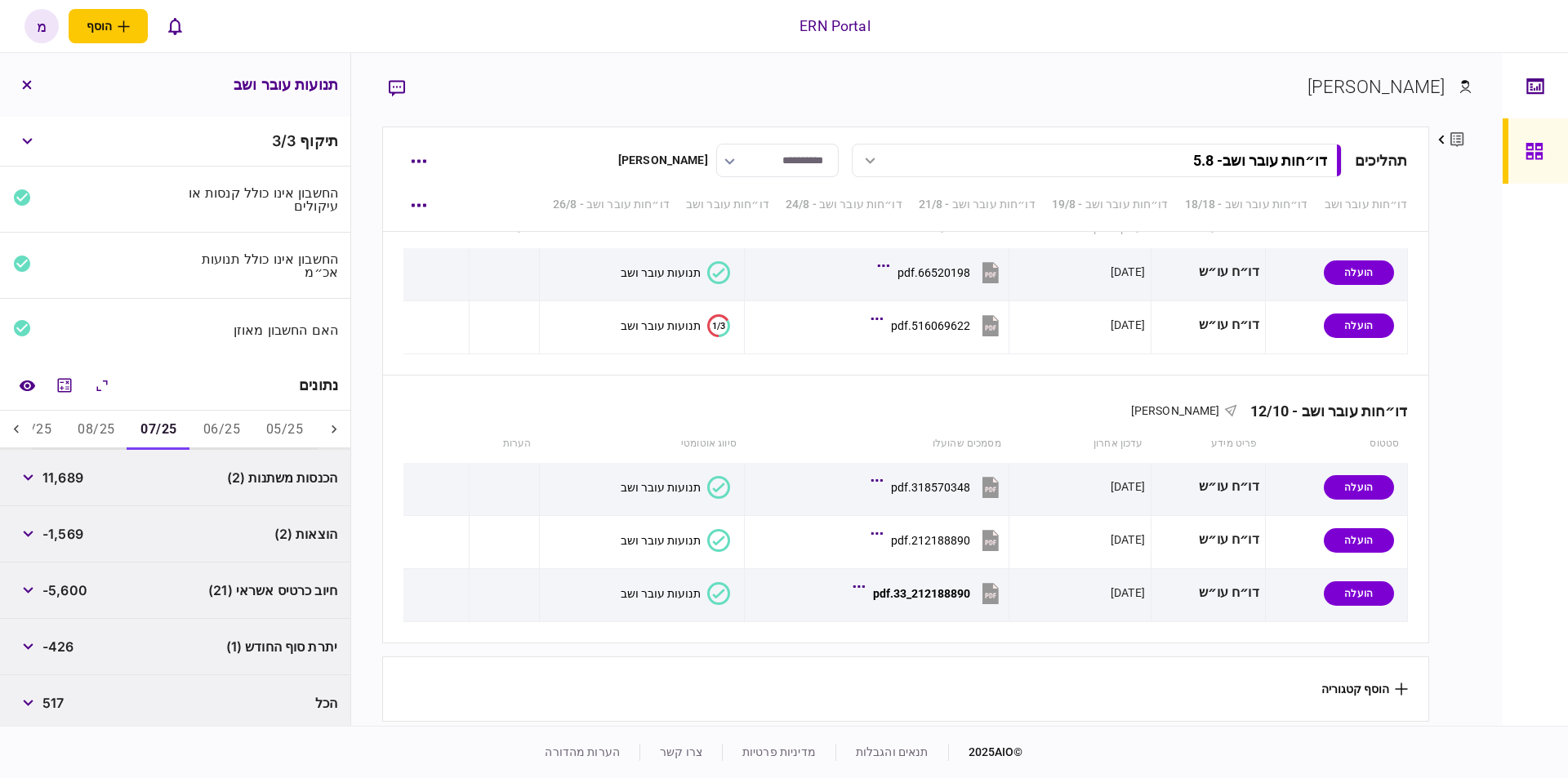
scroll to position [0, -206]
click at [24, 422] on icon at bounding box center [17, 429] width 17 height 17
click at [71, 382] on icon "מחשבון" at bounding box center [64, 385] width 19 height 19
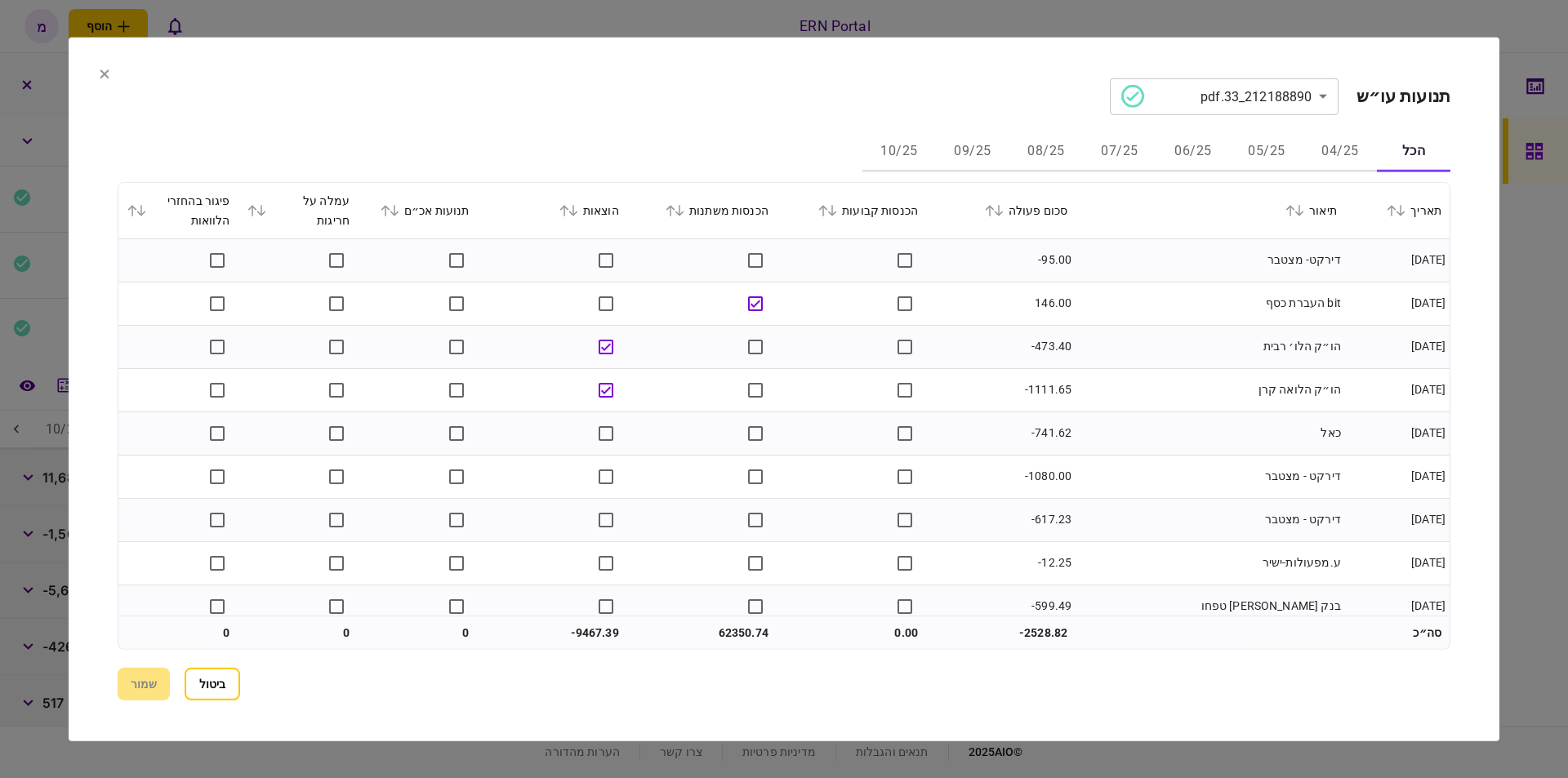
click at [1108, 143] on button "07/25" at bounding box center [1119, 152] width 74 height 39
click at [1149, 335] on td "דירקט - מצטבר" at bounding box center [1210, 346] width 269 height 43
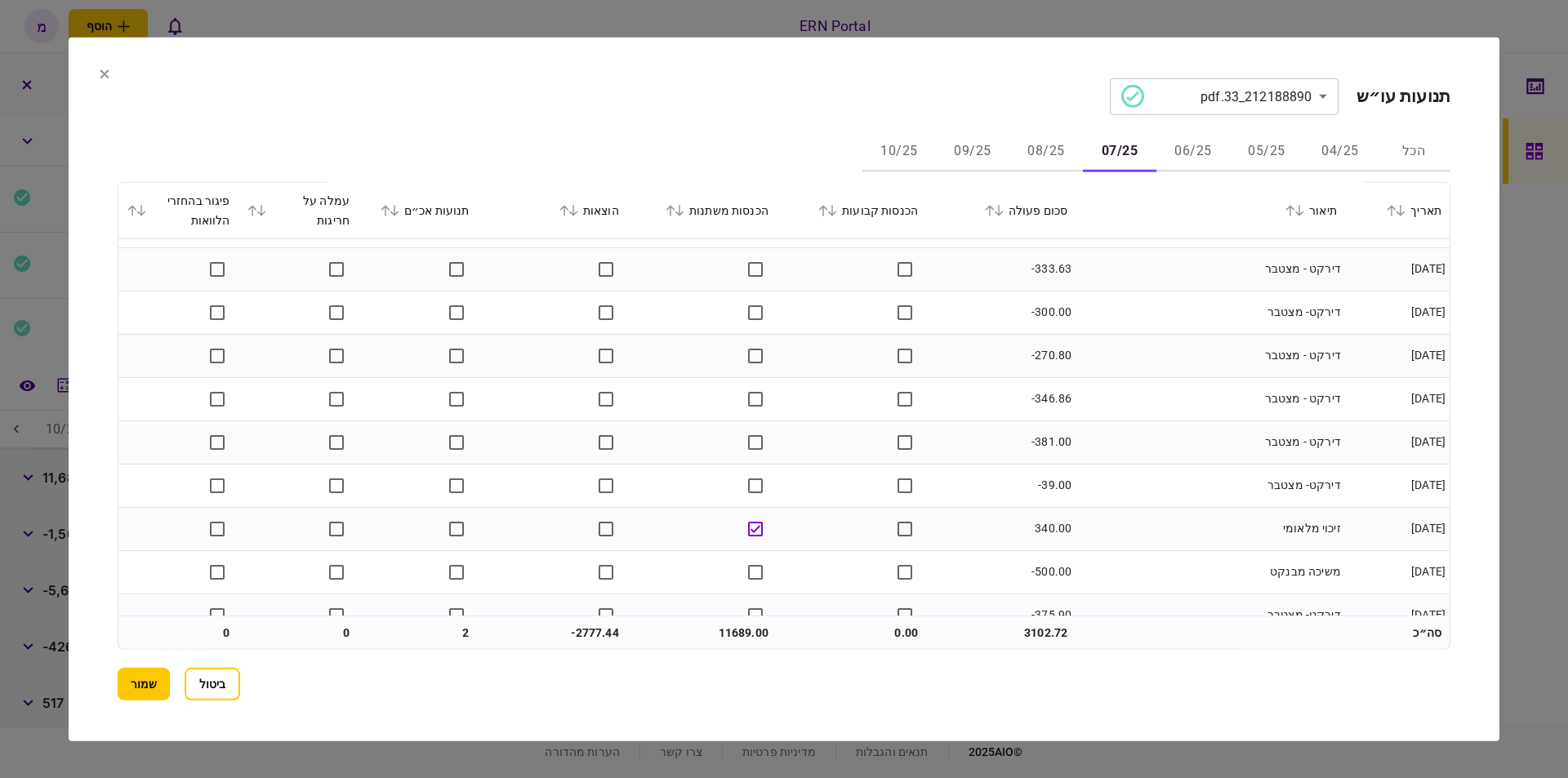
scroll to position [1225, 0]
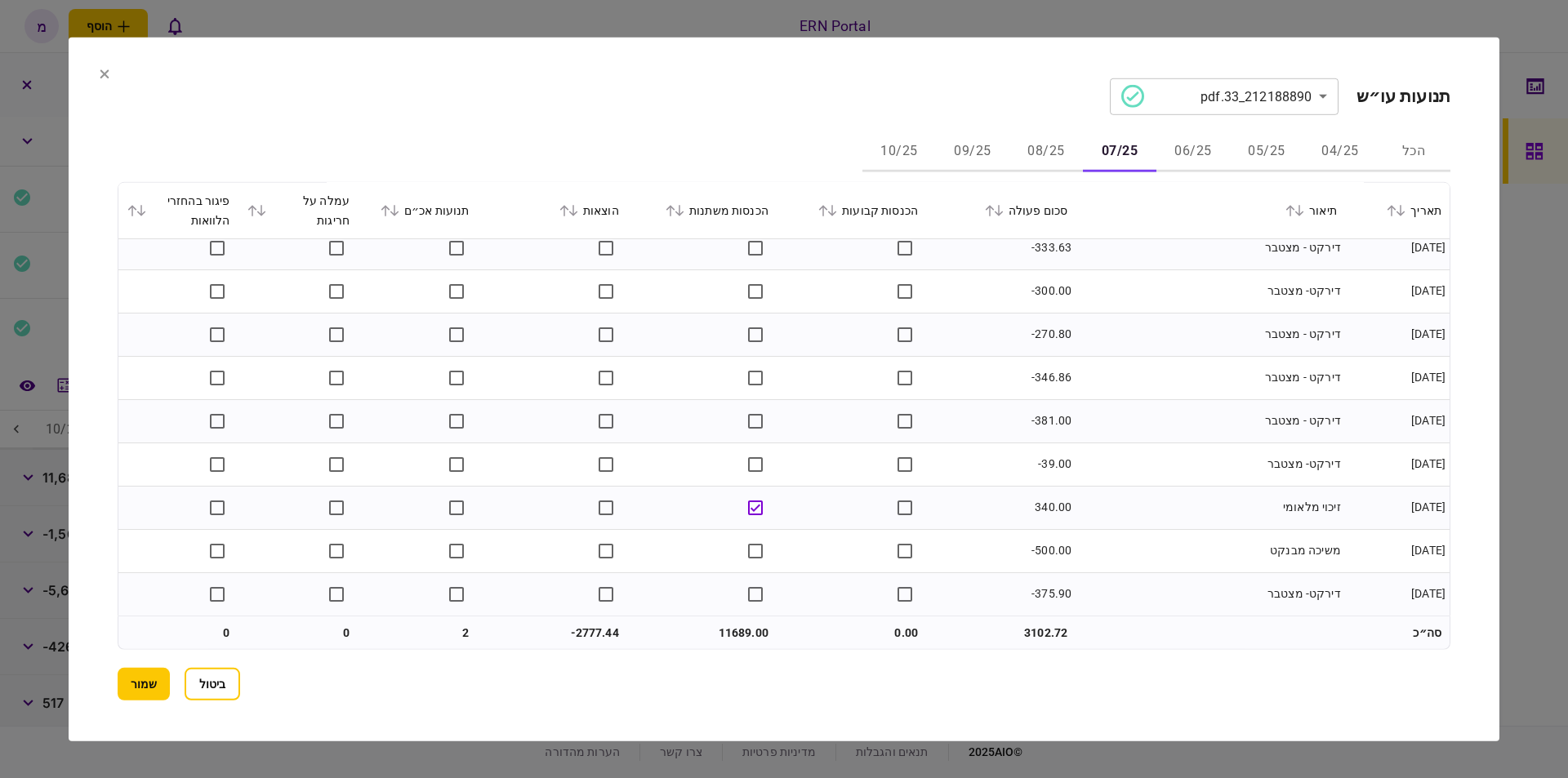
click at [737, 626] on td "11689.00" at bounding box center [701, 633] width 150 height 33
copy td "11689.00"
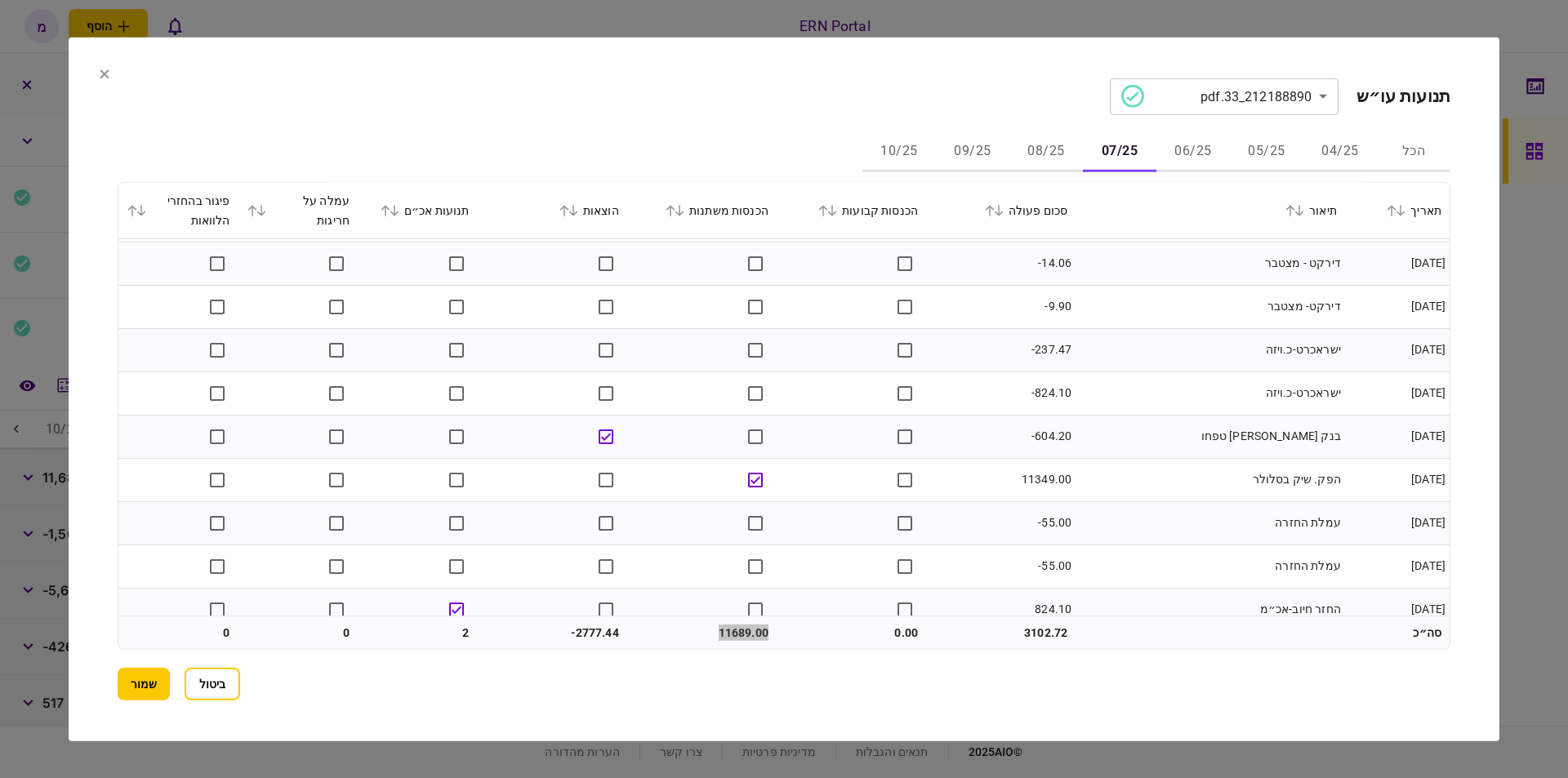
scroll to position [2, 0]
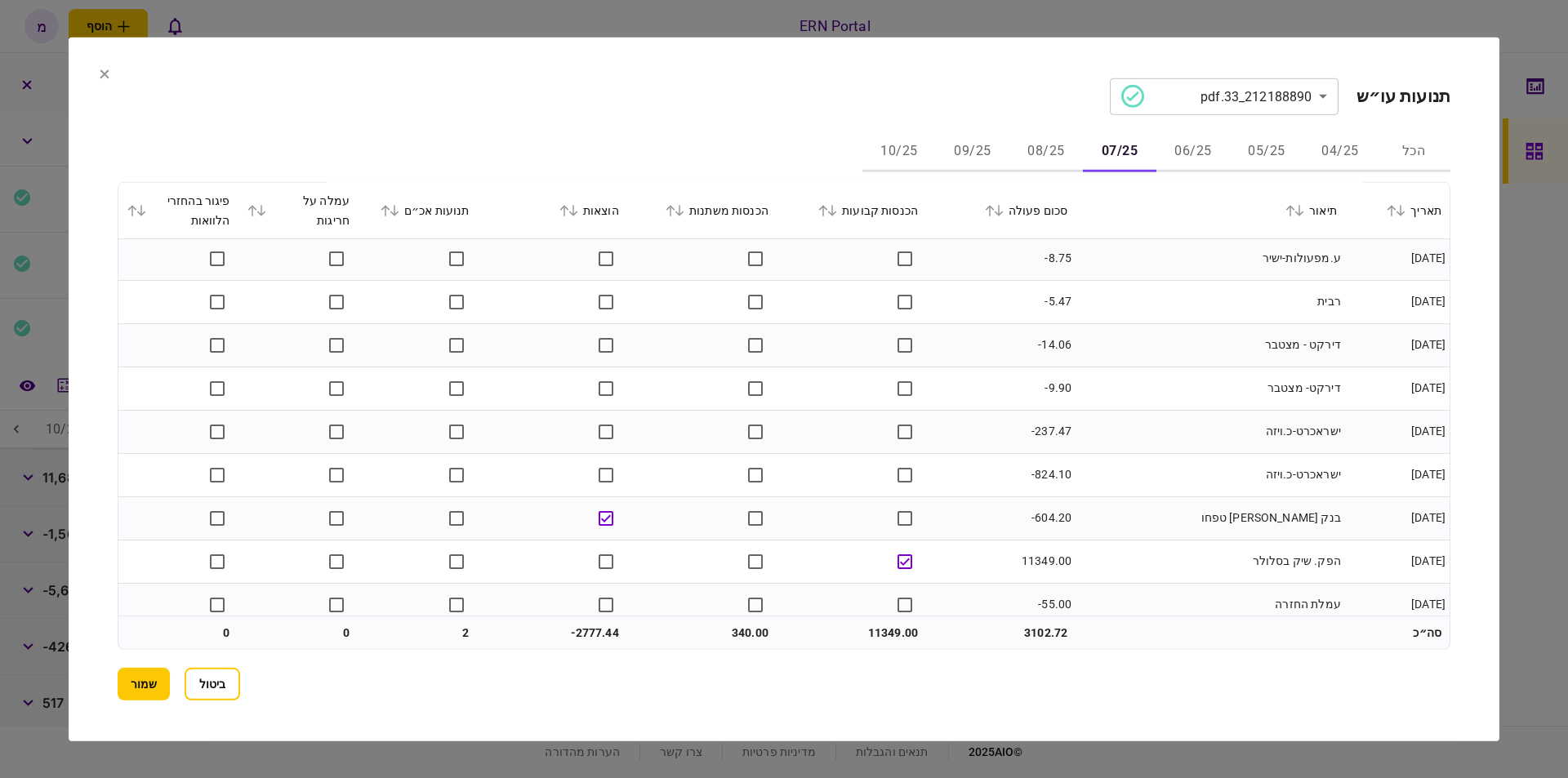
click at [873, 635] on td "11349.00" at bounding box center [851, 633] width 150 height 33
copy td "11349.00"
click at [736, 627] on td "340.00" at bounding box center [701, 633] width 150 height 33
click at [736, 629] on td "340.00" at bounding box center [701, 633] width 150 height 33
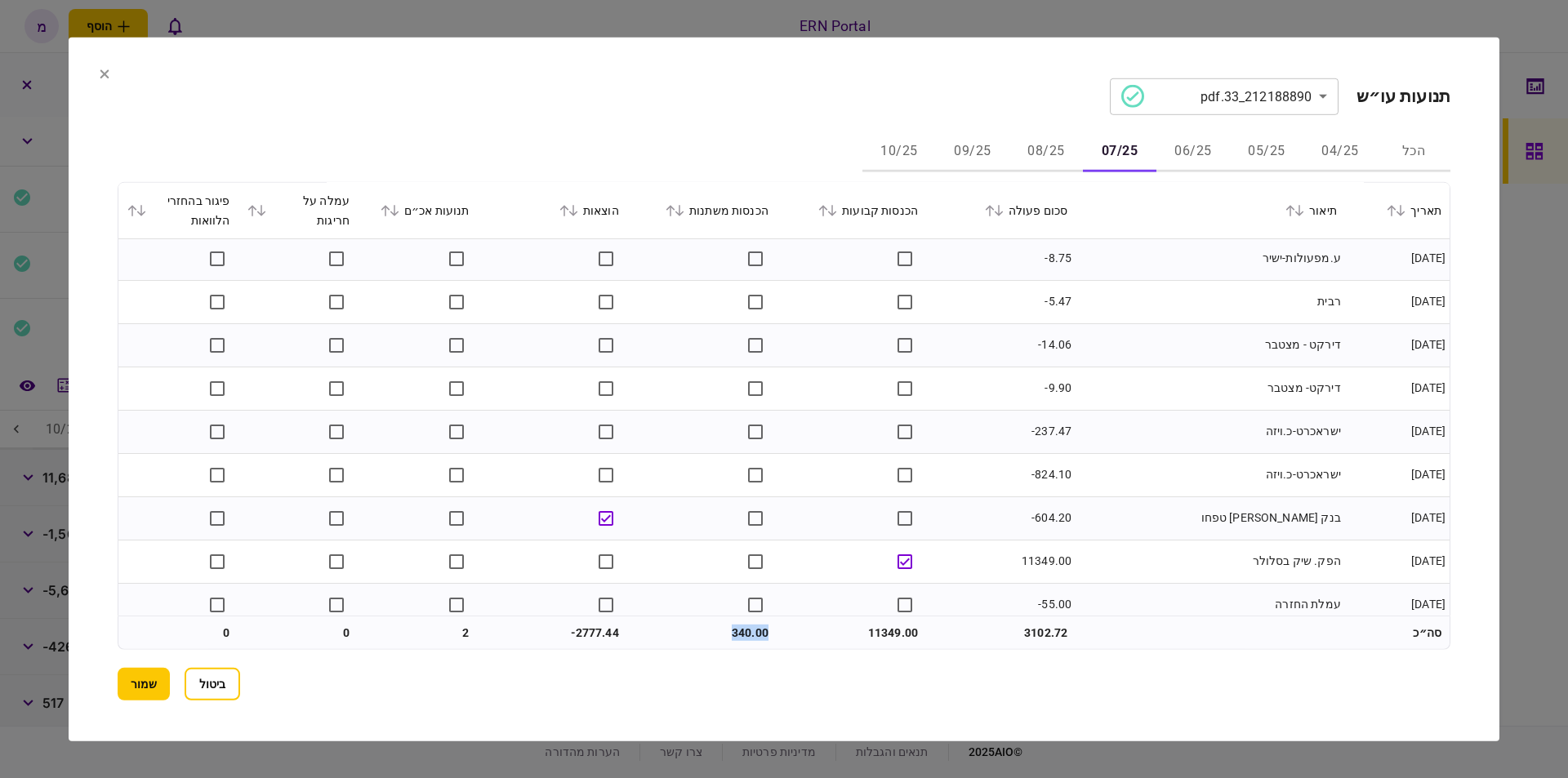
copy td "340.00"
click at [582, 626] on td "-2777.44" at bounding box center [552, 633] width 150 height 33
copy td "2777.44"
click at [1050, 146] on button "08/25" at bounding box center [1046, 152] width 74 height 39
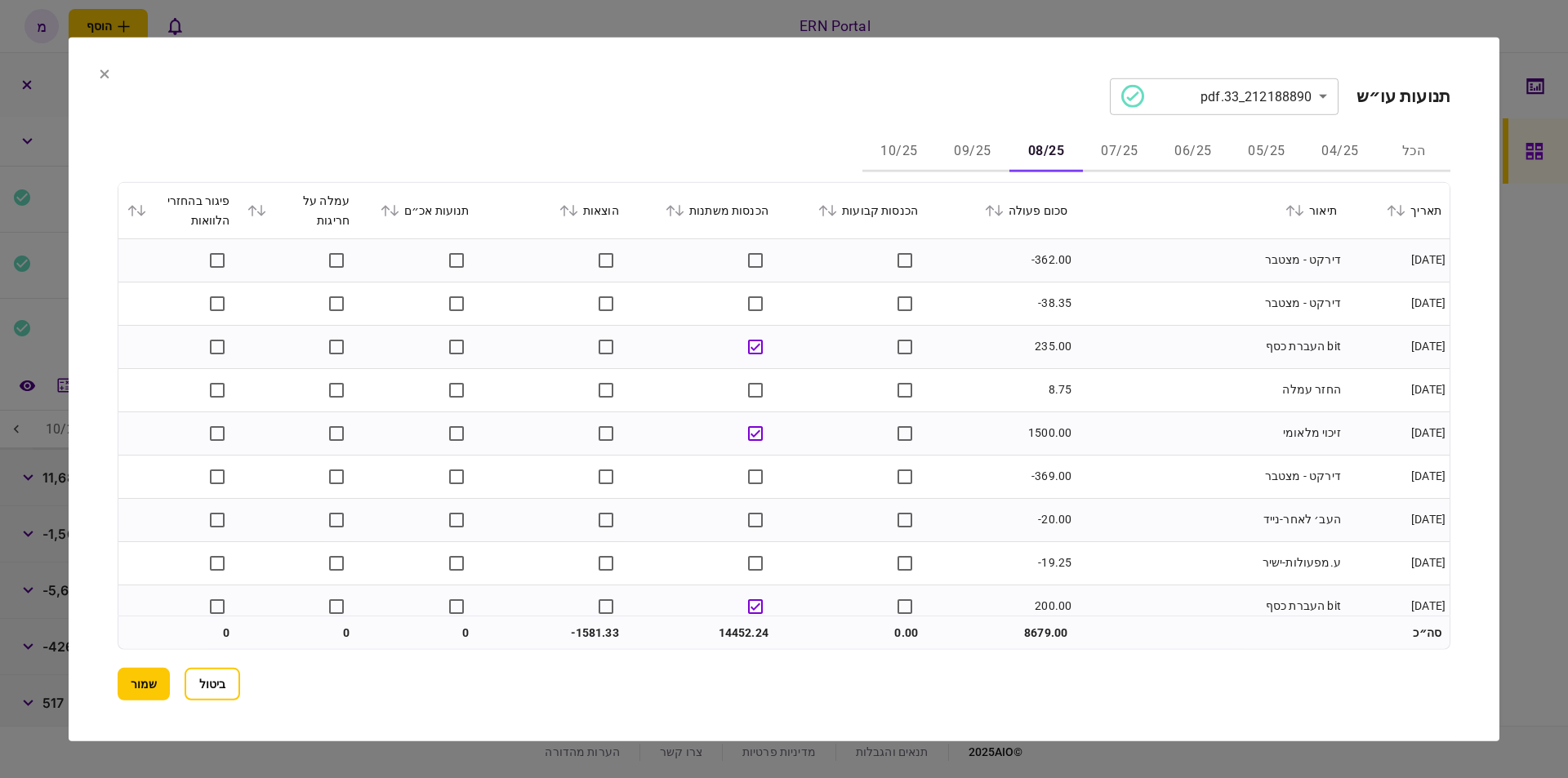
click at [1140, 294] on td "דירקט - מצטבר" at bounding box center [1210, 302] width 269 height 43
click at [1144, 354] on td "bit העברת כסף" at bounding box center [1210, 346] width 269 height 43
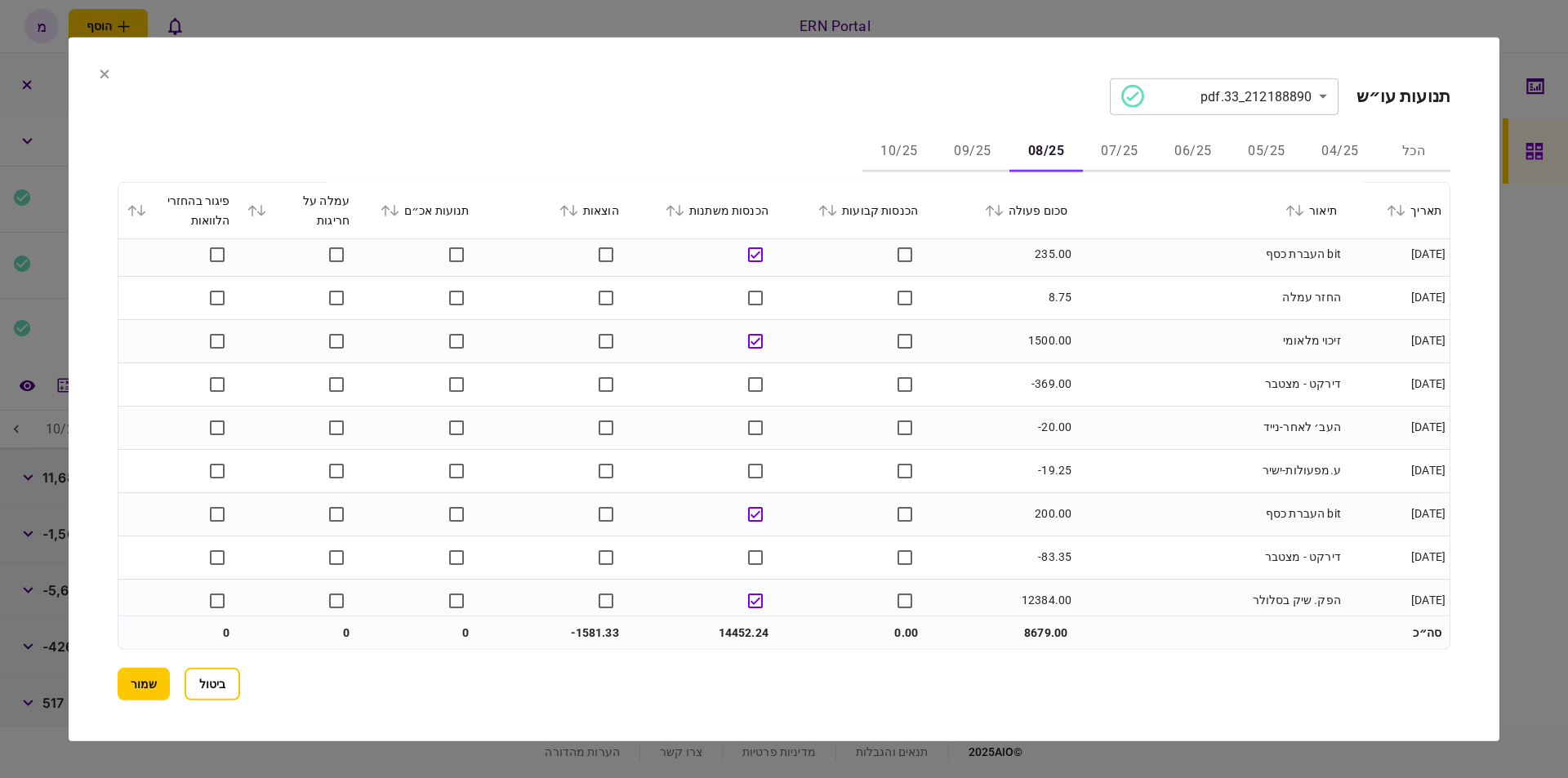
scroll to position [186, 0]
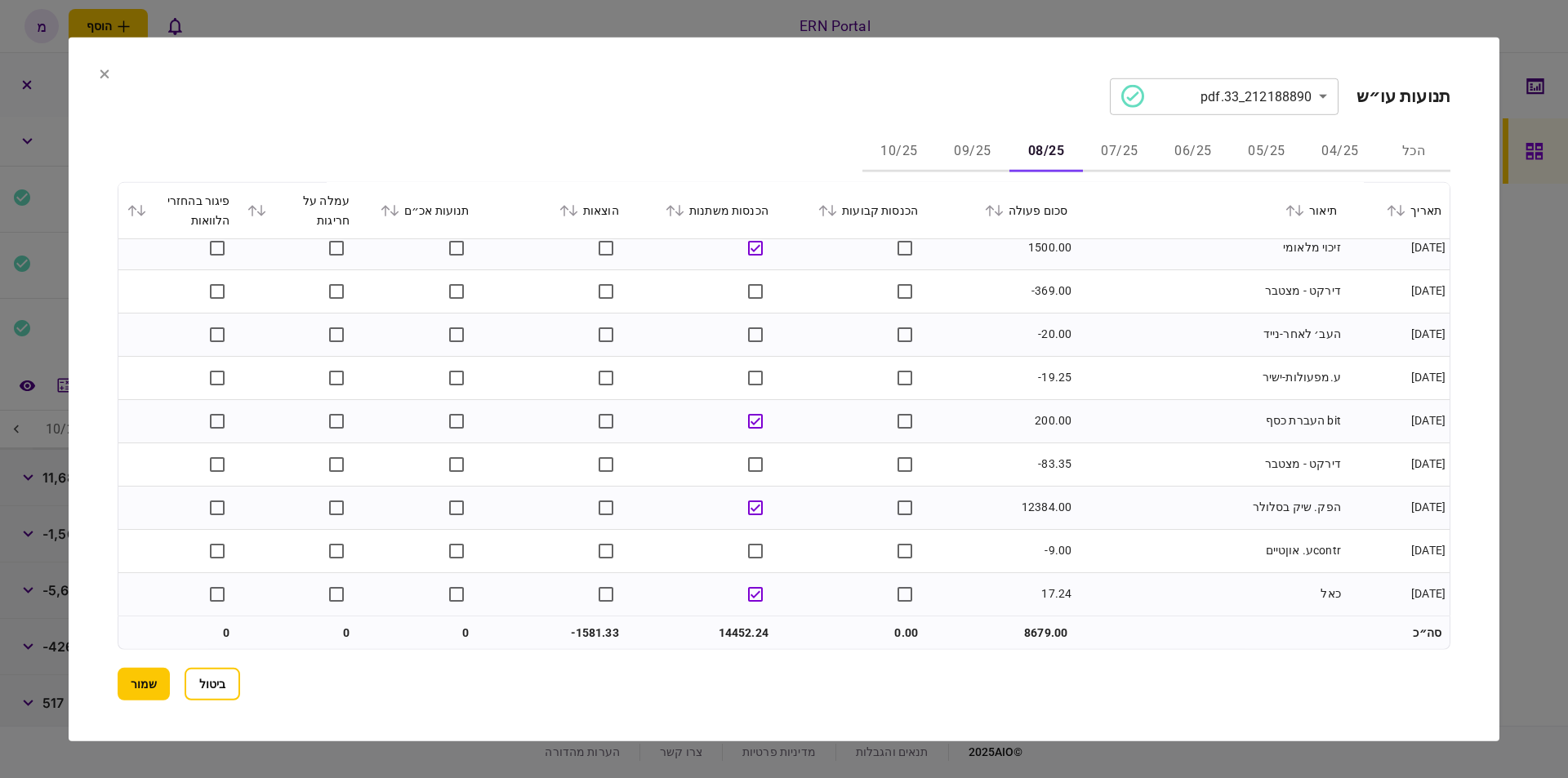
click at [877, 502] on td at bounding box center [851, 507] width 150 height 43
click at [1123, 361] on td "ע.מפעולות-ישיר" at bounding box center [1210, 377] width 269 height 43
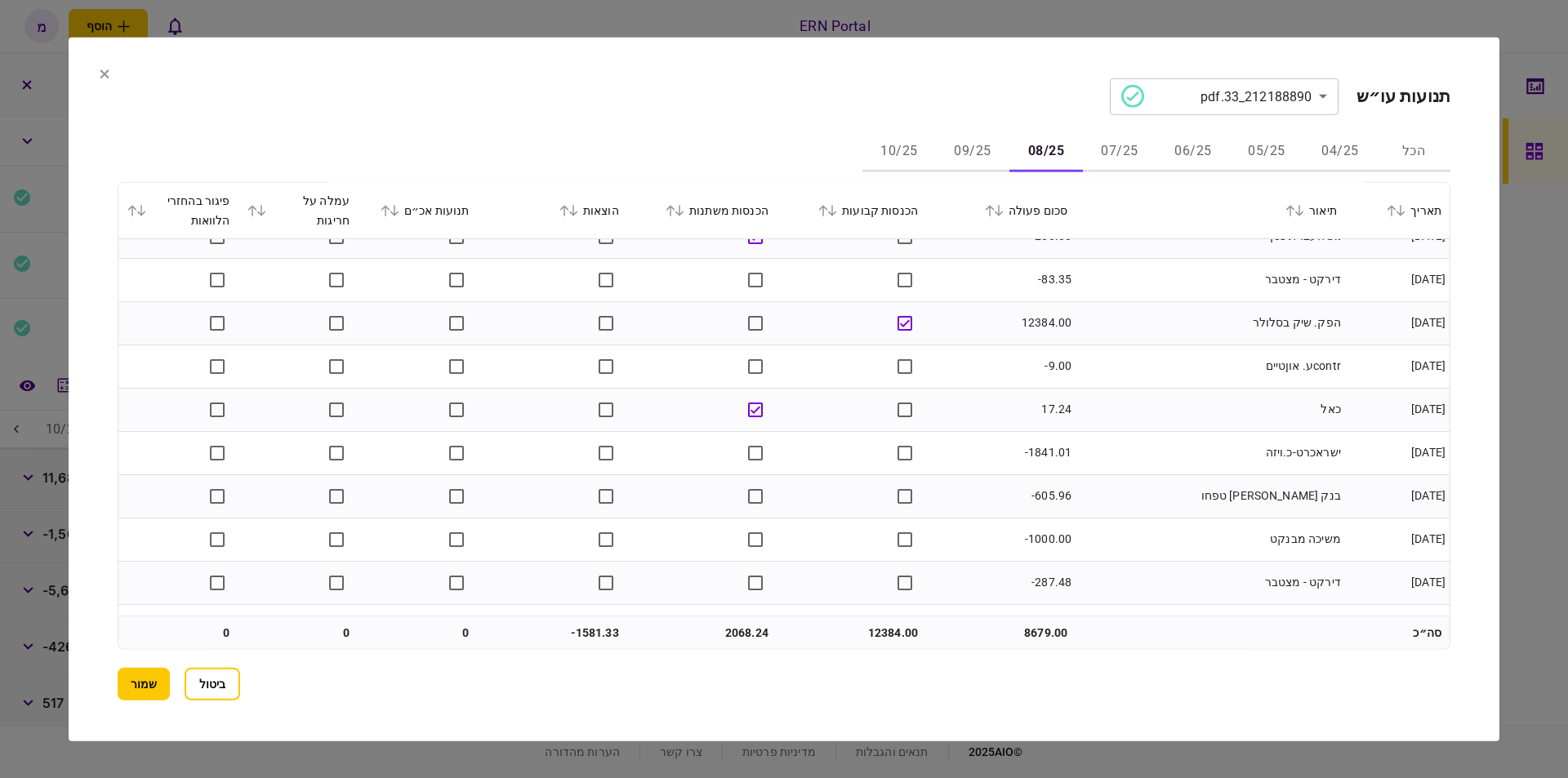
scroll to position [463, 0]
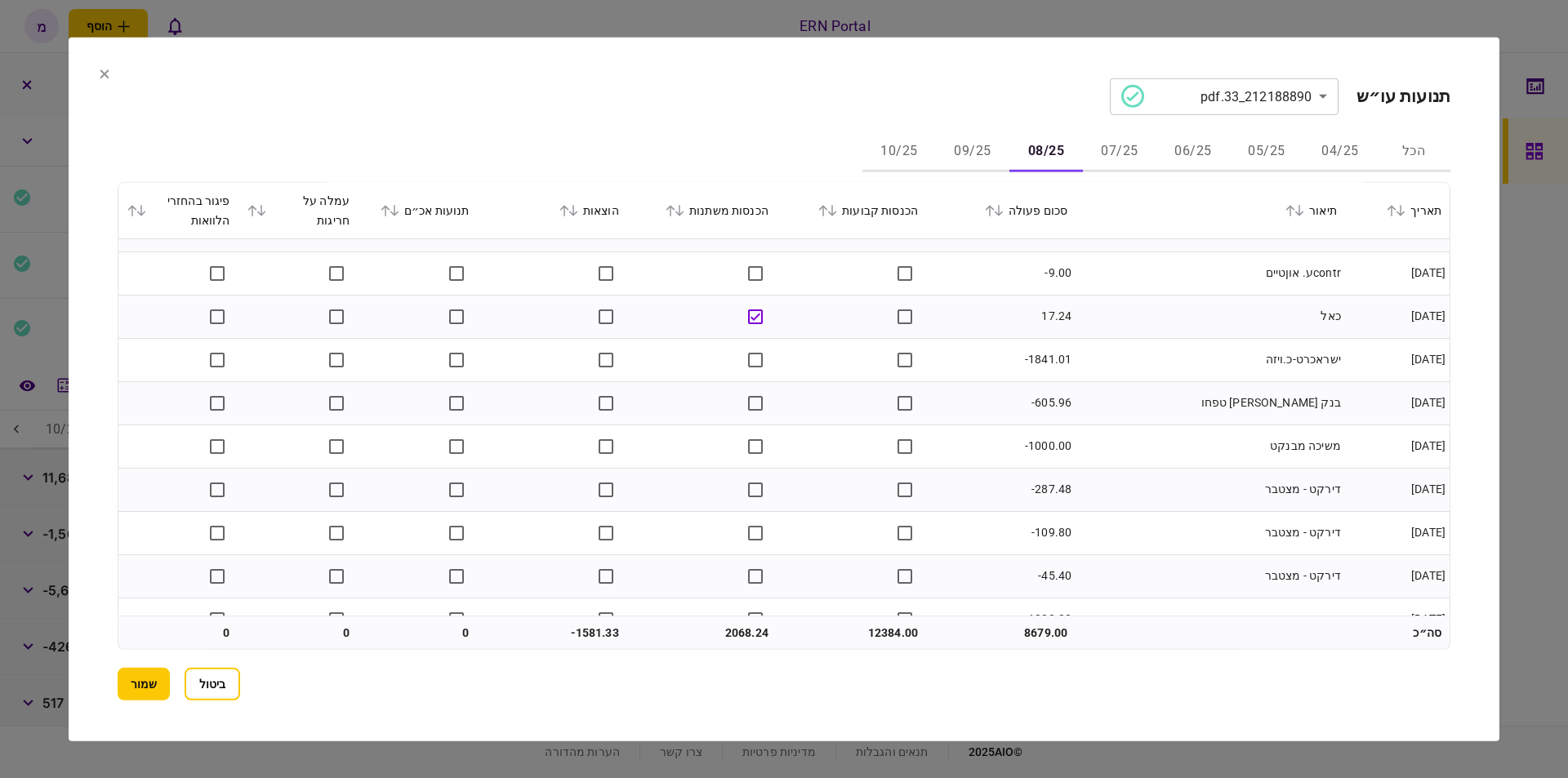
drag, startPoint x: 782, startPoint y: 130, endPoint x: 772, endPoint y: 135, distance: 11.2
click at [782, 130] on div "**********" at bounding box center [784, 388] width 1333 height 622
click at [1167, 361] on td "ישראכרט-כ.ויזה" at bounding box center [1210, 359] width 269 height 43
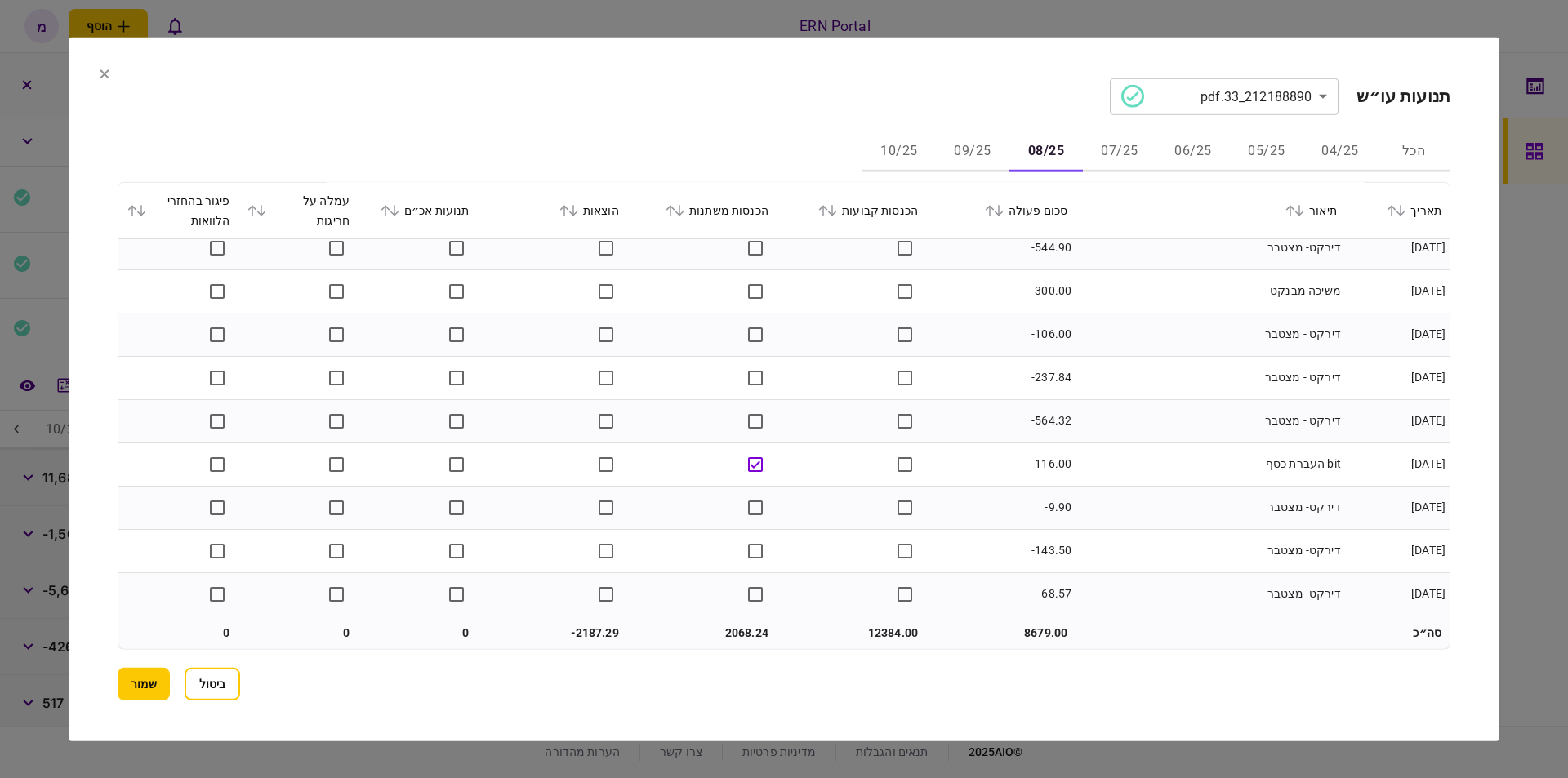
click at [878, 634] on td "12384.00" at bounding box center [851, 633] width 150 height 33
copy td "12384.00"
click at [734, 626] on td "2068.24" at bounding box center [701, 633] width 150 height 33
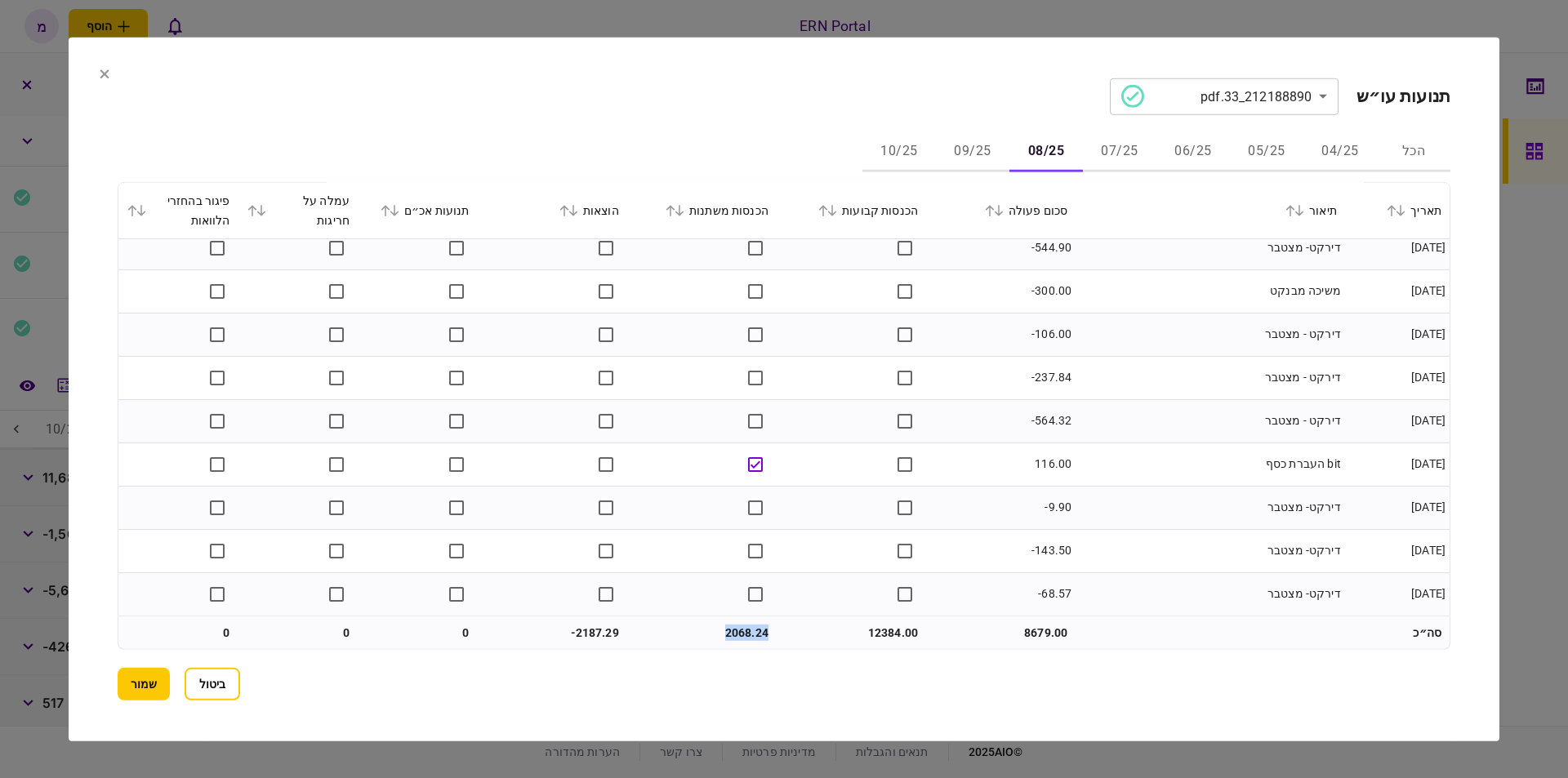
copy td "2068.24"
click at [589, 637] on td "-2187.29" at bounding box center [552, 633] width 150 height 33
copy td "2187.29"
click at [969, 149] on button "09/25" at bounding box center [972, 152] width 74 height 39
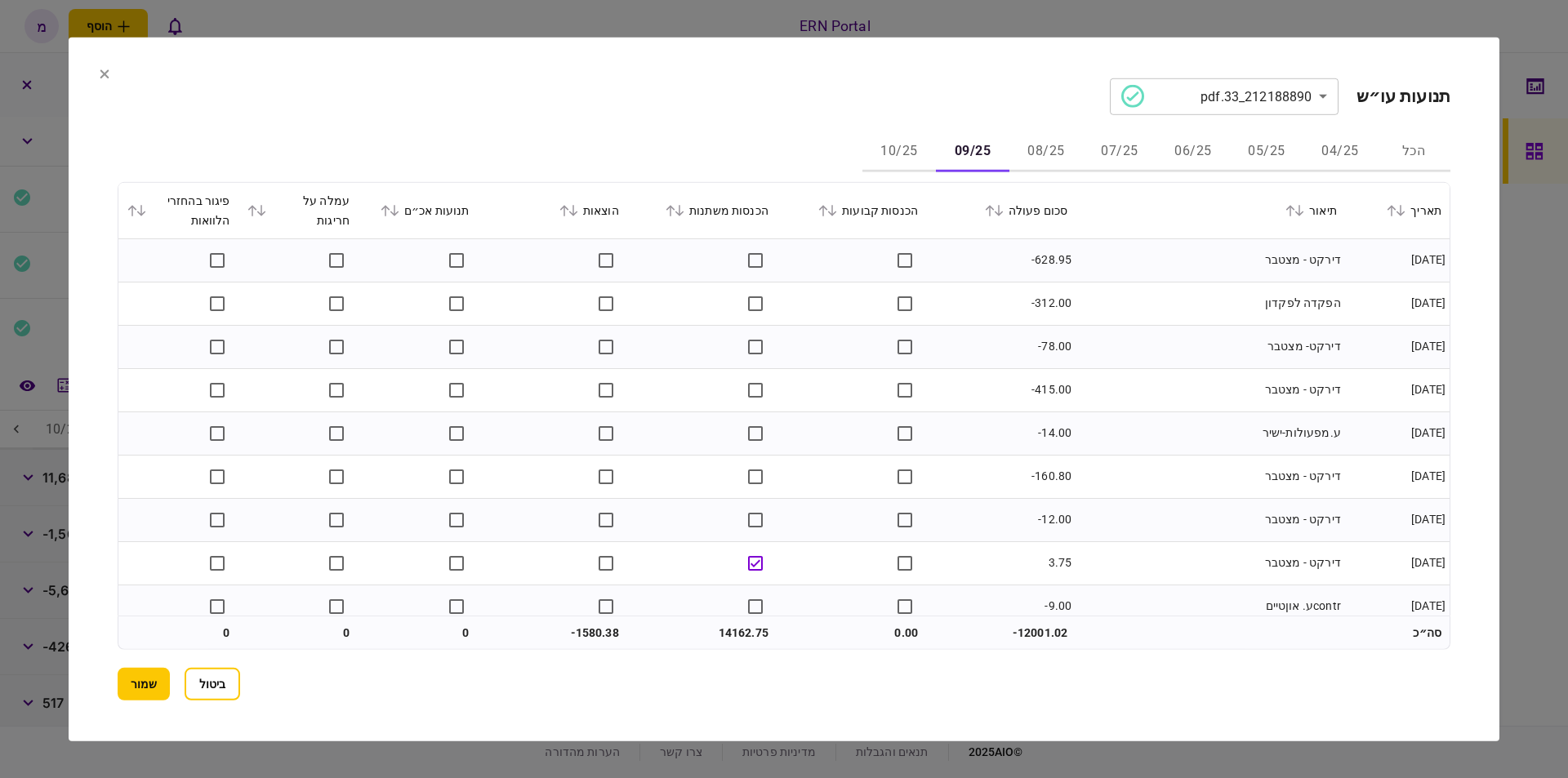
click at [1273, 412] on td "ע.מפעולות-ישיר" at bounding box center [1210, 433] width 269 height 43
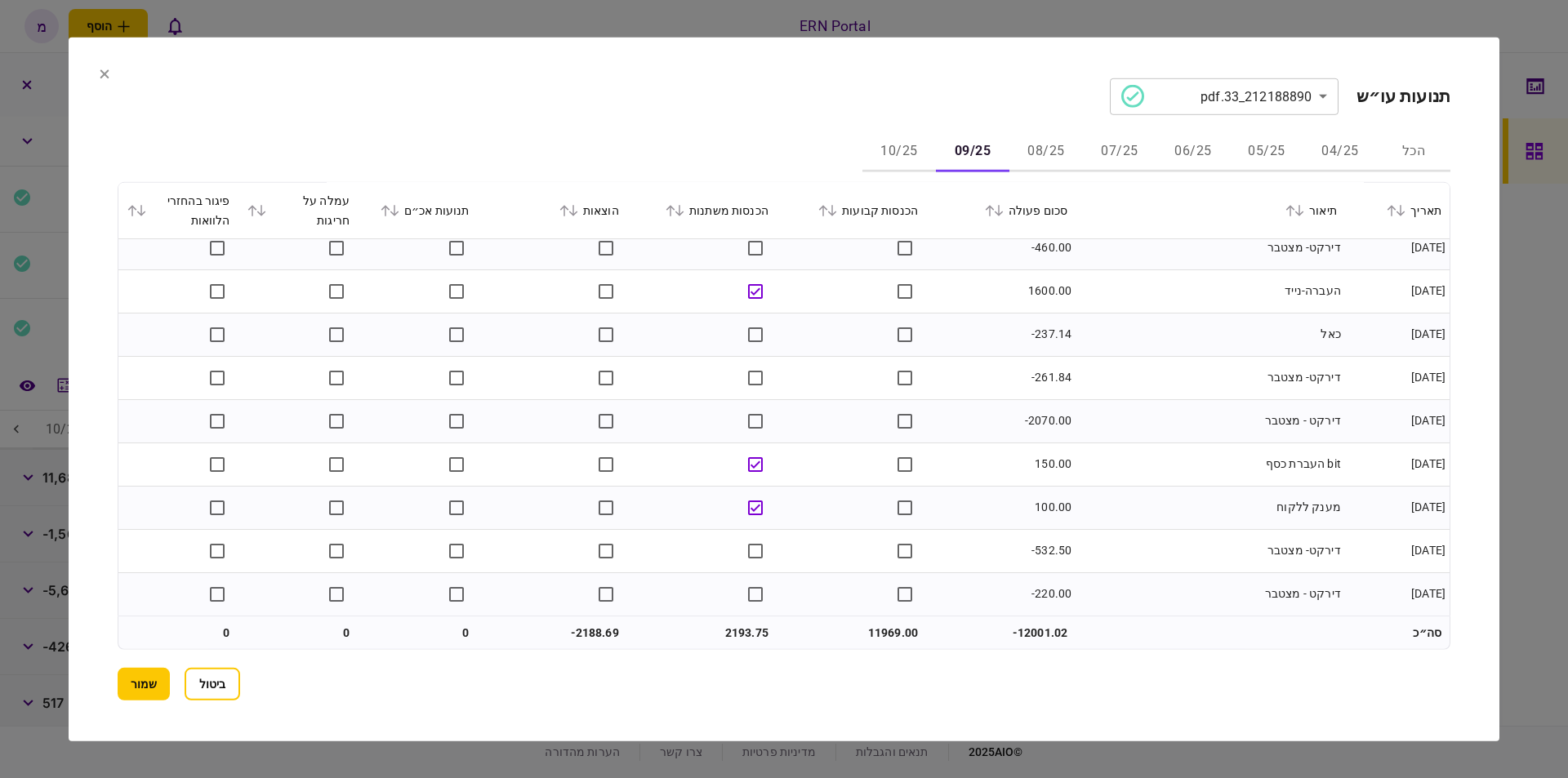
click at [881, 624] on td "11969.00" at bounding box center [851, 633] width 150 height 33
drag, startPoint x: 881, startPoint y: 624, endPoint x: 870, endPoint y: 621, distance: 11.4
click at [881, 625] on td "11969.00" at bounding box center [851, 633] width 150 height 33
copy td "11969.00"
click at [733, 624] on td "2193.75" at bounding box center [701, 633] width 150 height 33
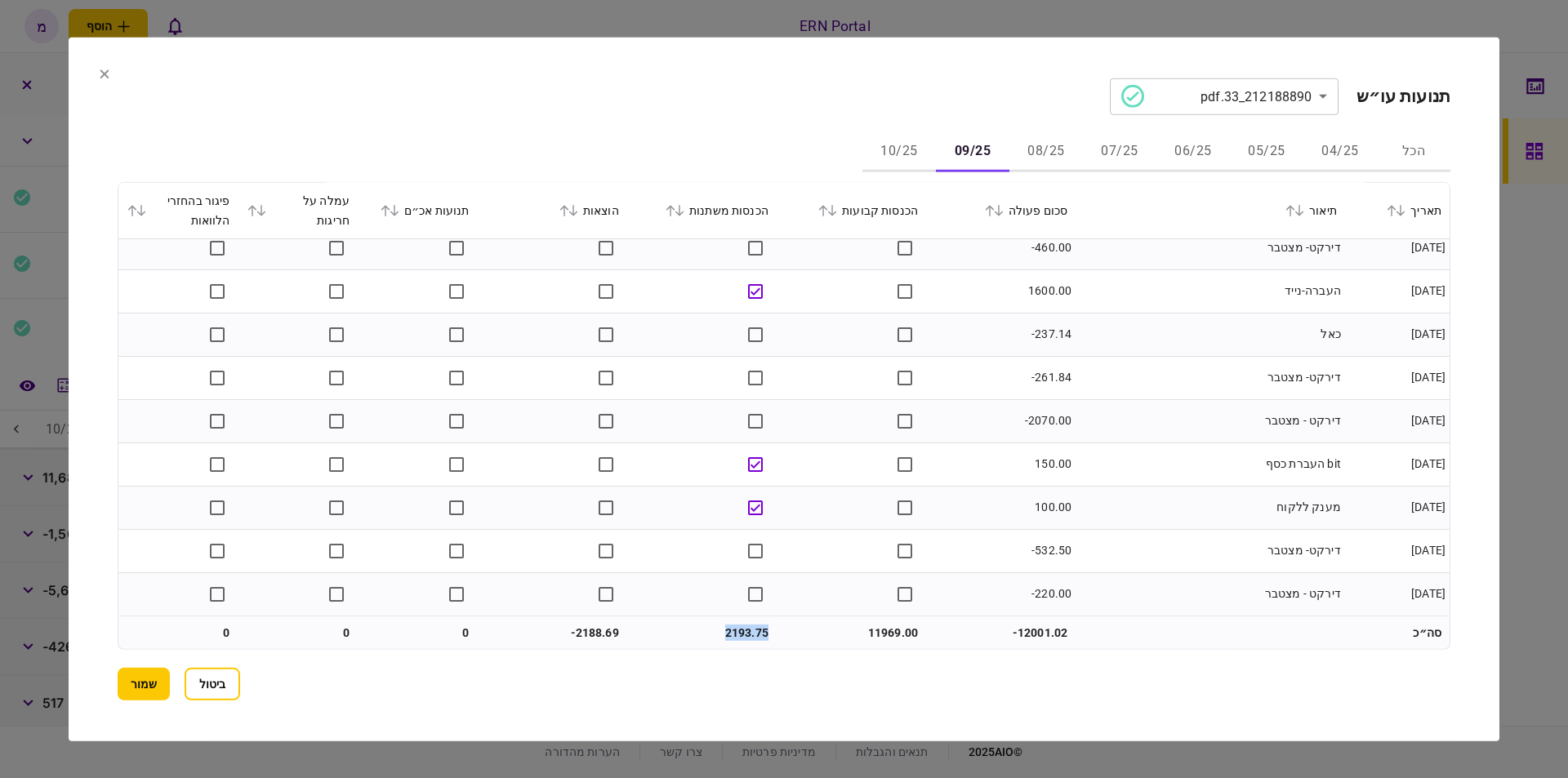
click at [733, 624] on td "2193.75" at bounding box center [701, 633] width 150 height 33
copy td "2193.75"
click at [603, 634] on td "-2188.69" at bounding box center [552, 633] width 150 height 33
copy td "2188.69"
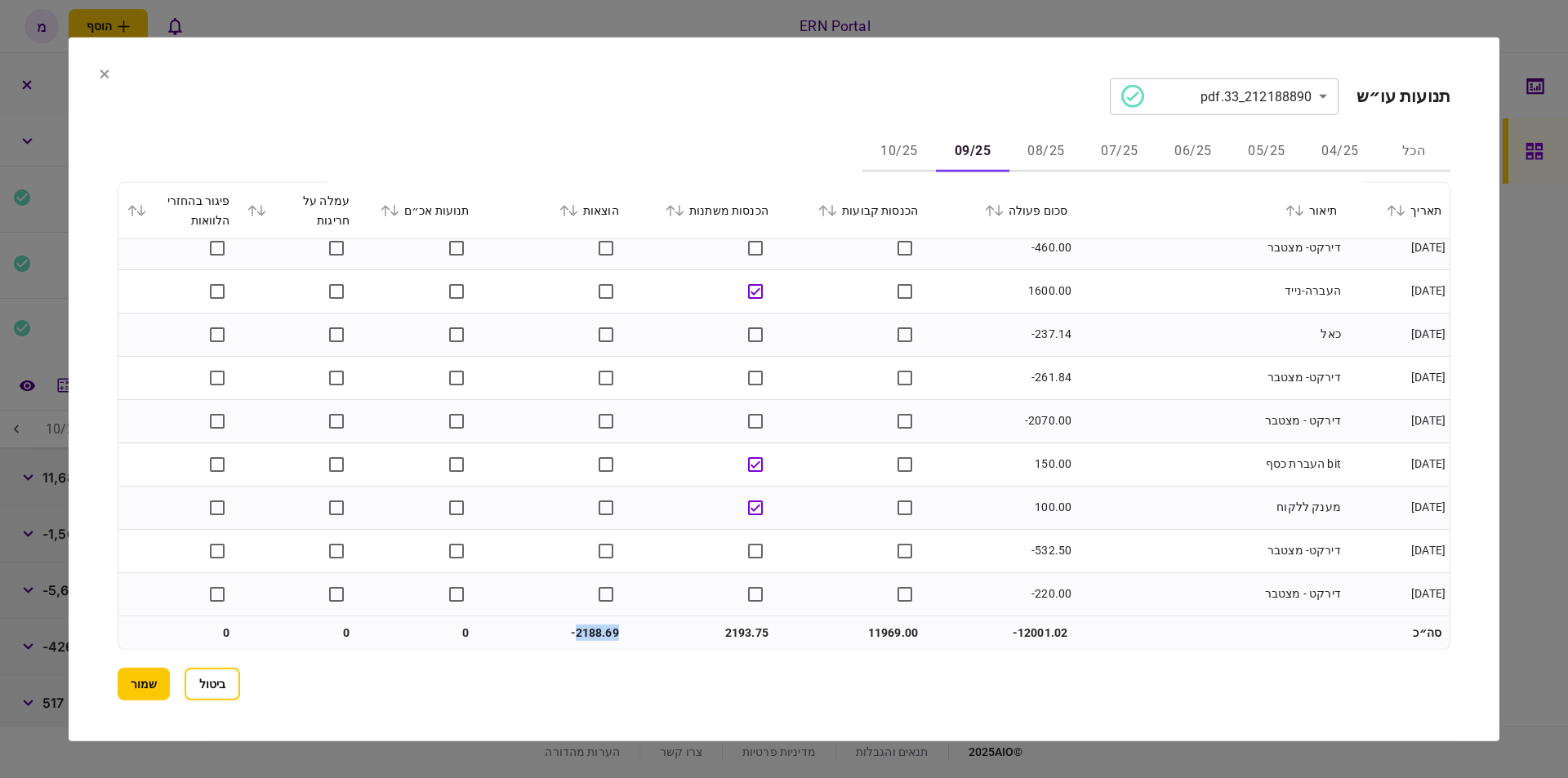
click at [910, 150] on button "10/25" at bounding box center [899, 152] width 74 height 39
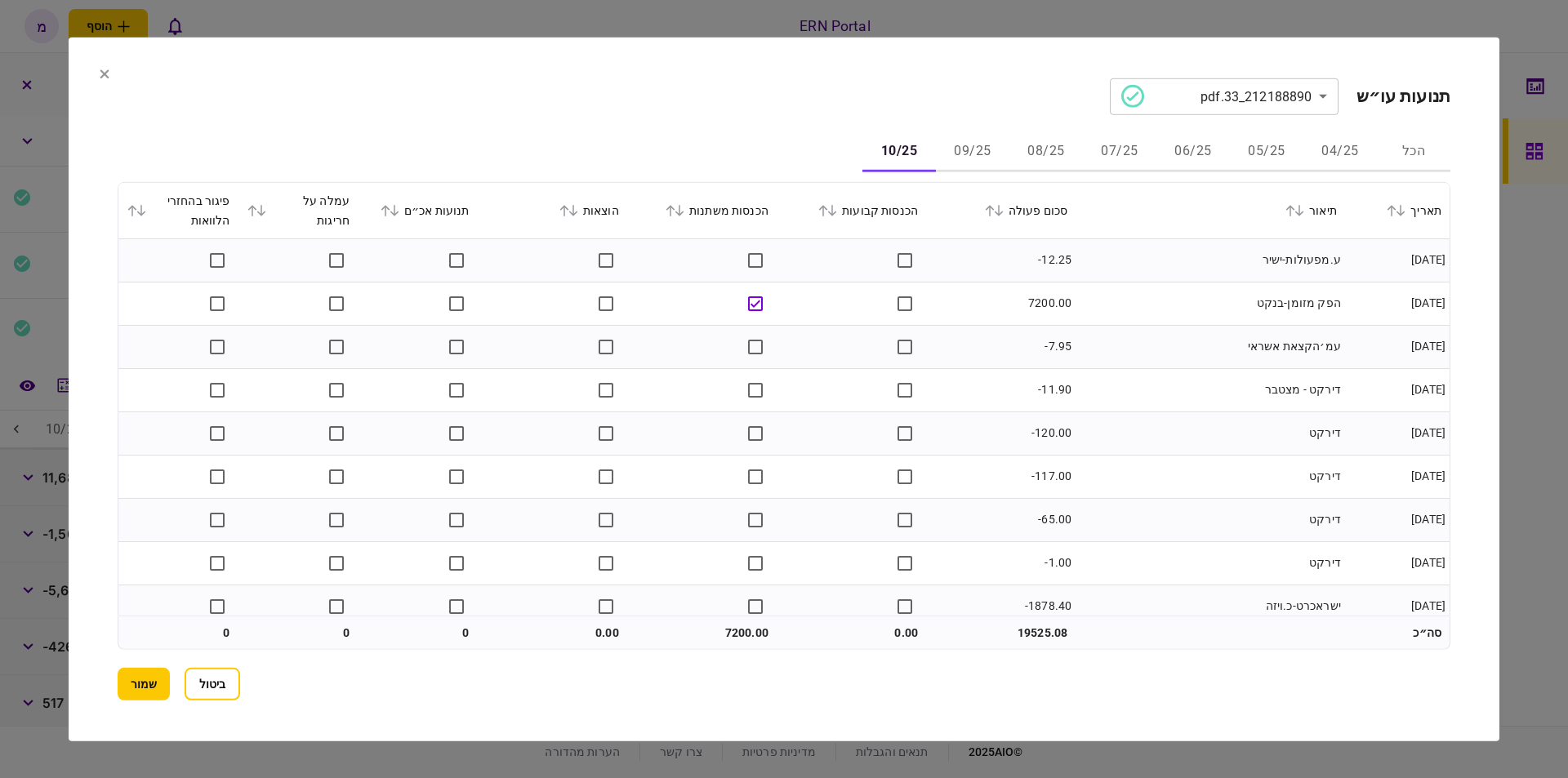
click at [1138, 276] on td "ע.מפעולות-ישיר" at bounding box center [1210, 259] width 269 height 43
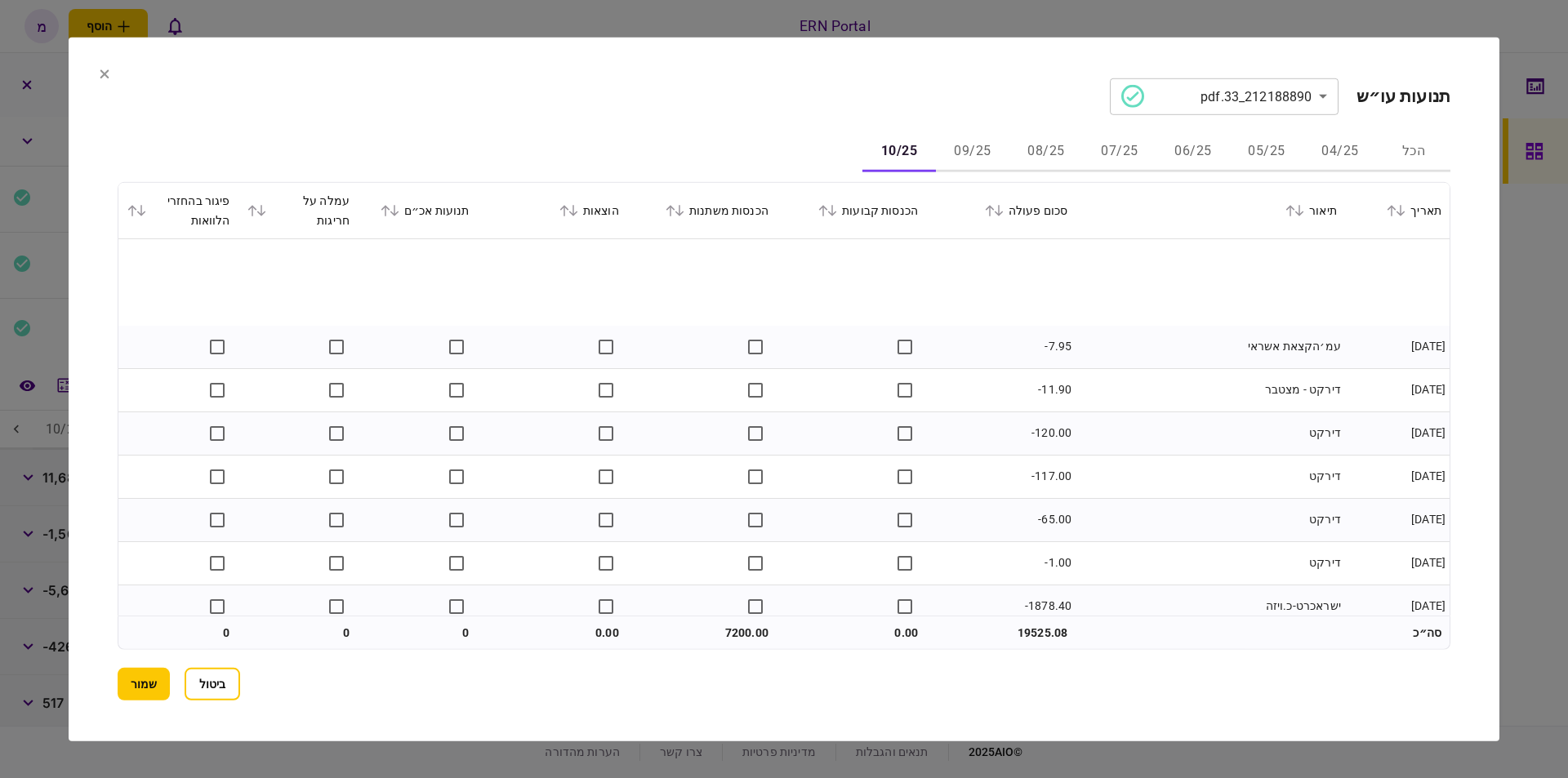
scroll to position [92, 0]
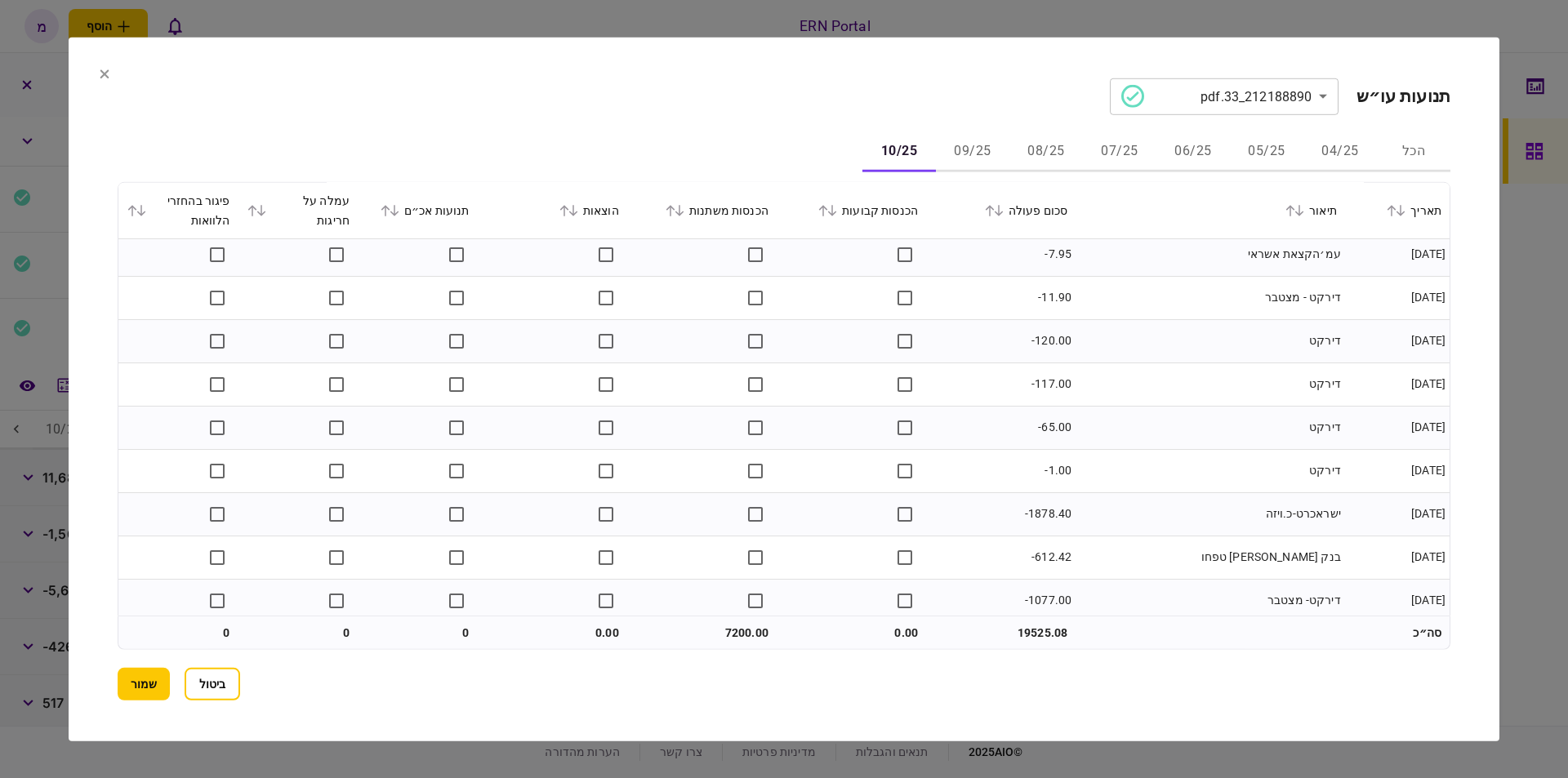
click at [617, 537] on td at bounding box center [552, 557] width 150 height 43
click at [1170, 421] on td "דירקט" at bounding box center [1210, 426] width 269 height 43
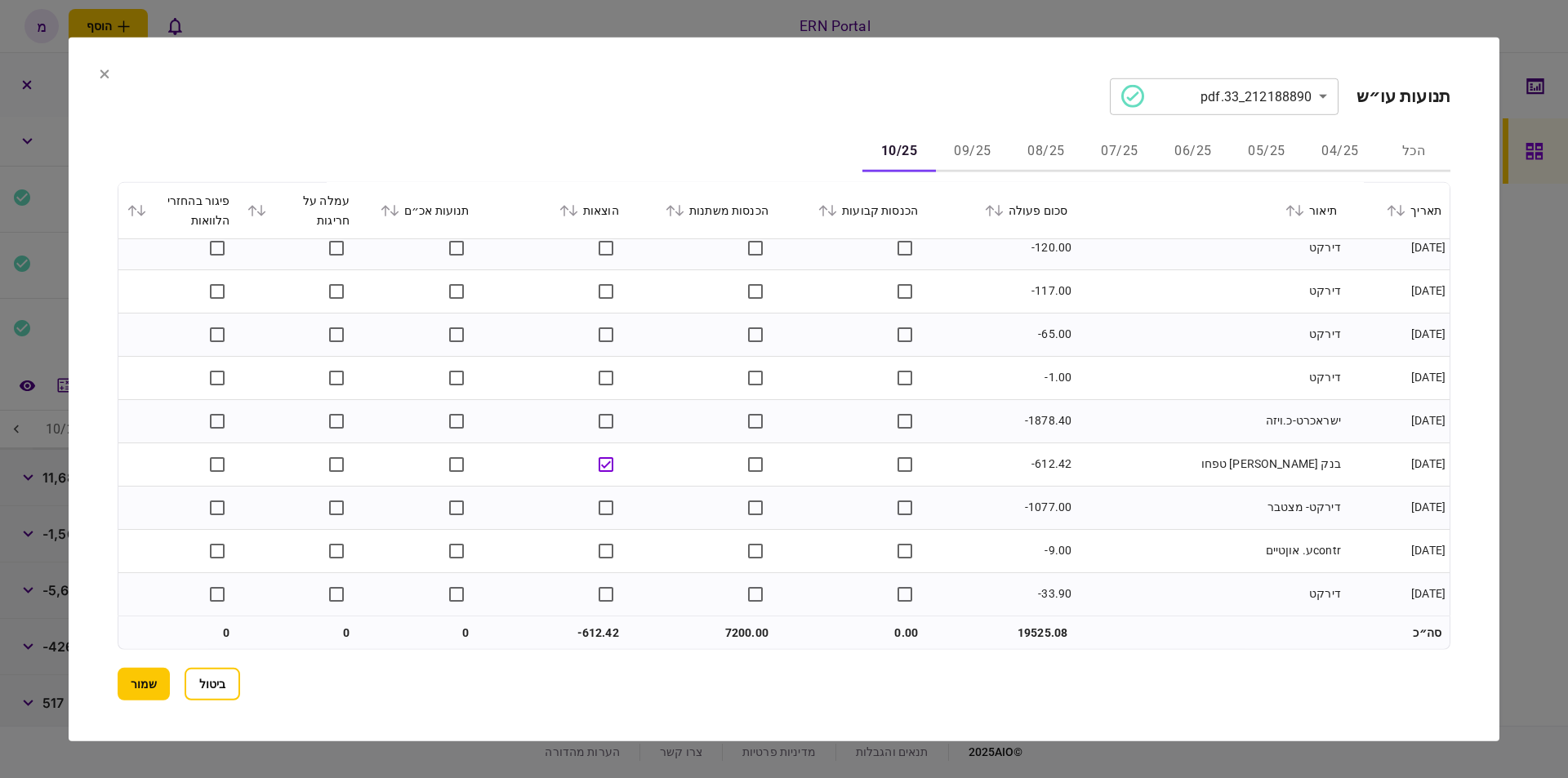
scroll to position [187, 0]
click at [734, 626] on td "7200.00" at bounding box center [701, 633] width 150 height 33
click at [604, 618] on td "-612.42" at bounding box center [552, 633] width 150 height 33
click at [598, 629] on td "-612.42" at bounding box center [552, 633] width 150 height 33
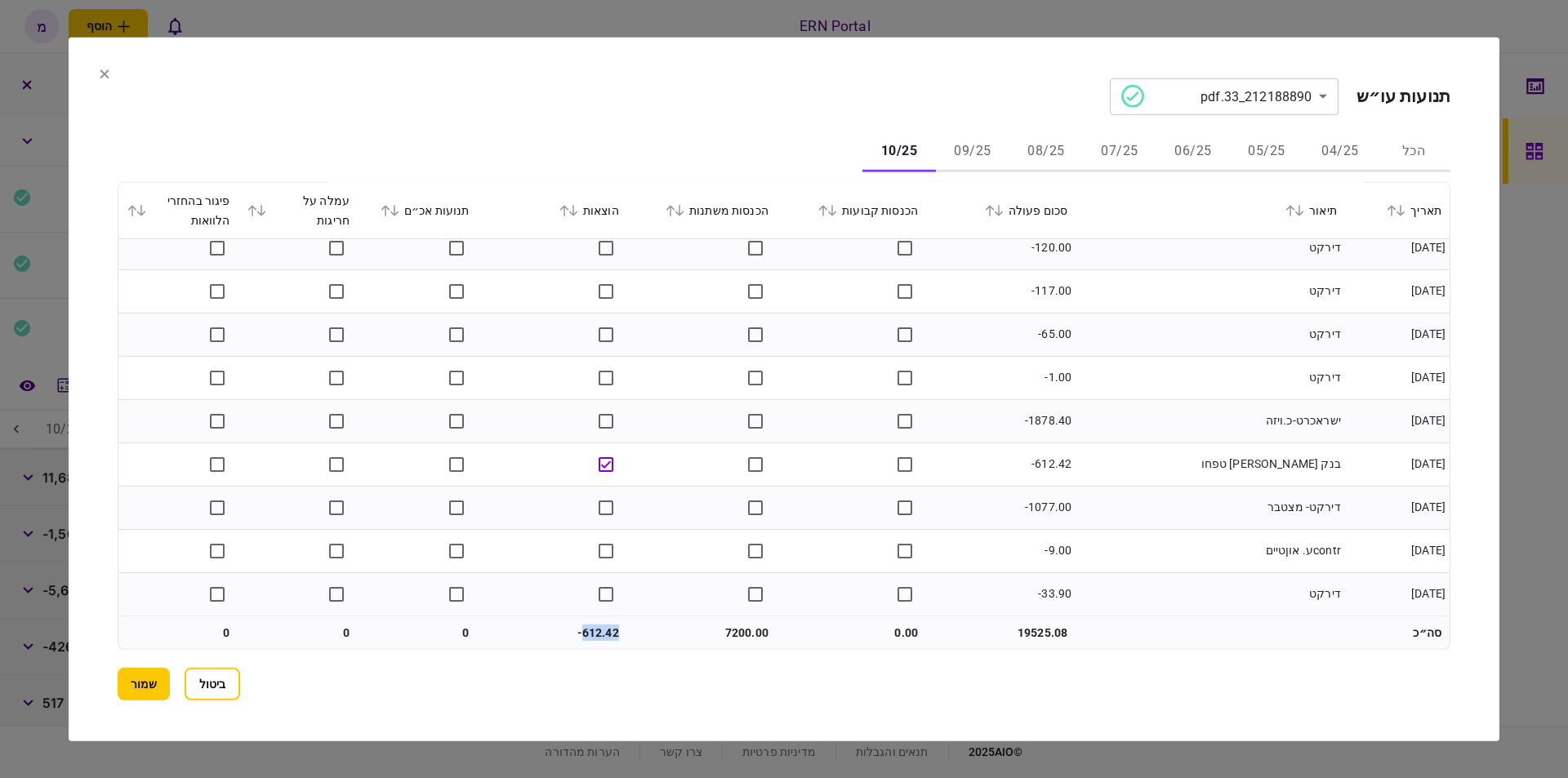
click at [598, 629] on td "-612.42" at bounding box center [552, 633] width 150 height 33
click at [141, 682] on button "שמור" at bounding box center [143, 684] width 52 height 33
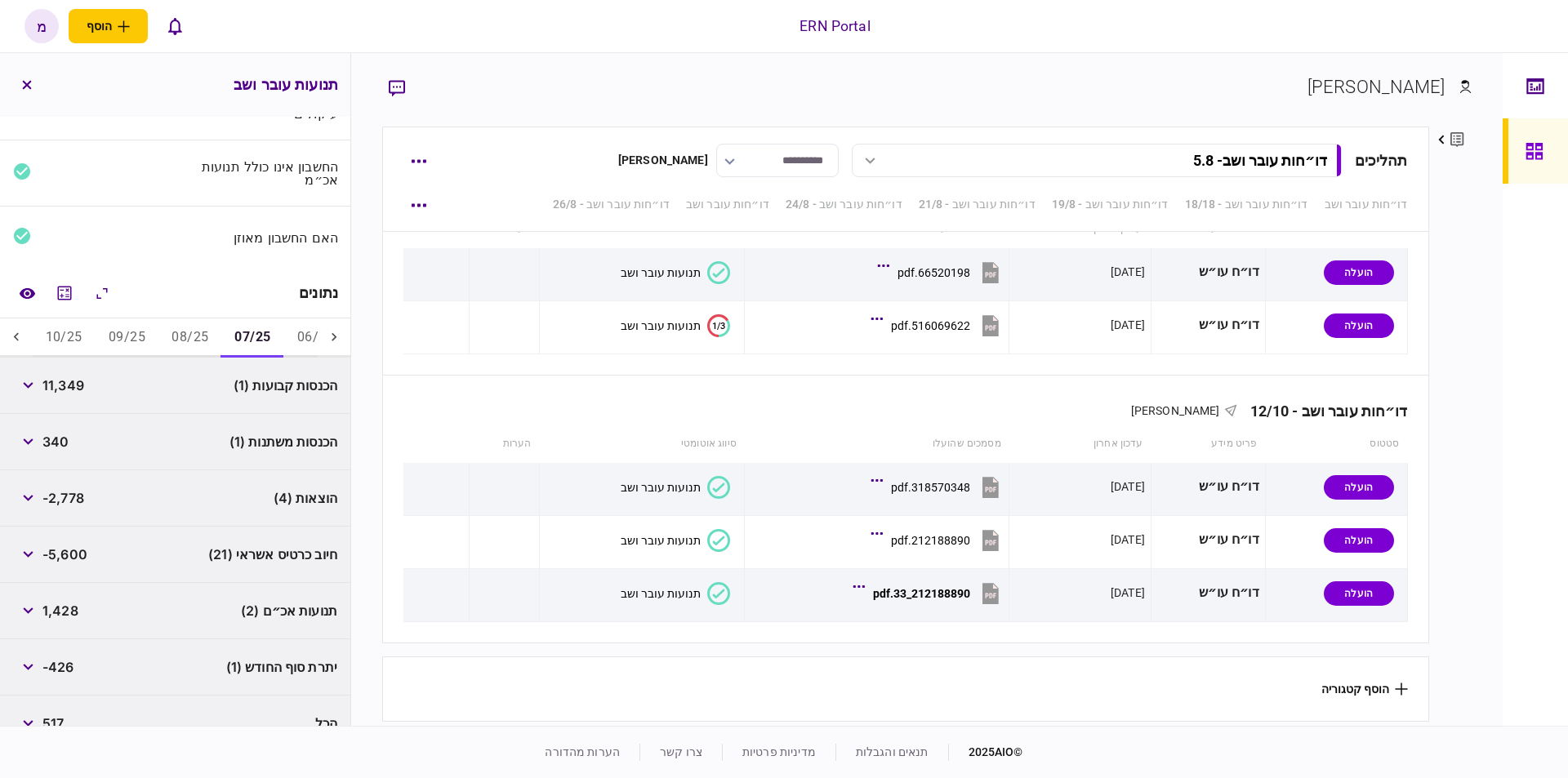
scroll to position [115, 0]
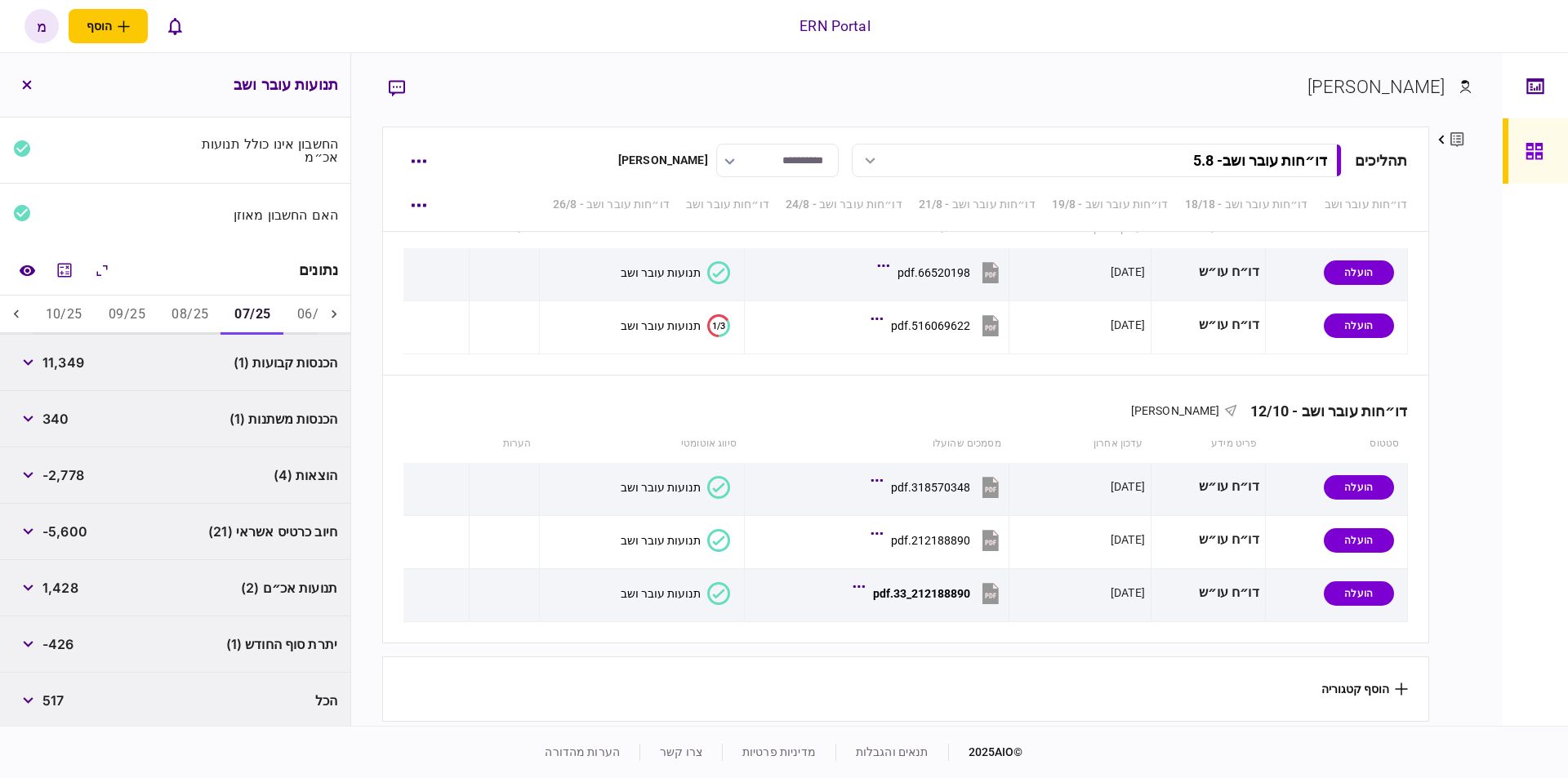
click at [57, 642] on span "-426" at bounding box center [58, 643] width 32 height 19
click at [187, 303] on button "08/25" at bounding box center [189, 315] width 62 height 39
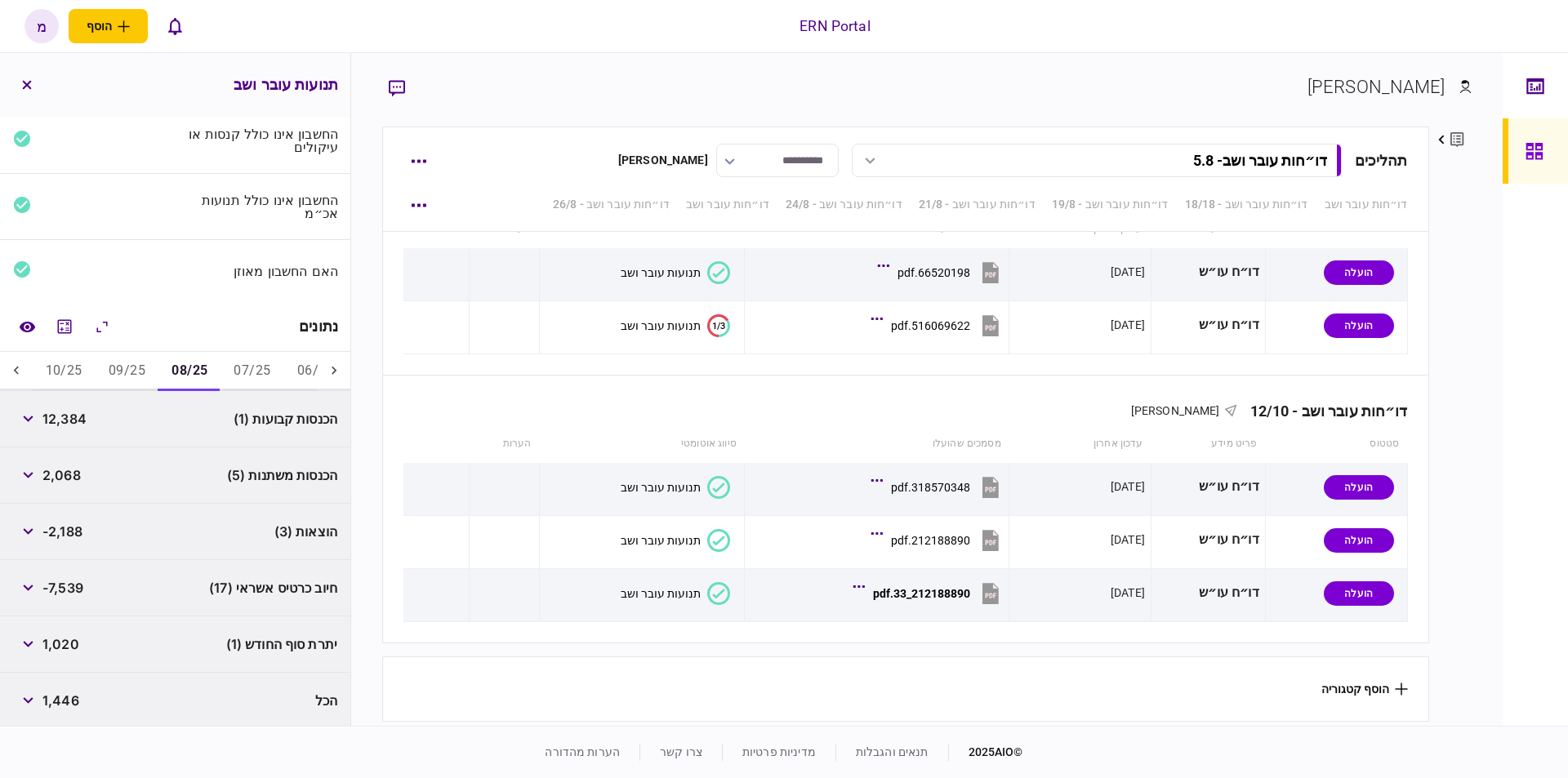
click at [62, 639] on span "1,020" at bounding box center [61, 643] width 37 height 19
click at [126, 378] on button "09/25" at bounding box center [127, 371] width 62 height 39
click at [62, 646] on span "-980" at bounding box center [58, 643] width 32 height 19
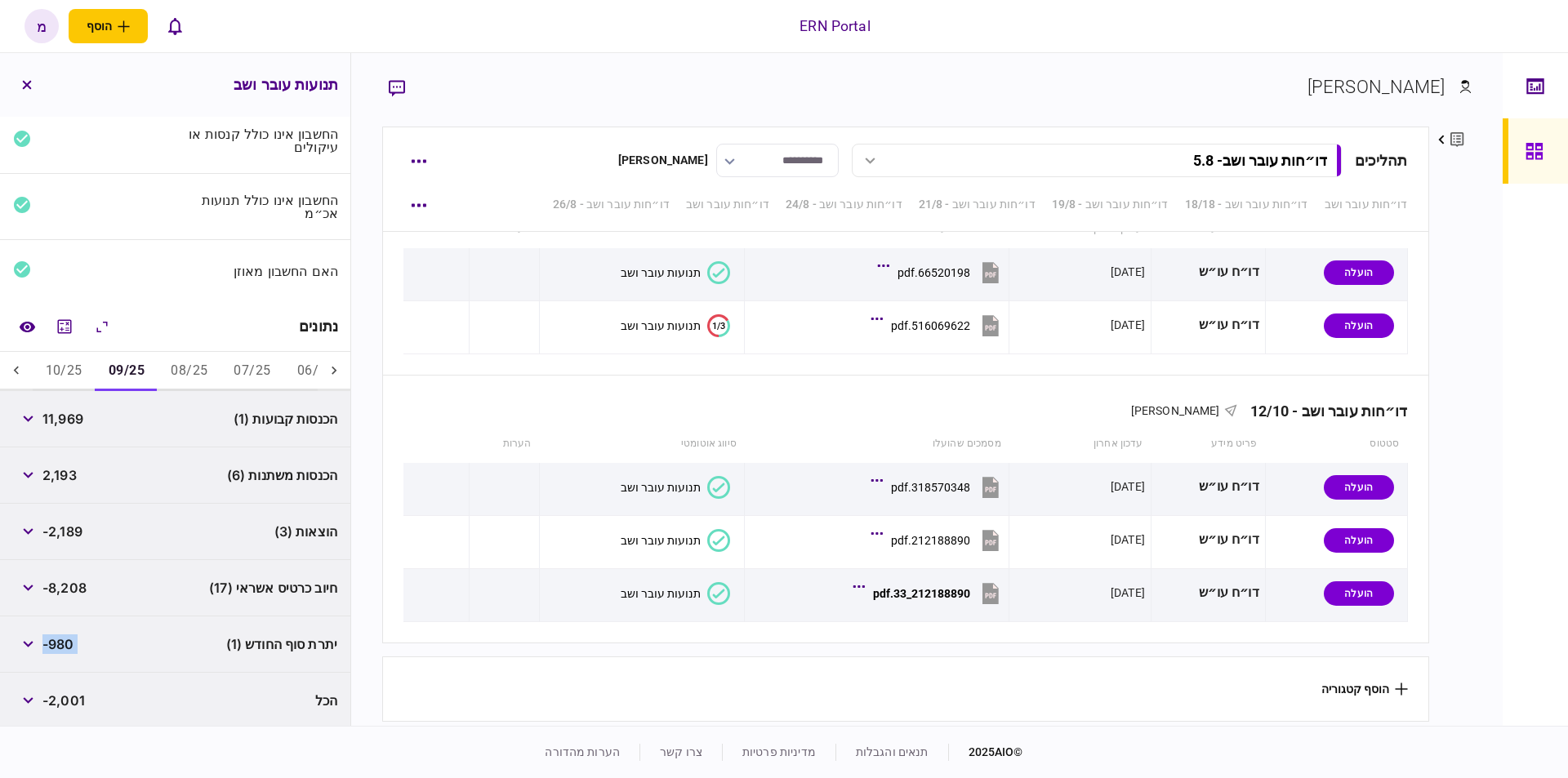
click at [62, 645] on span "-980" at bounding box center [58, 643] width 32 height 19
click at [74, 368] on button "10/25" at bounding box center [64, 371] width 62 height 39
